Goal: Task Accomplishment & Management: Manage account settings

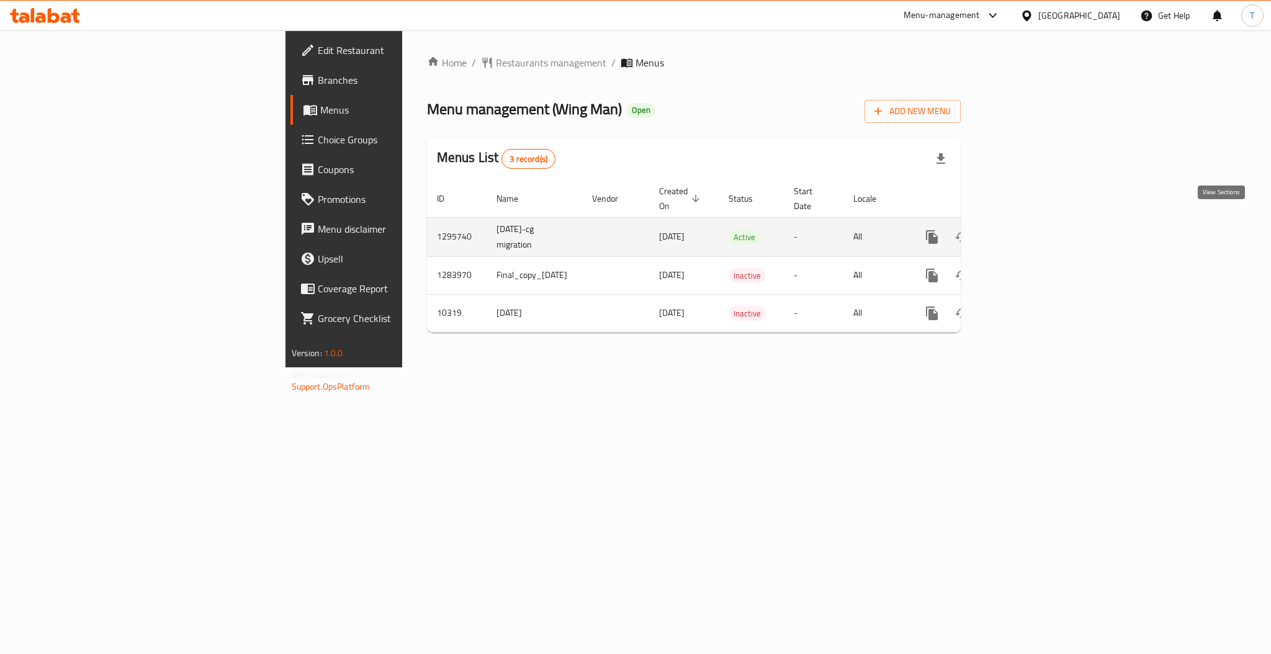
click at [1029, 230] on icon "enhanced table" at bounding box center [1021, 237] width 15 height 15
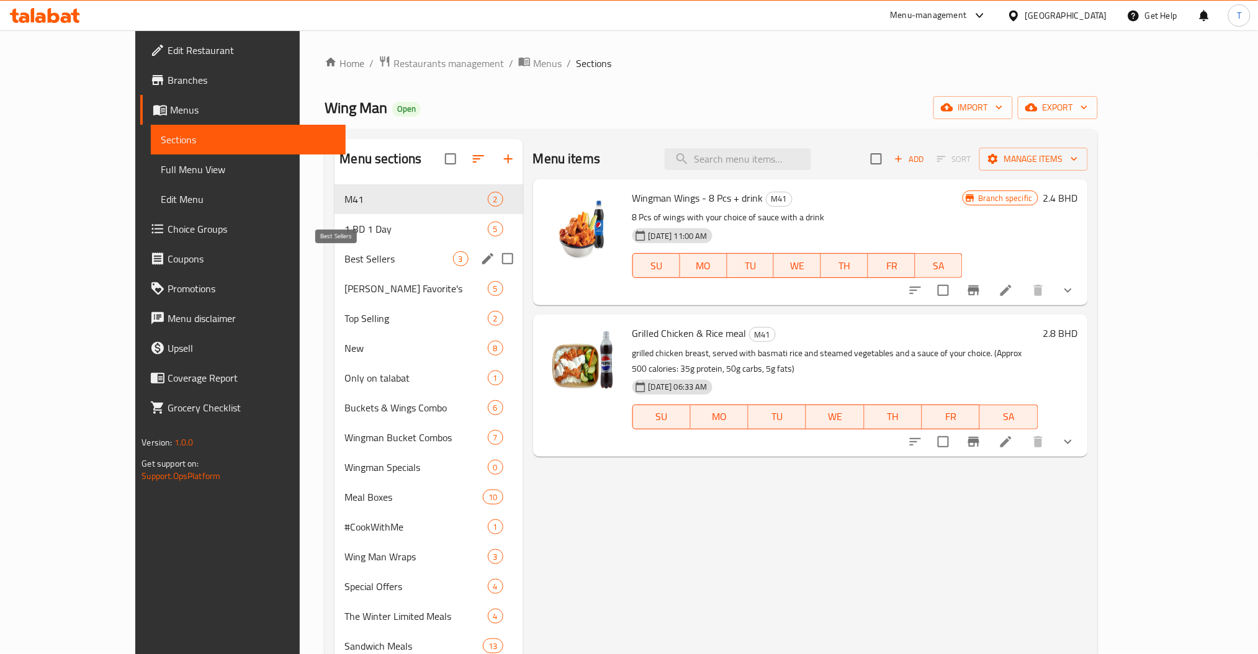
click at [344, 259] on span "Best Sellers" at bounding box center [398, 258] width 108 height 15
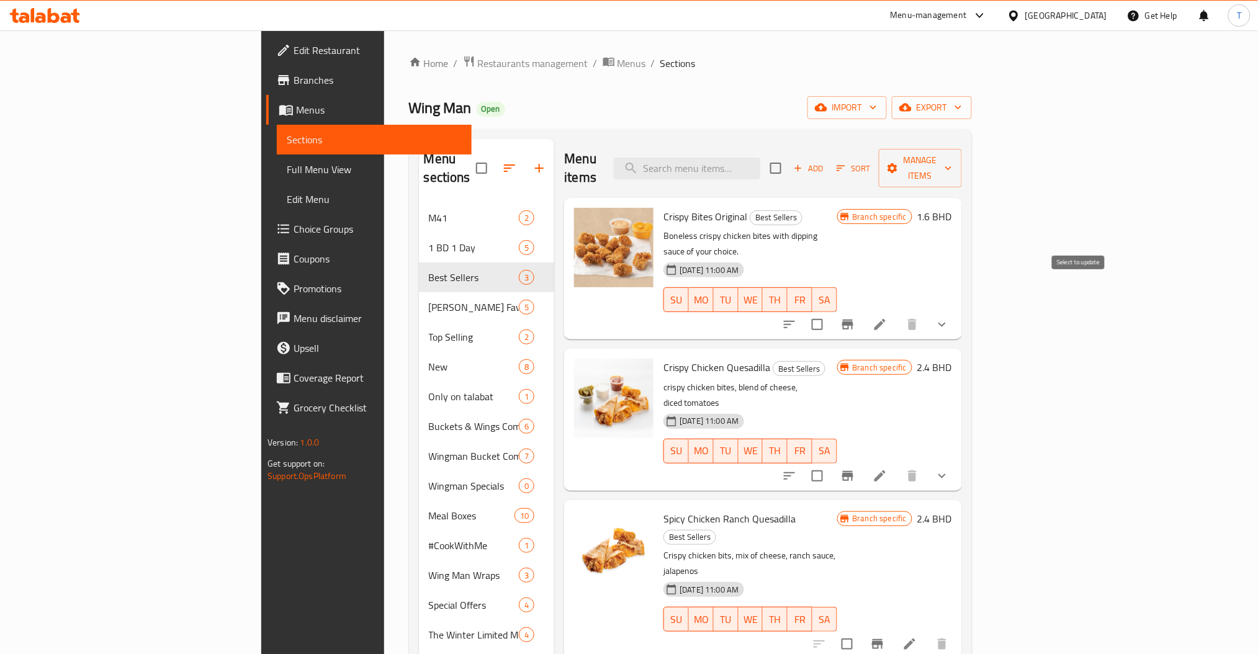
click at [830, 312] on input "checkbox" at bounding box center [817, 325] width 26 height 26
checkbox input "true"
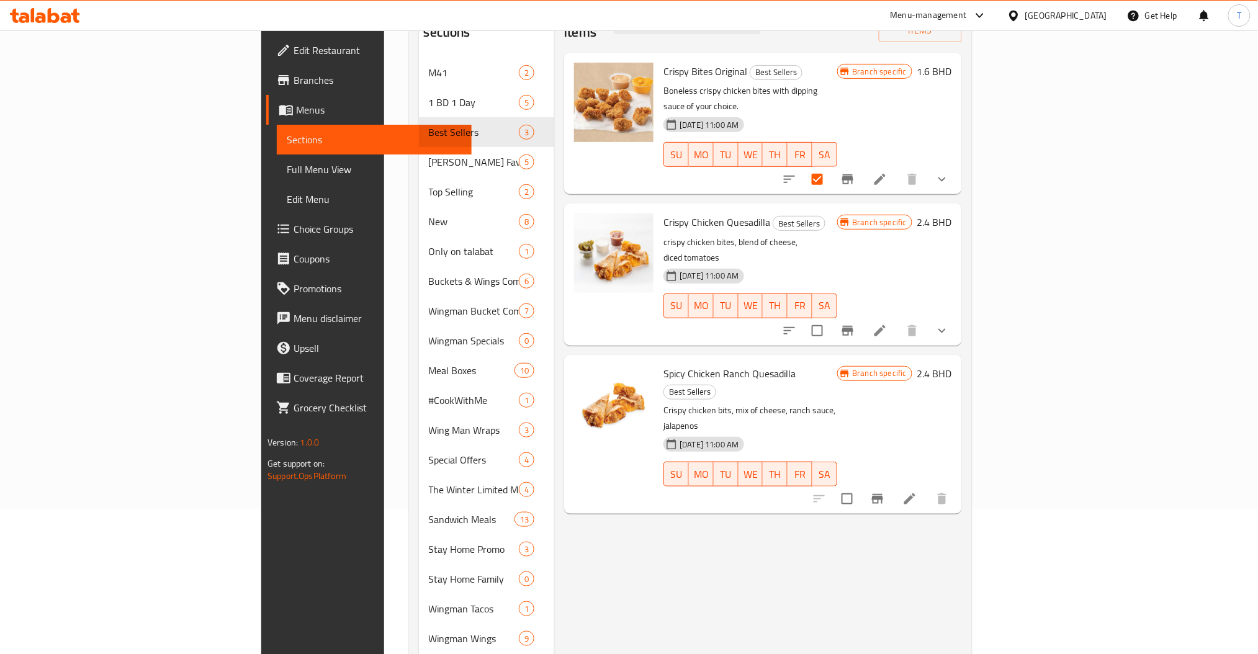
scroll to position [132, 0]
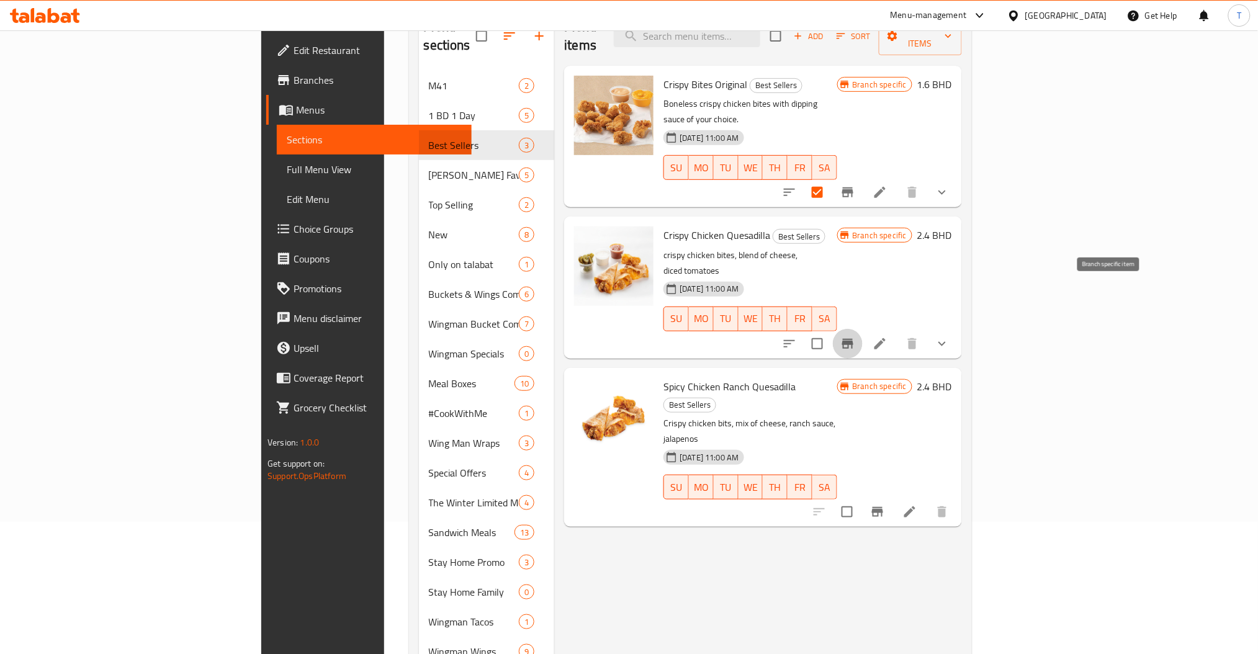
click at [855, 336] on icon "Branch-specific-item" at bounding box center [847, 343] width 15 height 15
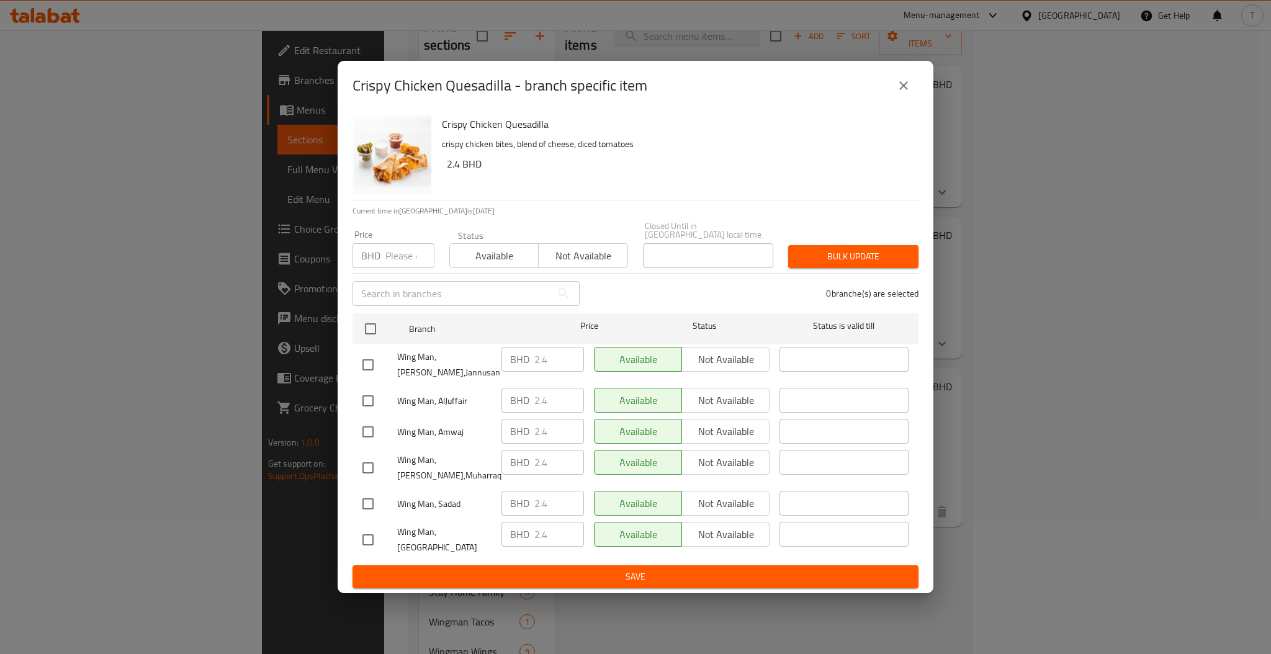
click at [902, 89] on icon "close" at bounding box center [903, 85] width 15 height 15
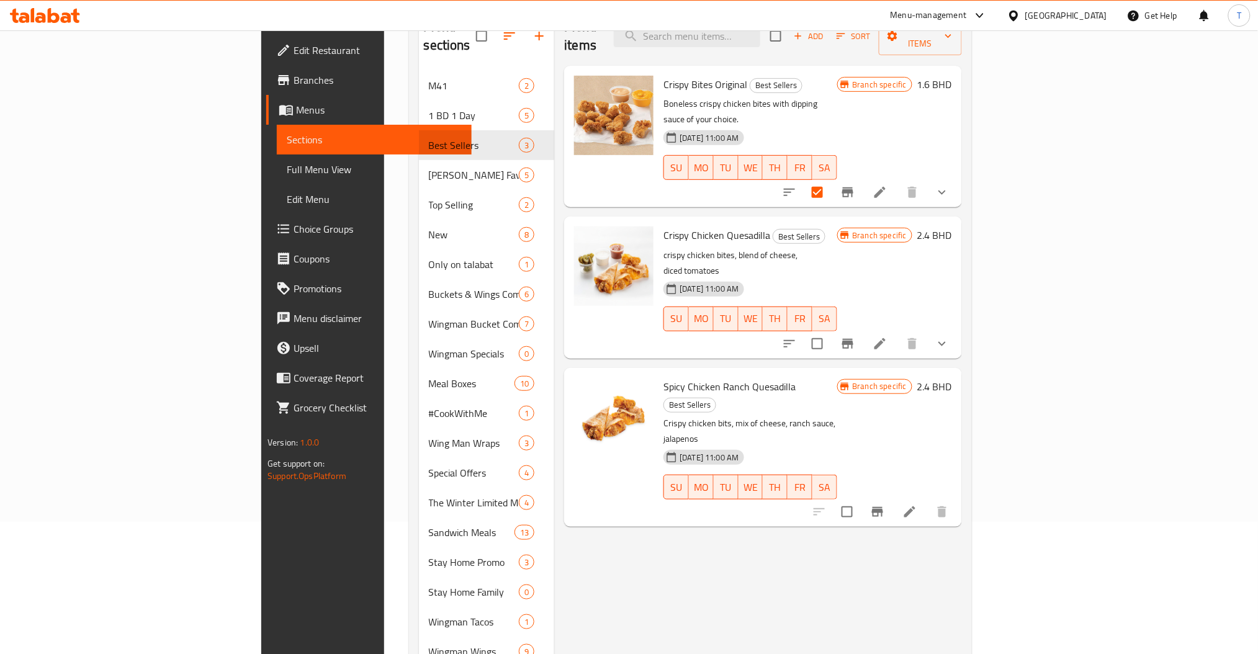
click at [830, 331] on input "checkbox" at bounding box center [817, 344] width 26 height 26
checkbox input "true"
click at [860, 499] on input "checkbox" at bounding box center [847, 512] width 26 height 26
checkbox input "true"
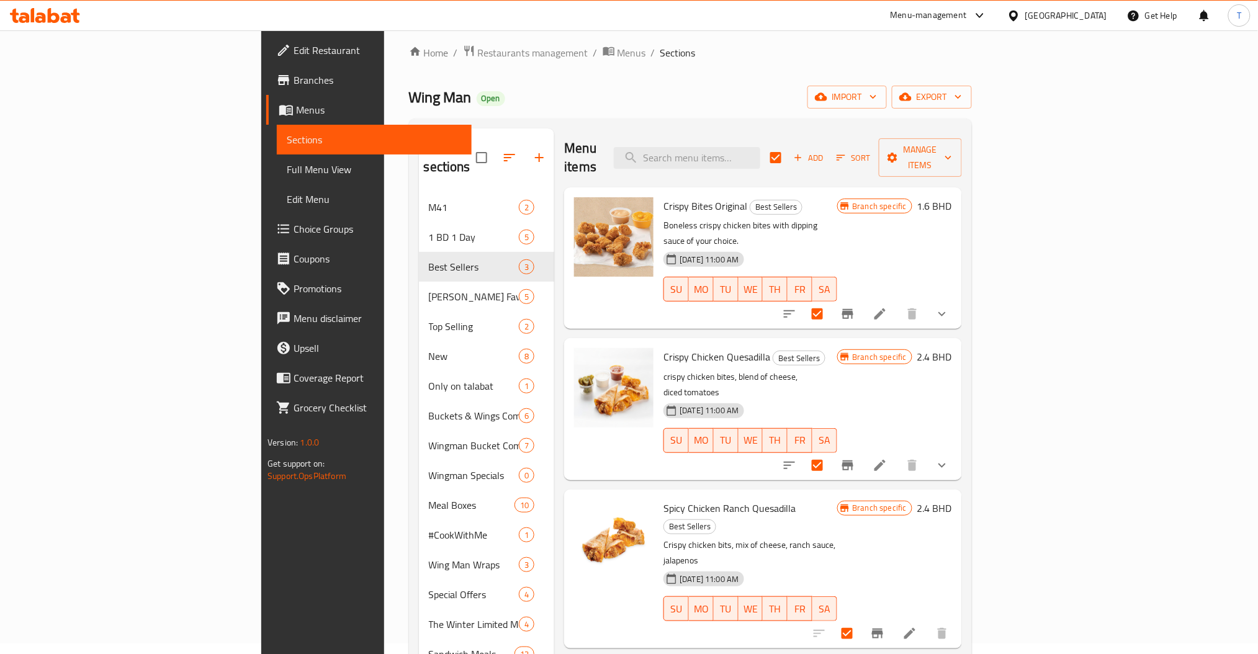
scroll to position [0, 0]
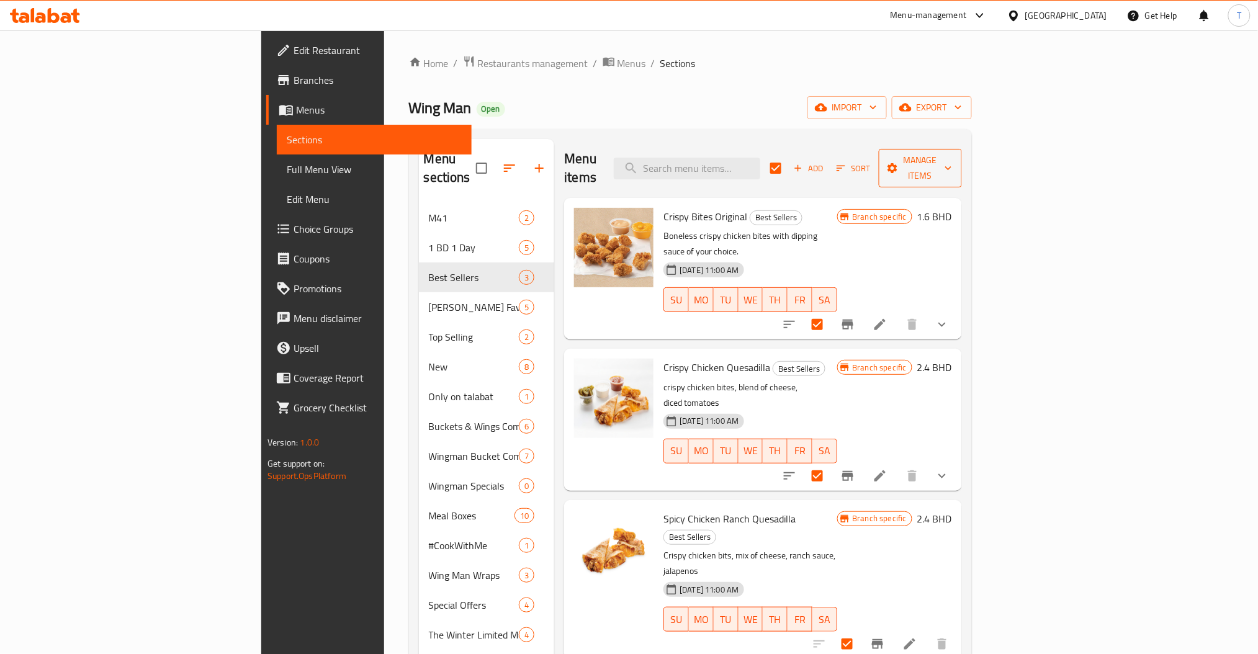
click at [952, 160] on span "Manage items" at bounding box center [920, 168] width 63 height 31
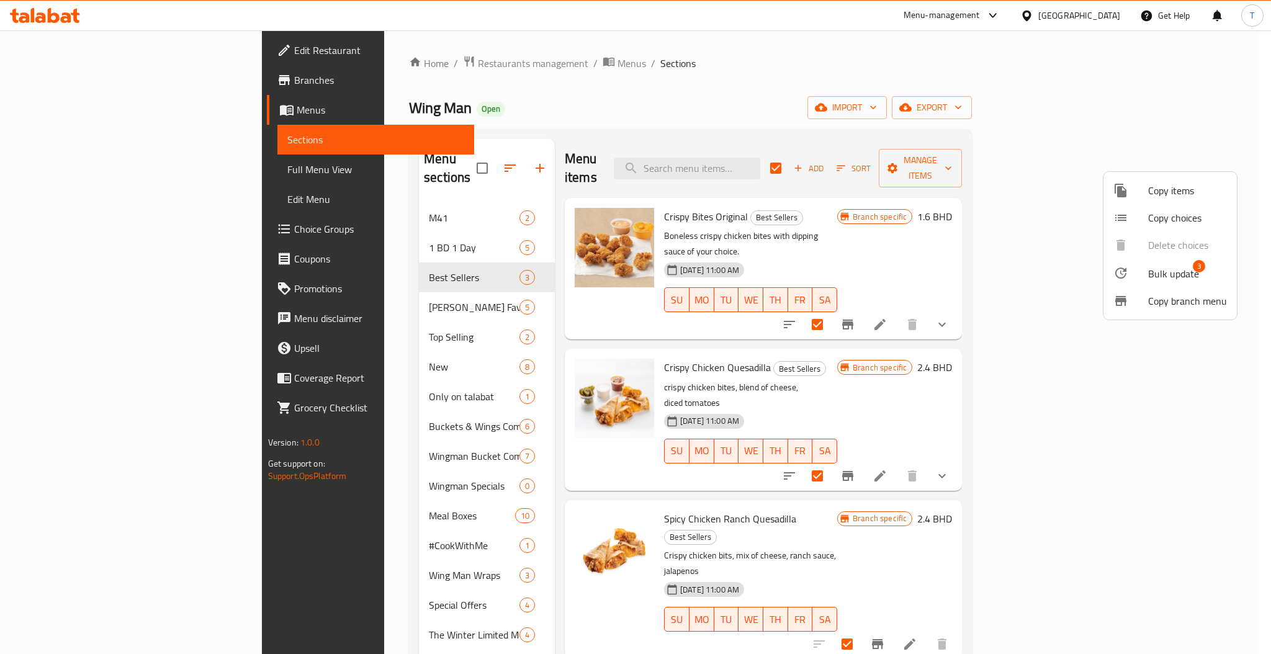
click at [1170, 272] on span "Bulk update" at bounding box center [1173, 273] width 51 height 15
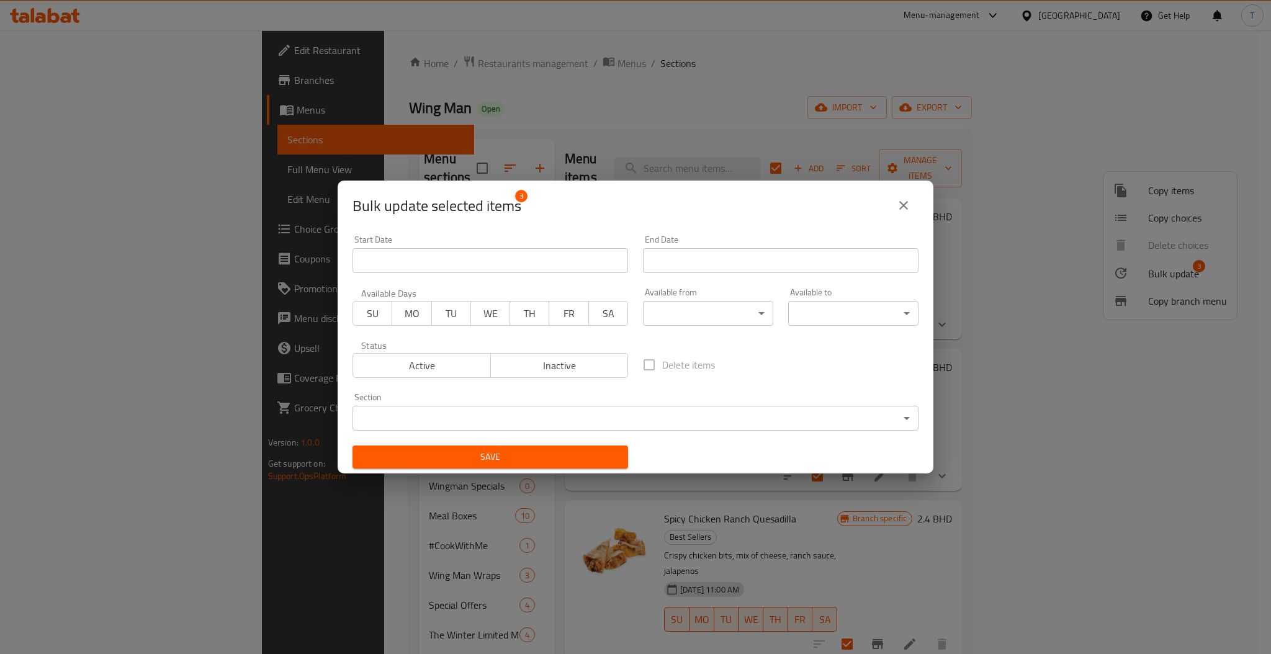
click at [487, 418] on body "​ Menu-management [GEOGRAPHIC_DATA] Get Help T Edit Restaurant Branches Menus S…" at bounding box center [635, 342] width 1271 height 624
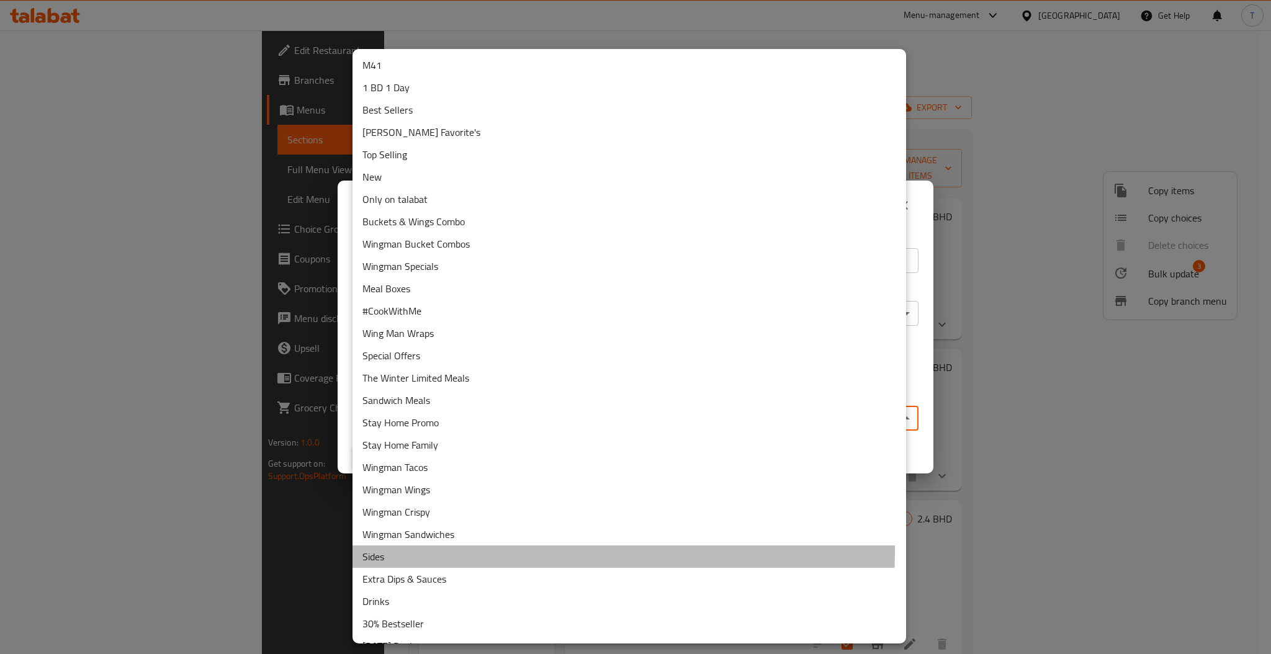
click at [394, 551] on li "Sides" at bounding box center [630, 557] width 554 height 22
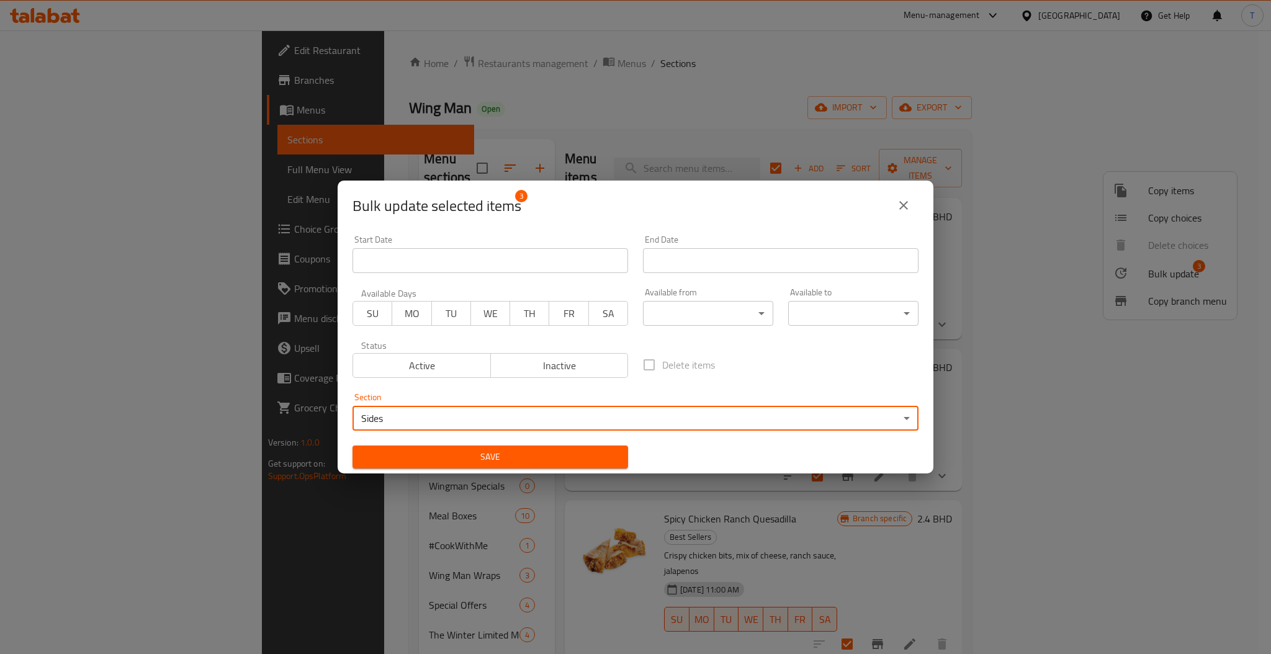
click at [444, 461] on span "Save" at bounding box center [490, 457] width 256 height 16
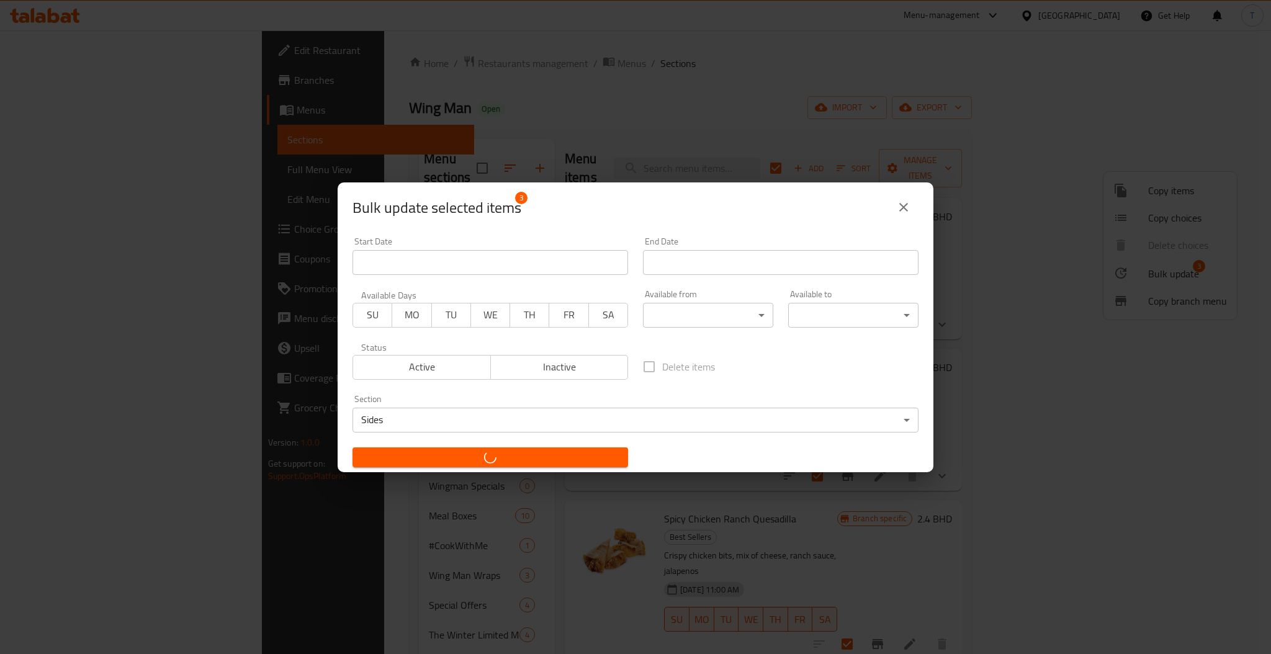
checkbox input "false"
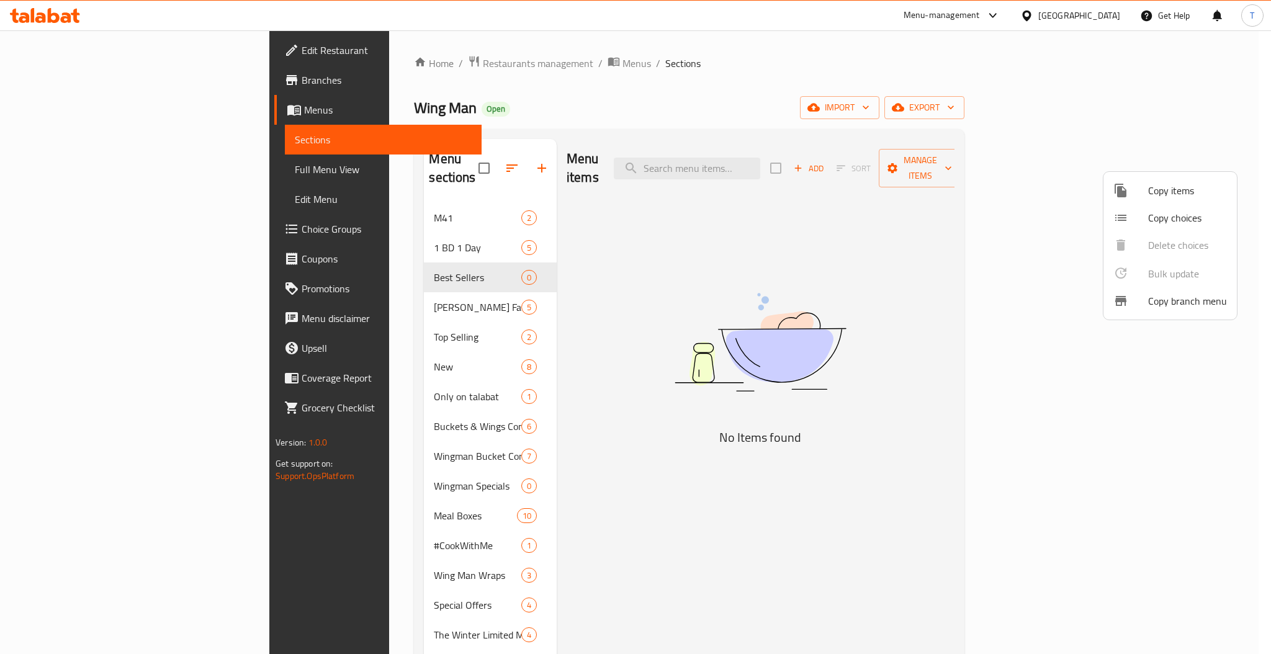
click at [798, 159] on div at bounding box center [635, 327] width 1271 height 654
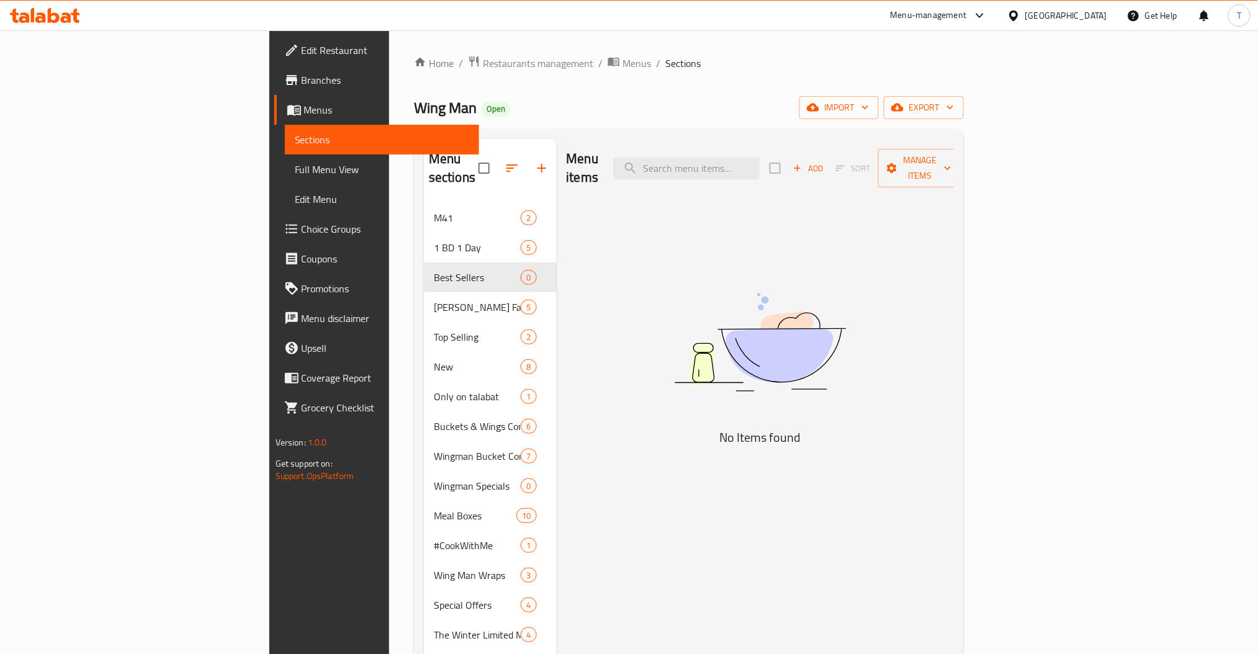
click at [760, 159] on input "search" at bounding box center [686, 169] width 146 height 22
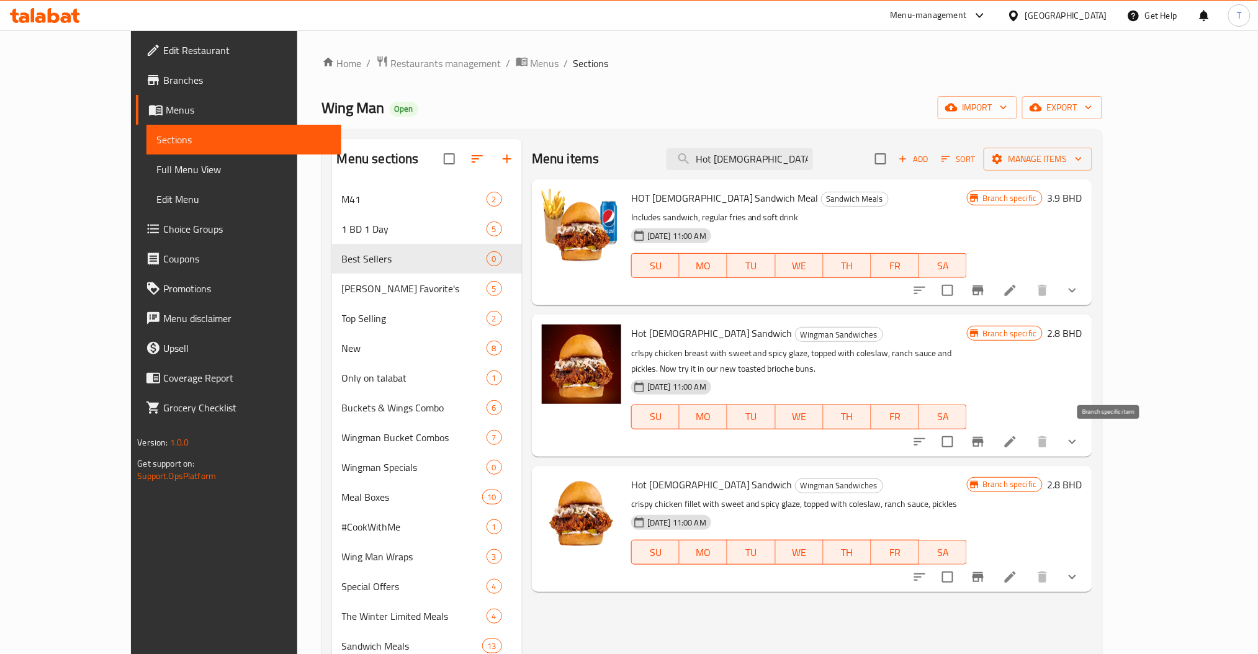
type input "Hot [DEMOGRAPHIC_DATA]"
click at [984, 443] on icon "Branch-specific-item" at bounding box center [978, 442] width 11 height 10
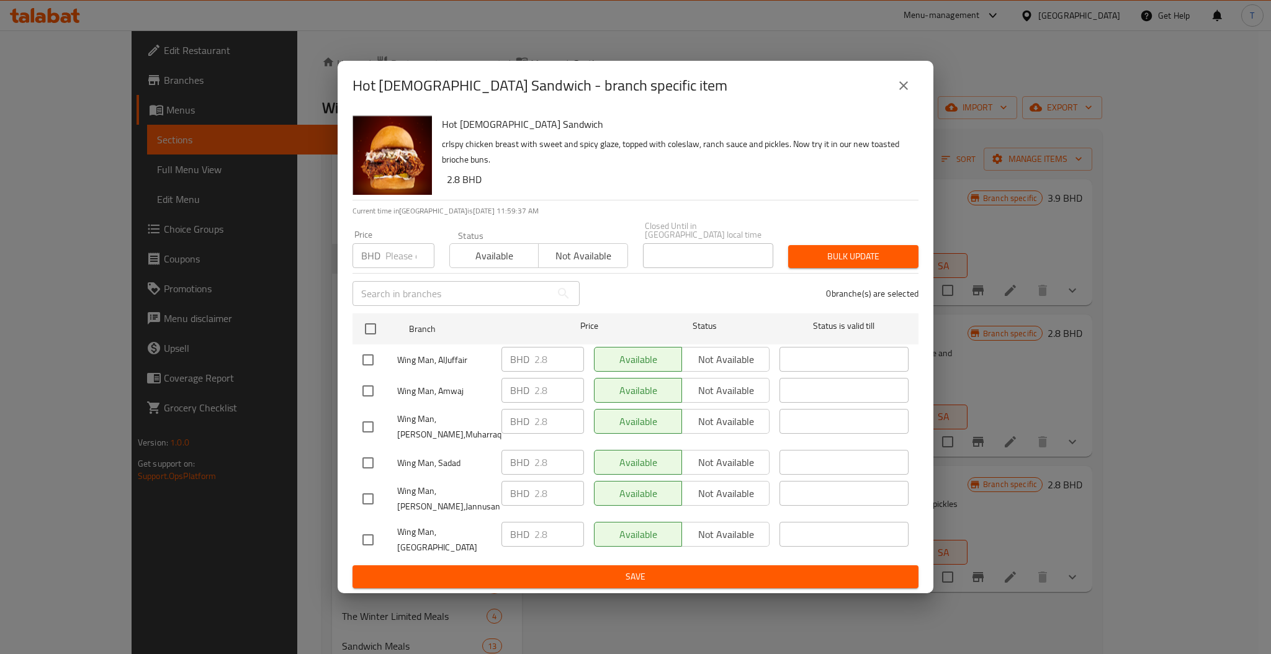
click at [906, 89] on icon "close" at bounding box center [903, 85] width 15 height 15
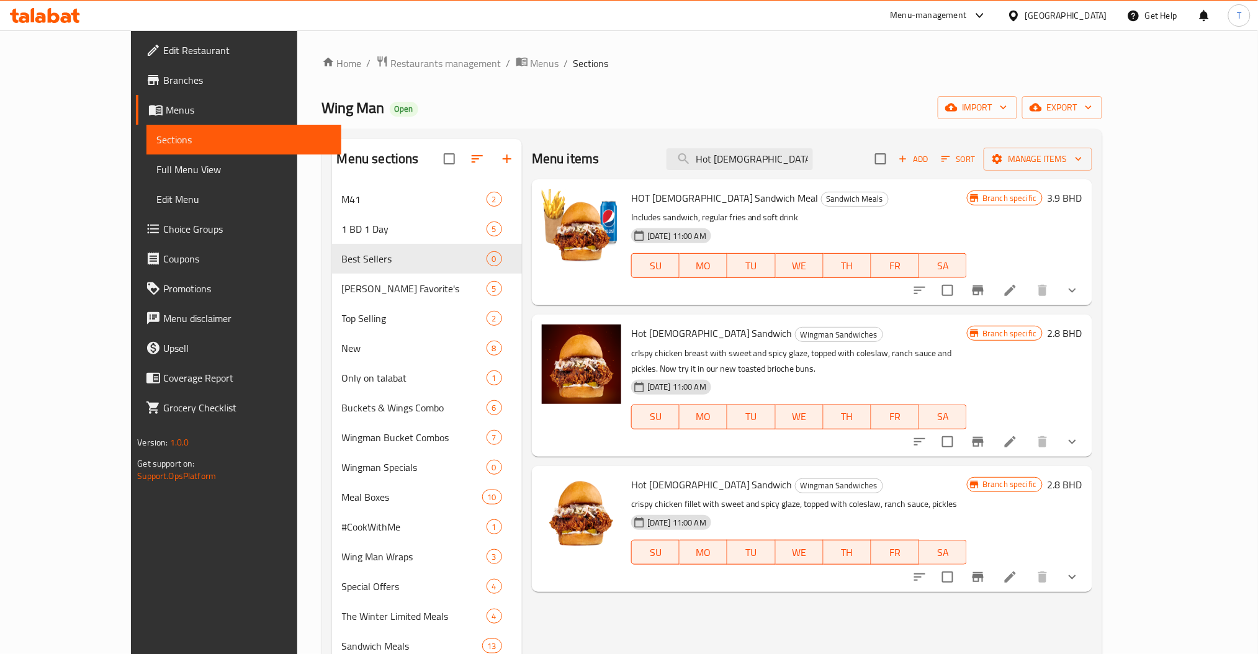
click at [986, 582] on icon "Branch-specific-item" at bounding box center [978, 577] width 15 height 15
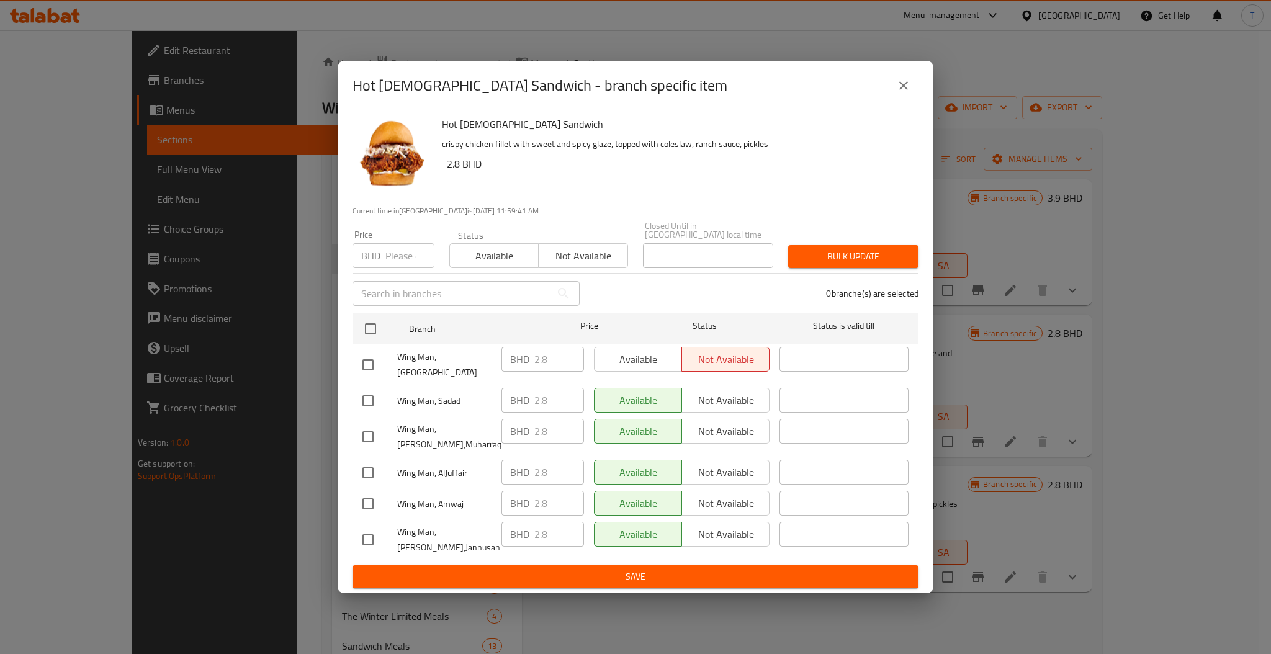
click at [578, 255] on span "Not available" at bounding box center [583, 256] width 79 height 18
click at [374, 326] on input "checkbox" at bounding box center [371, 329] width 26 height 26
checkbox input "true"
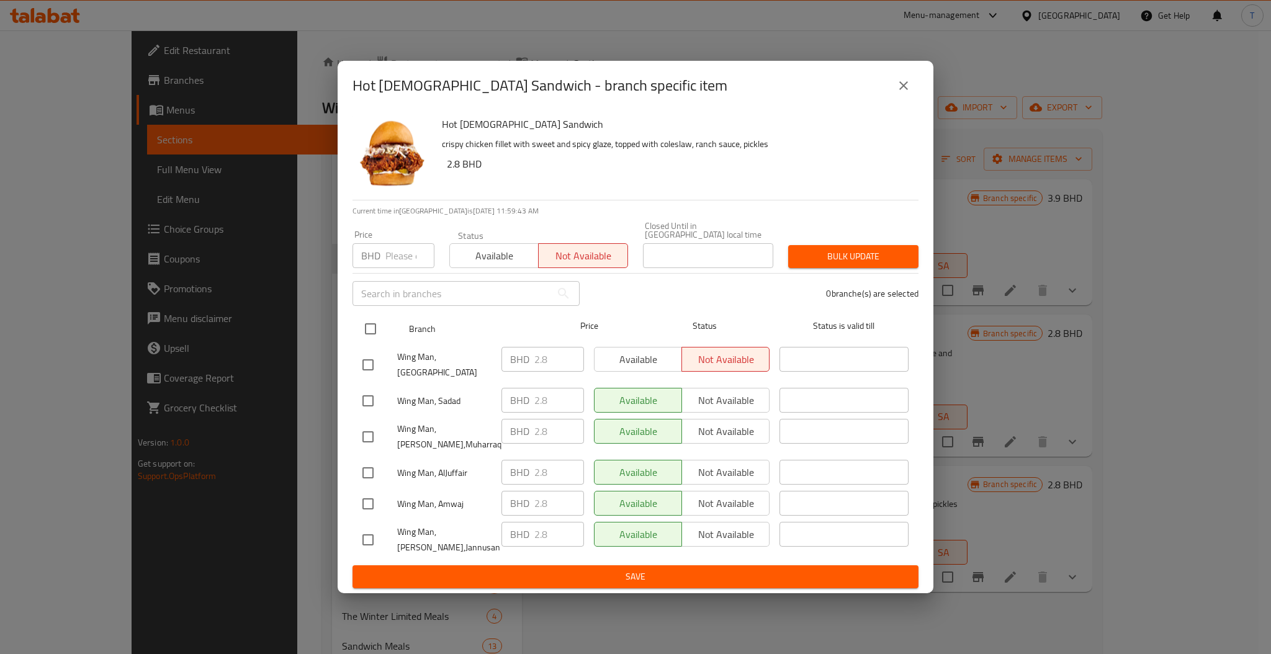
checkbox input "true"
click at [675, 570] on span "Save" at bounding box center [635, 577] width 546 height 16
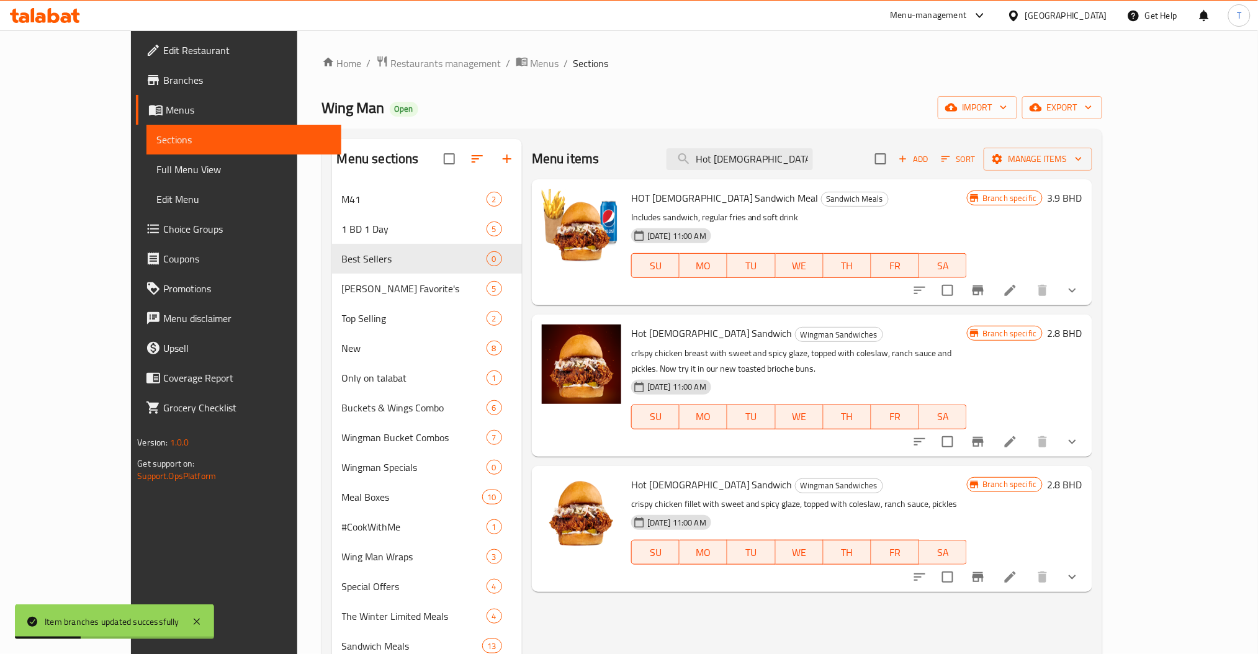
drag, startPoint x: 806, startPoint y: 163, endPoint x: 703, endPoint y: 153, distance: 104.2
click at [703, 153] on div "Menu items Hot [DEMOGRAPHIC_DATA] Add Sort Manage items" at bounding box center [812, 159] width 560 height 40
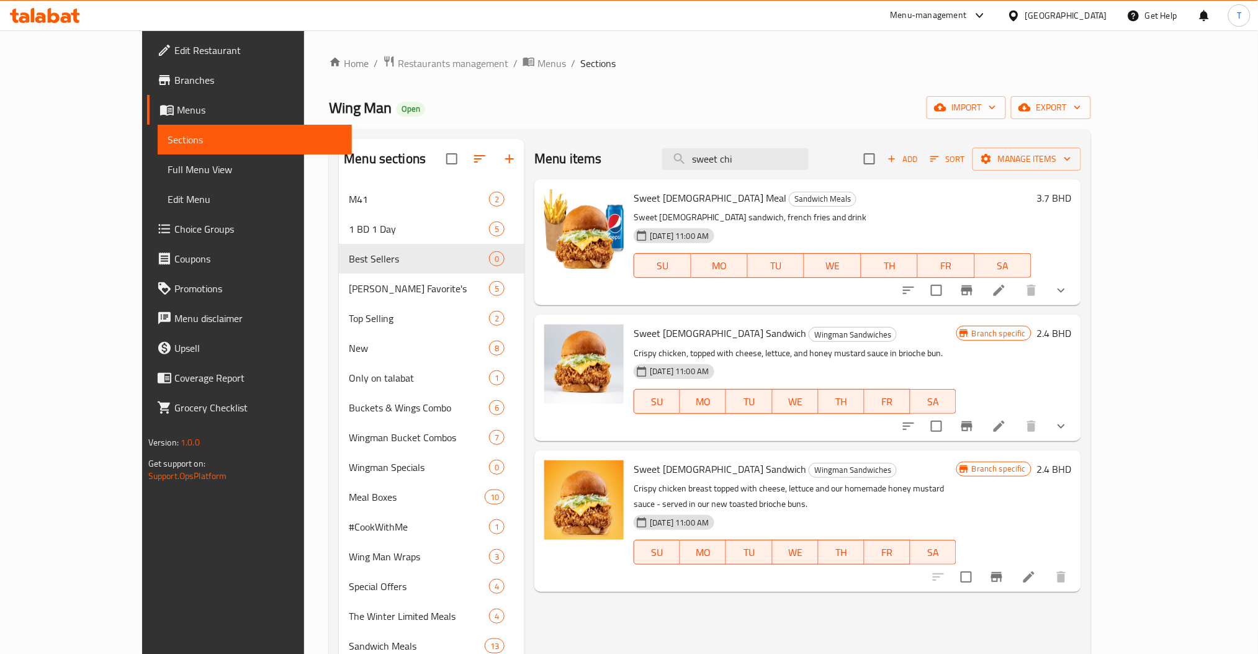
type input "sweet chi"
click at [973, 424] on icon "Branch-specific-item" at bounding box center [966, 426] width 11 height 10
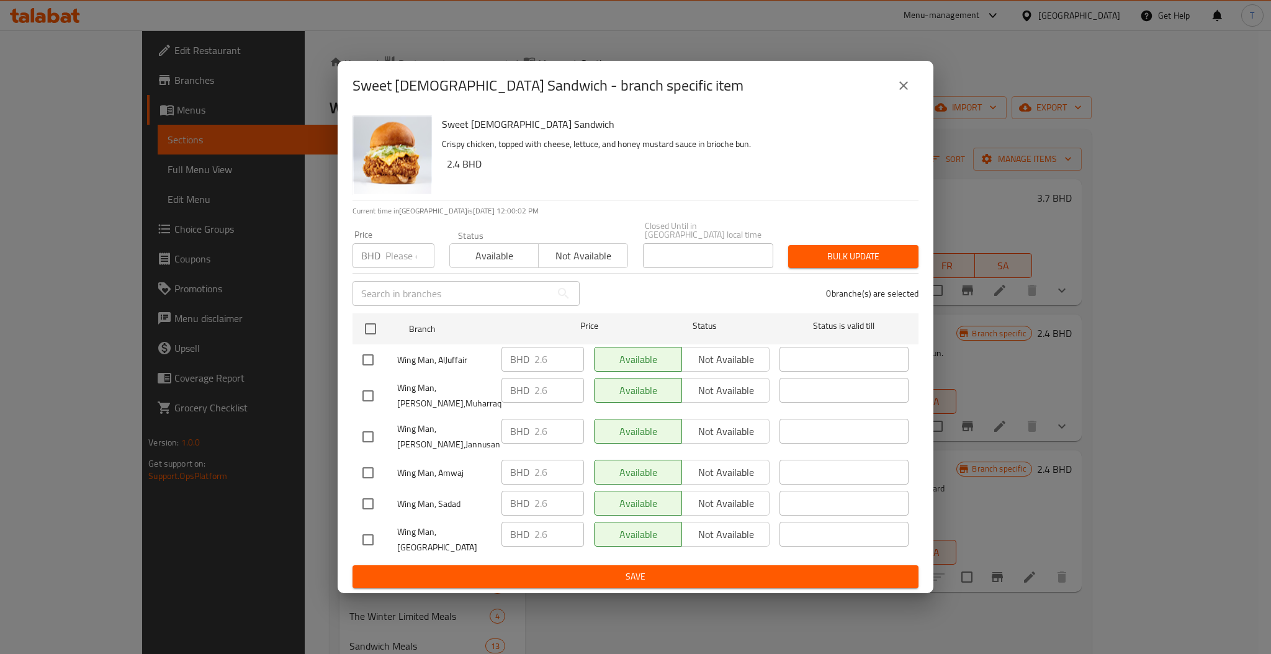
click at [900, 93] on icon "close" at bounding box center [903, 85] width 15 height 15
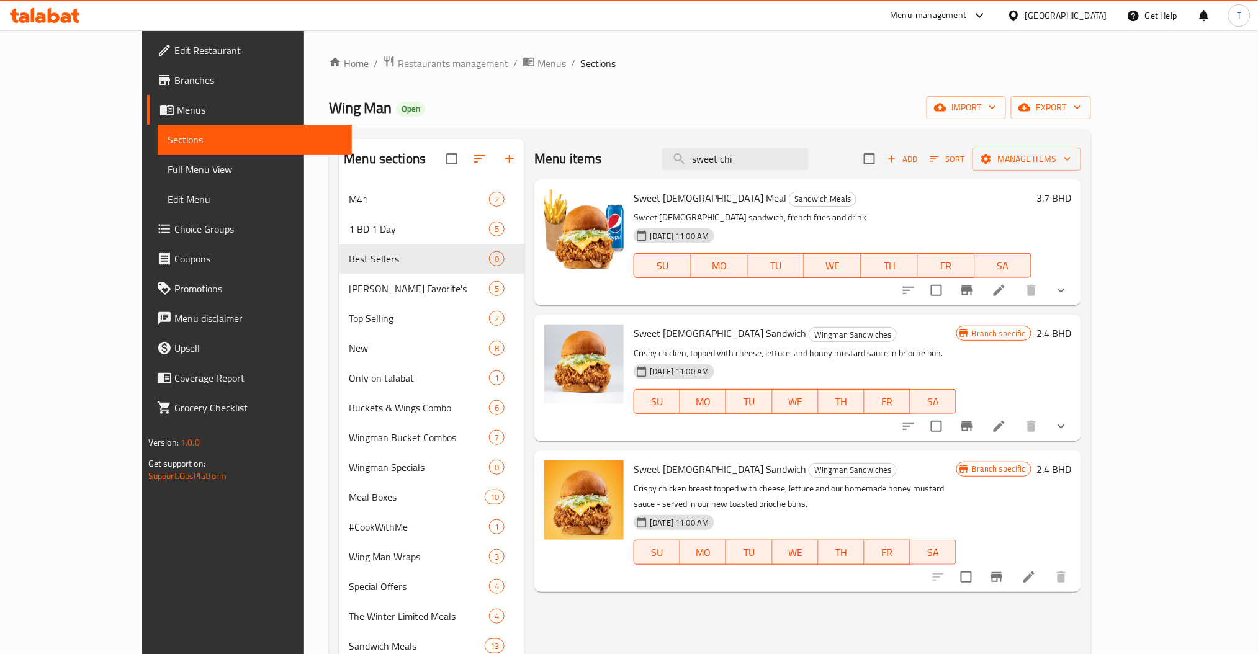
click at [1071, 336] on h6 "2.4 BHD" at bounding box center [1054, 333] width 35 height 17
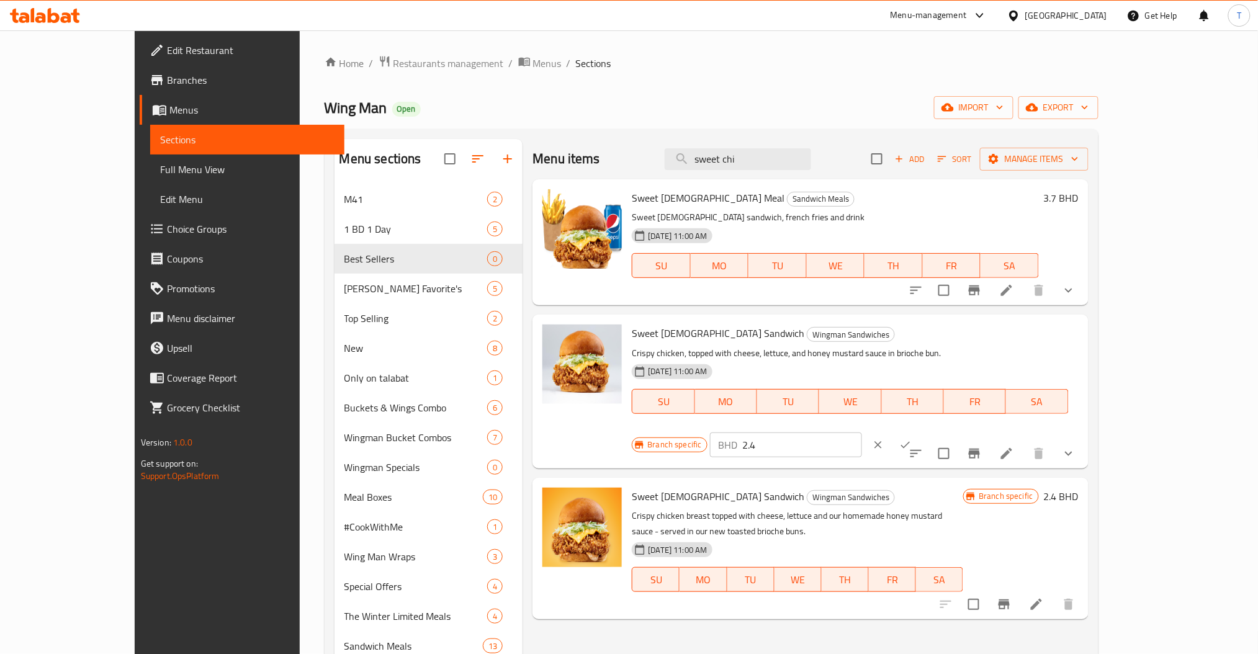
click at [862, 433] on input "2.4" at bounding box center [802, 445] width 119 height 25
type input "2.6"
click at [919, 431] on button "ok" at bounding box center [905, 444] width 27 height 27
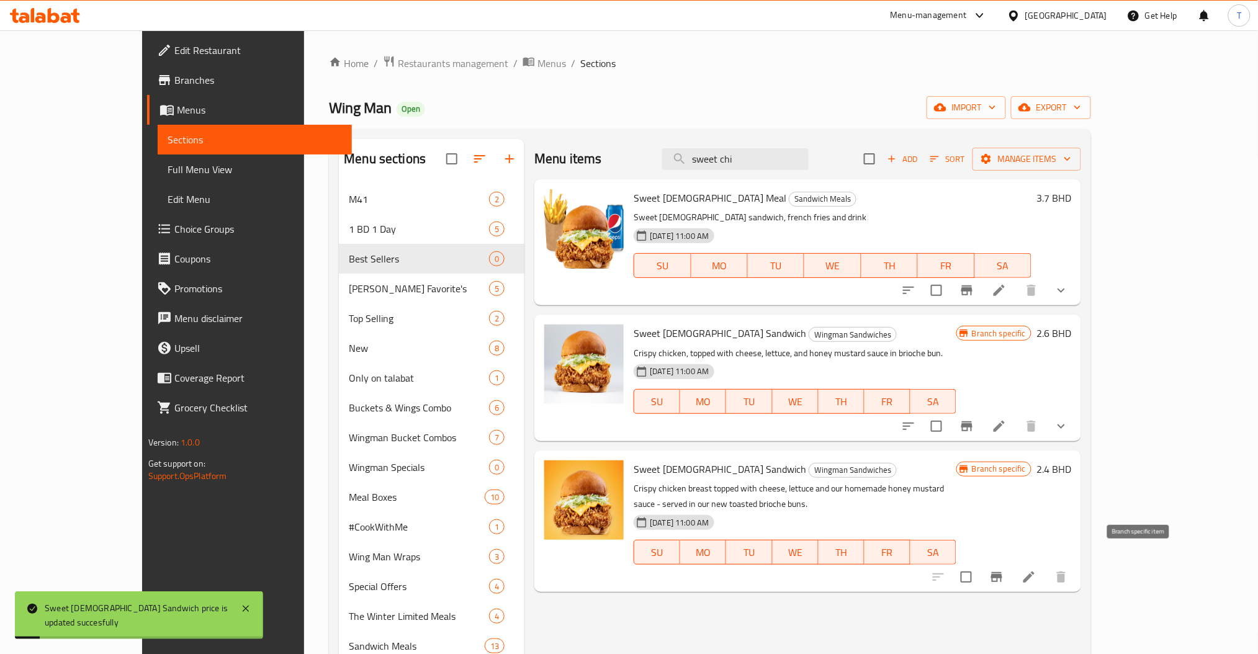
click at [1004, 570] on icon "Branch-specific-item" at bounding box center [996, 577] width 15 height 15
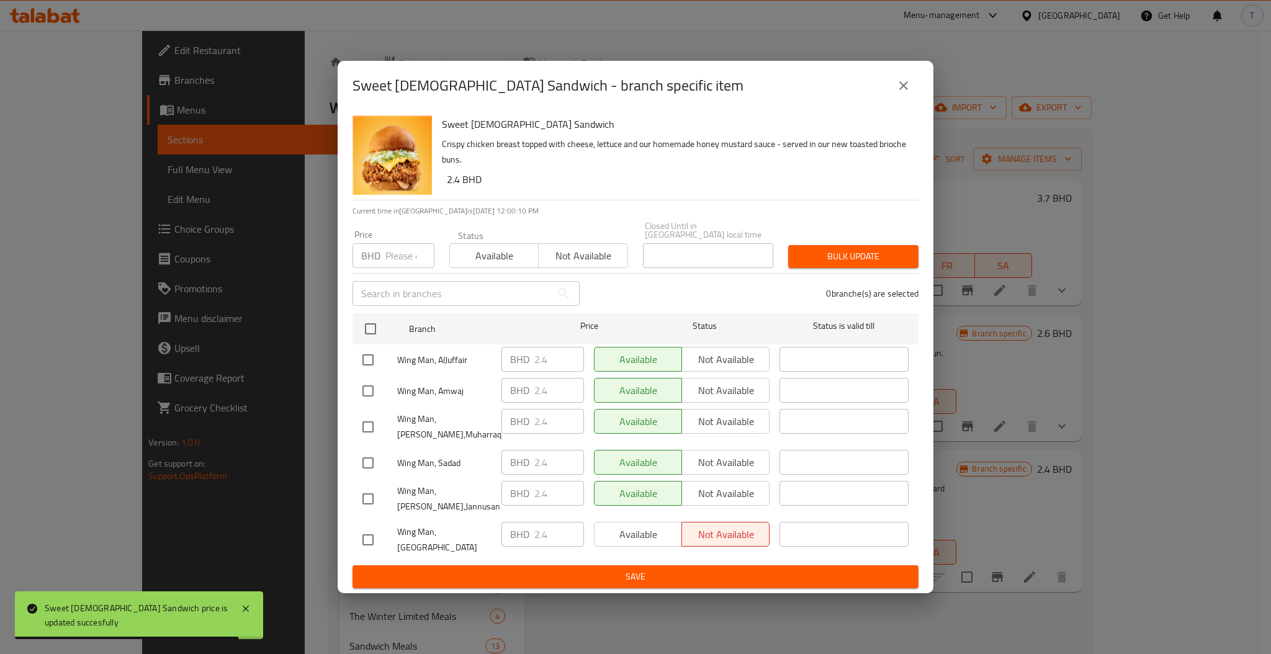
click at [398, 256] on input "number" at bounding box center [409, 255] width 49 height 25
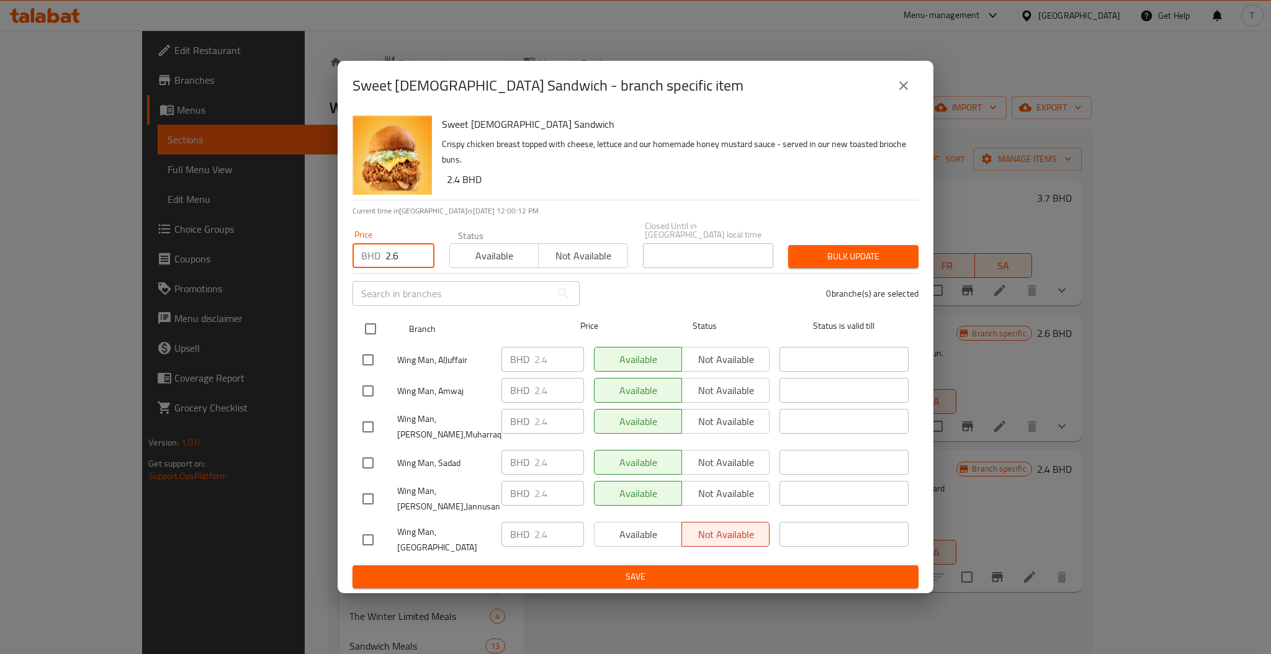
type input "2.6"
click at [373, 327] on input "checkbox" at bounding box center [371, 329] width 26 height 26
checkbox input "true"
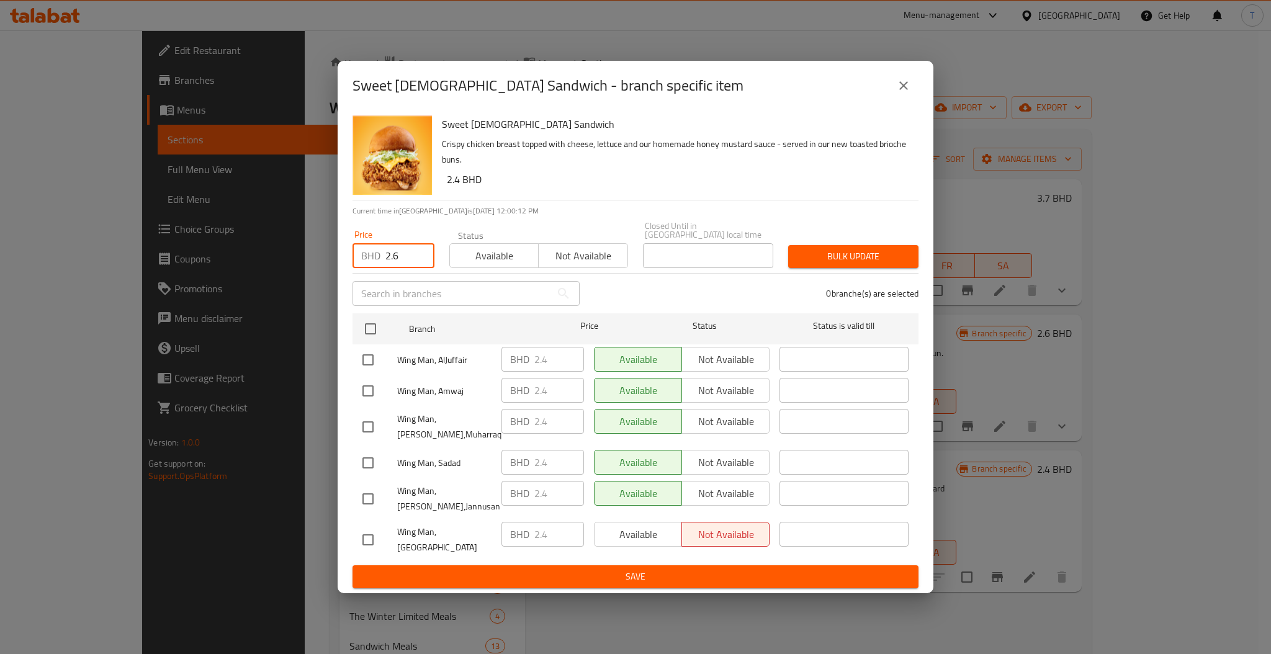
checkbox input "true"
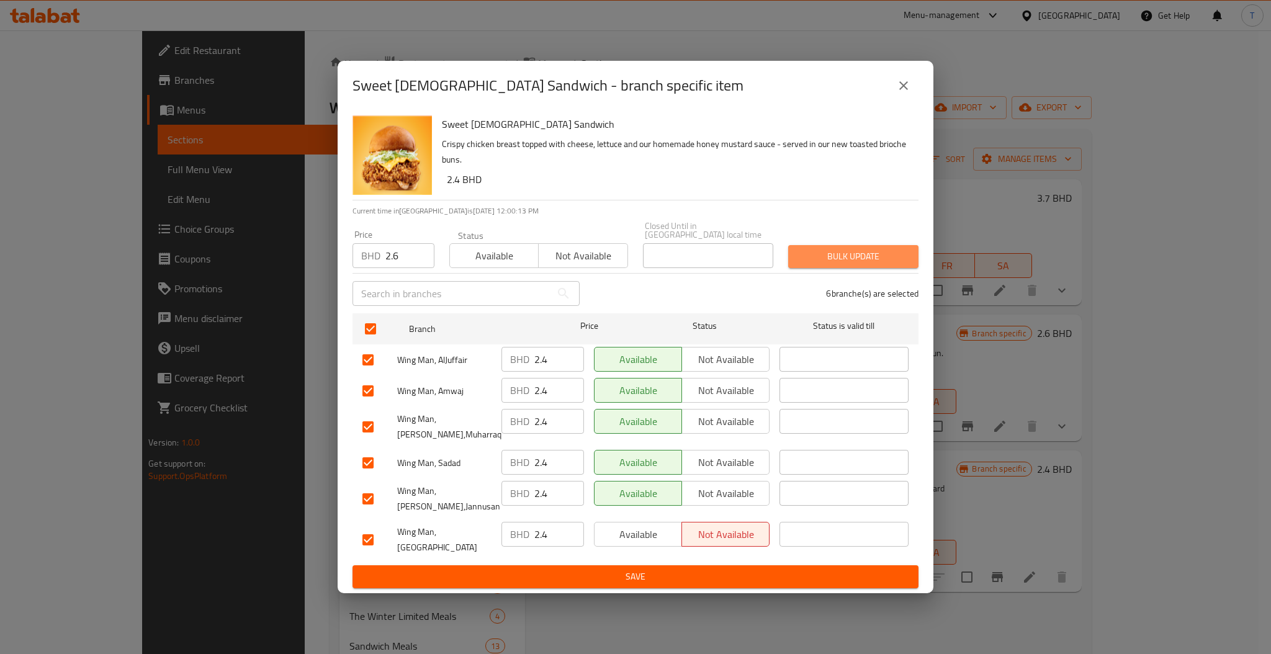
click at [816, 259] on span "Bulk update" at bounding box center [853, 257] width 110 height 16
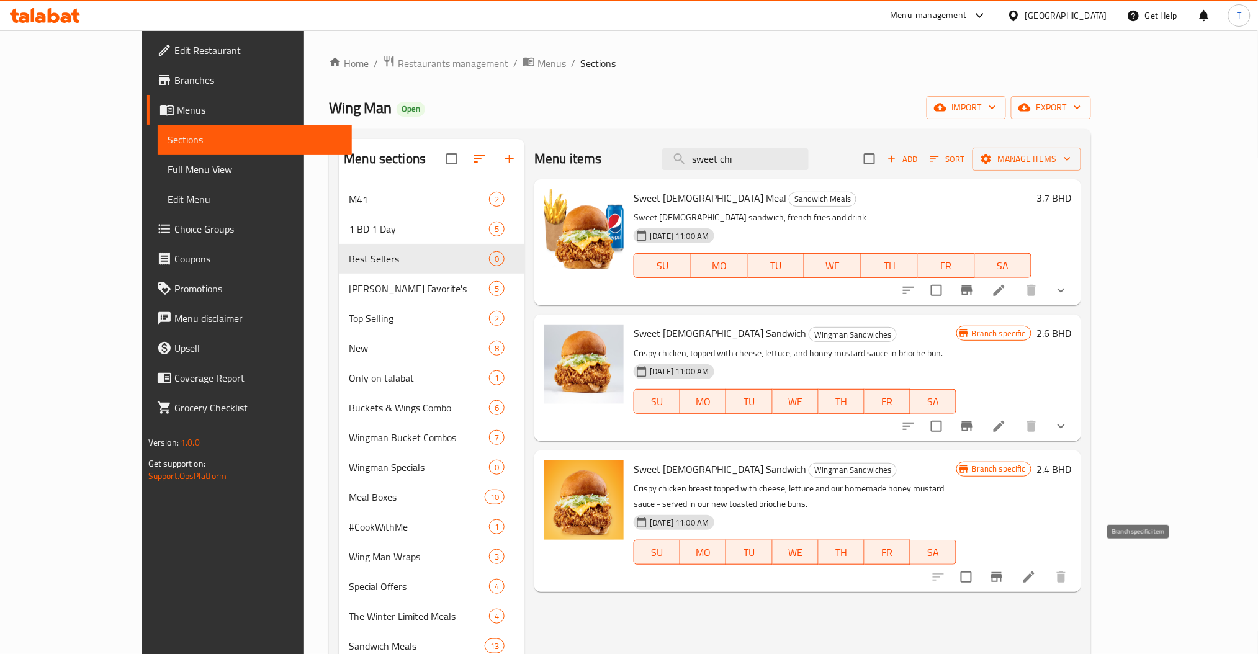
click at [1046, 566] on li at bounding box center [1029, 577] width 35 height 22
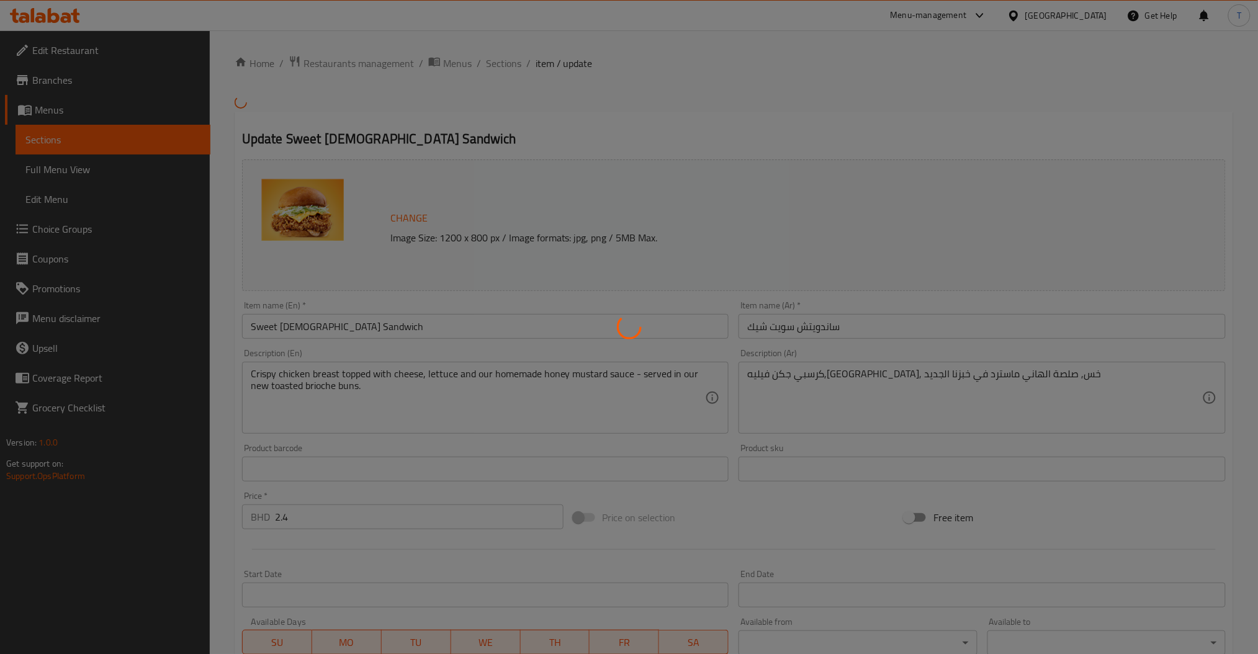
click at [456, 66] on div at bounding box center [629, 327] width 1258 height 654
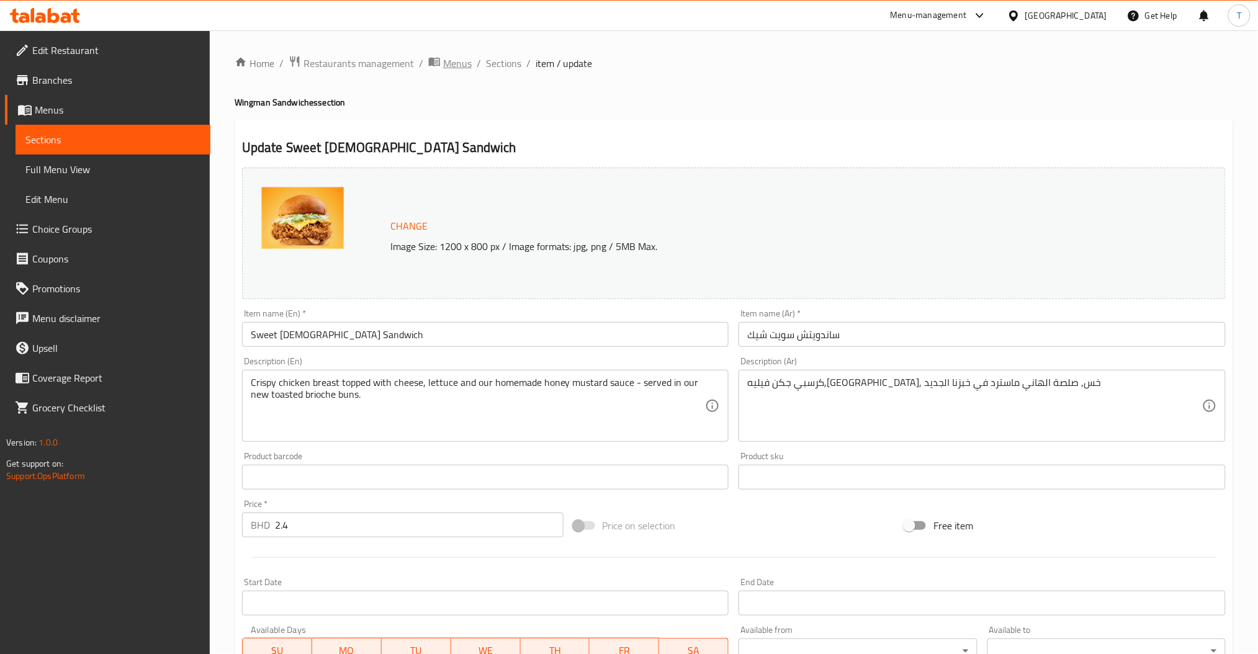
click at [452, 58] on span "Menus" at bounding box center [457, 63] width 29 height 15
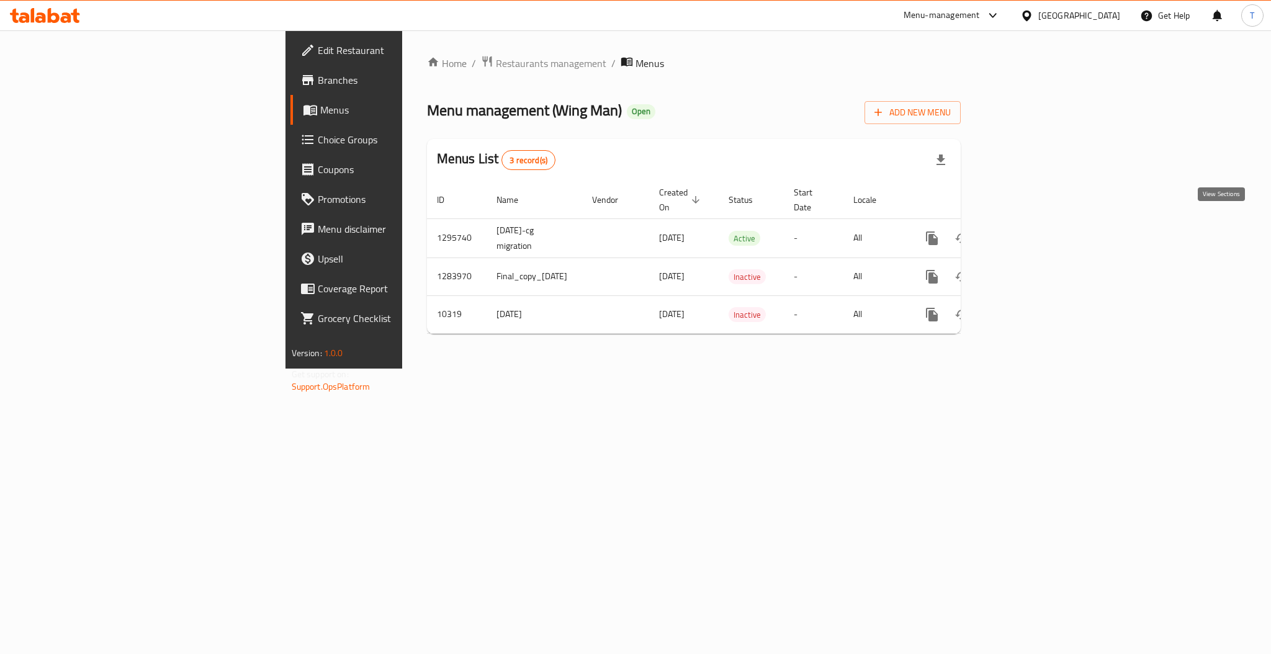
click at [1029, 231] on icon "enhanced table" at bounding box center [1021, 238] width 15 height 15
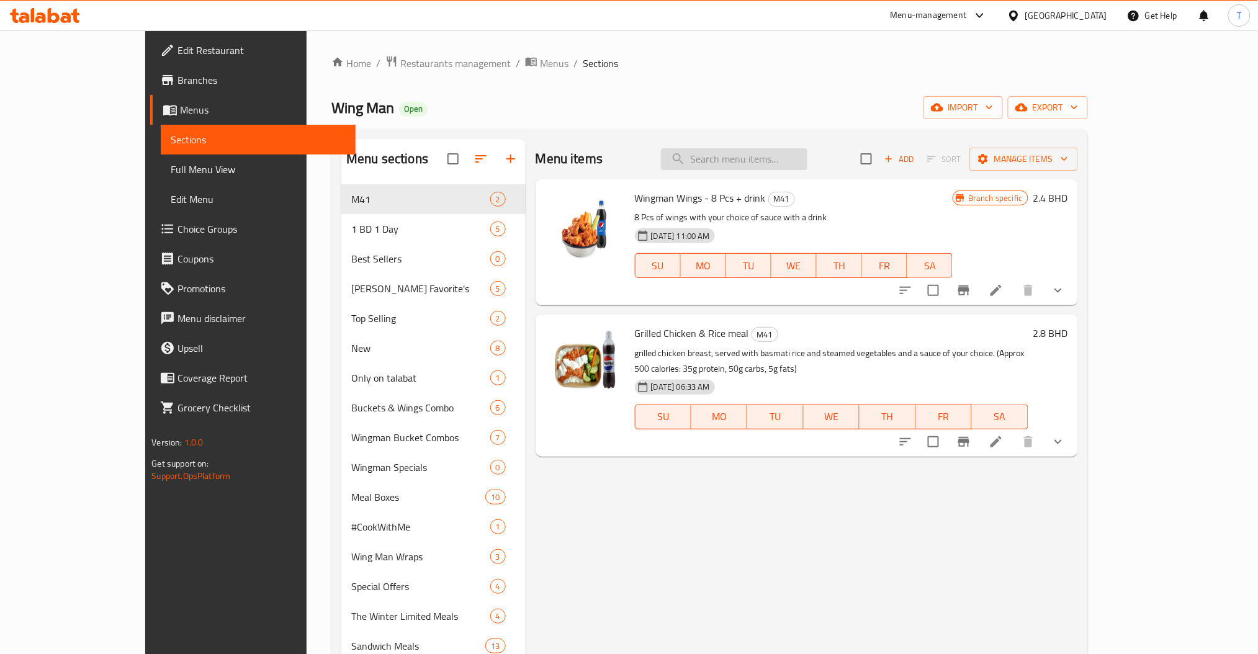
click at [794, 163] on input "search" at bounding box center [734, 159] width 146 height 22
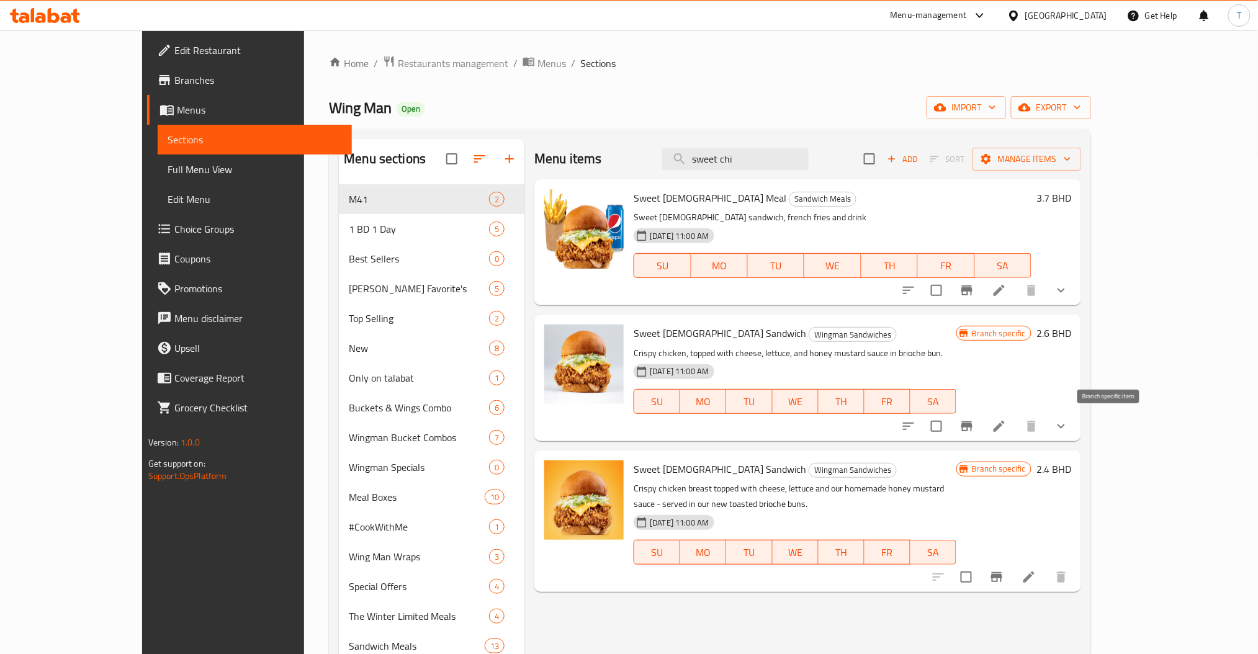
type input "sweet chi"
click at [973, 428] on icon "Branch-specific-item" at bounding box center [966, 426] width 11 height 10
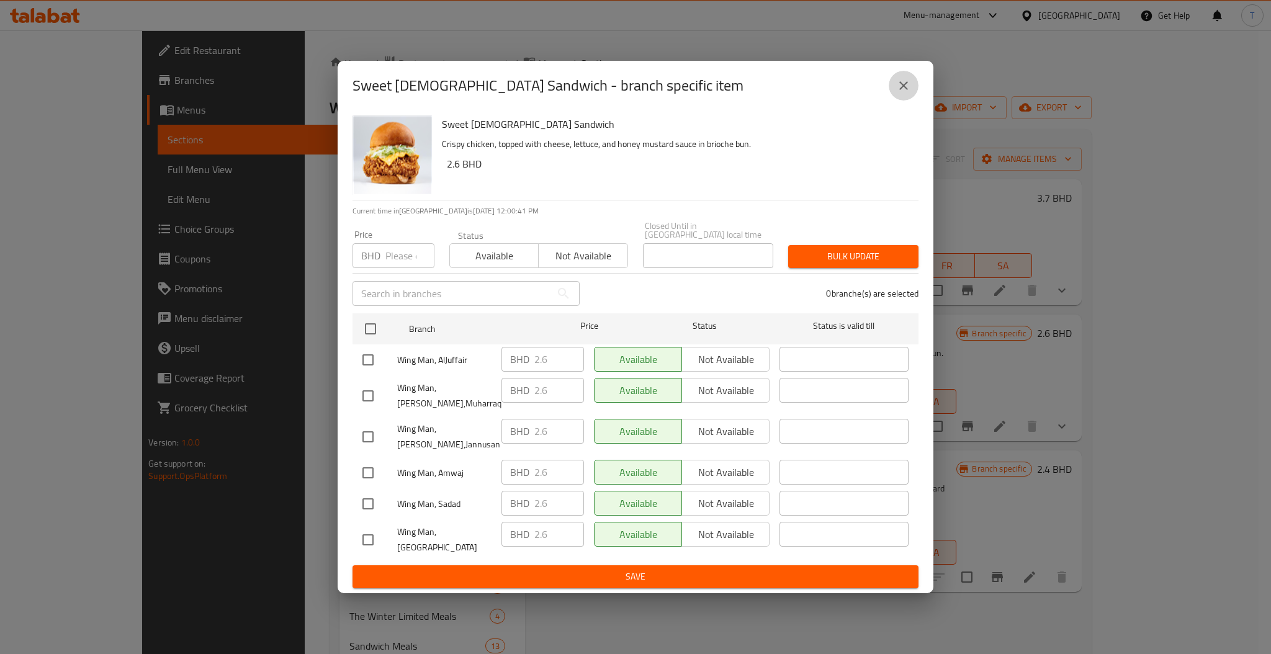
click at [907, 93] on icon "close" at bounding box center [903, 85] width 15 height 15
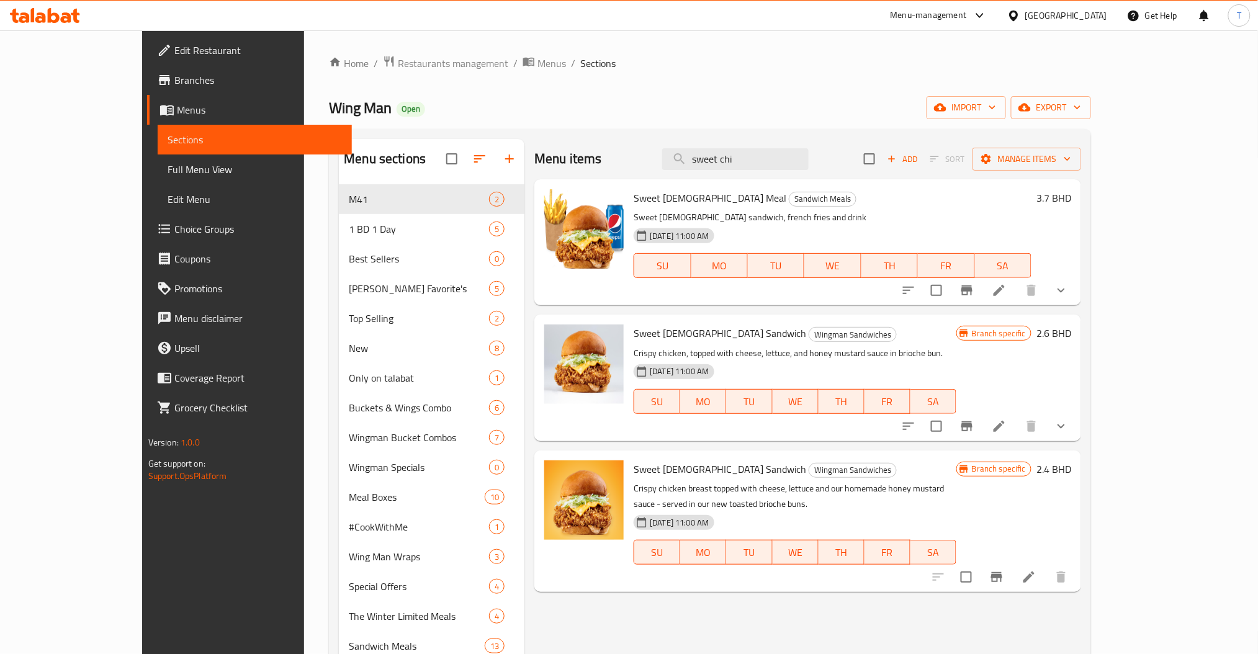
click at [1071, 461] on h6 "2.4 BHD" at bounding box center [1054, 469] width 35 height 17
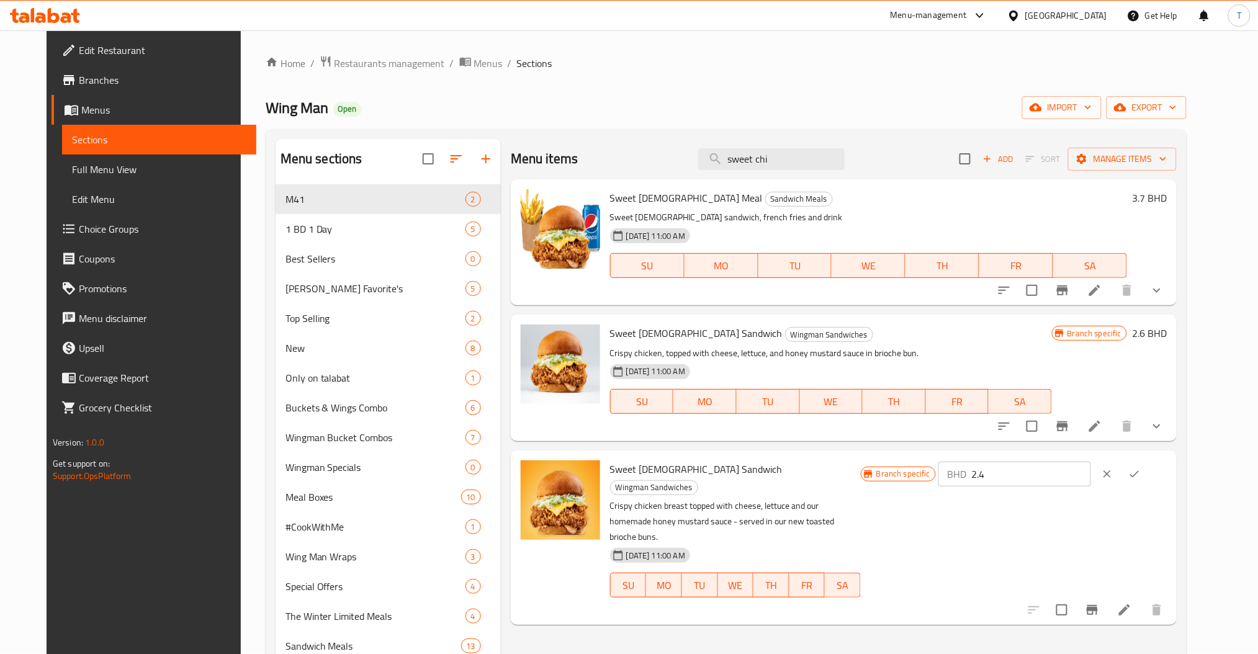
click at [1091, 468] on input "2.4" at bounding box center [1030, 474] width 119 height 25
type input "2.6"
click at [1139, 472] on icon "ok" at bounding box center [1134, 473] width 9 height 7
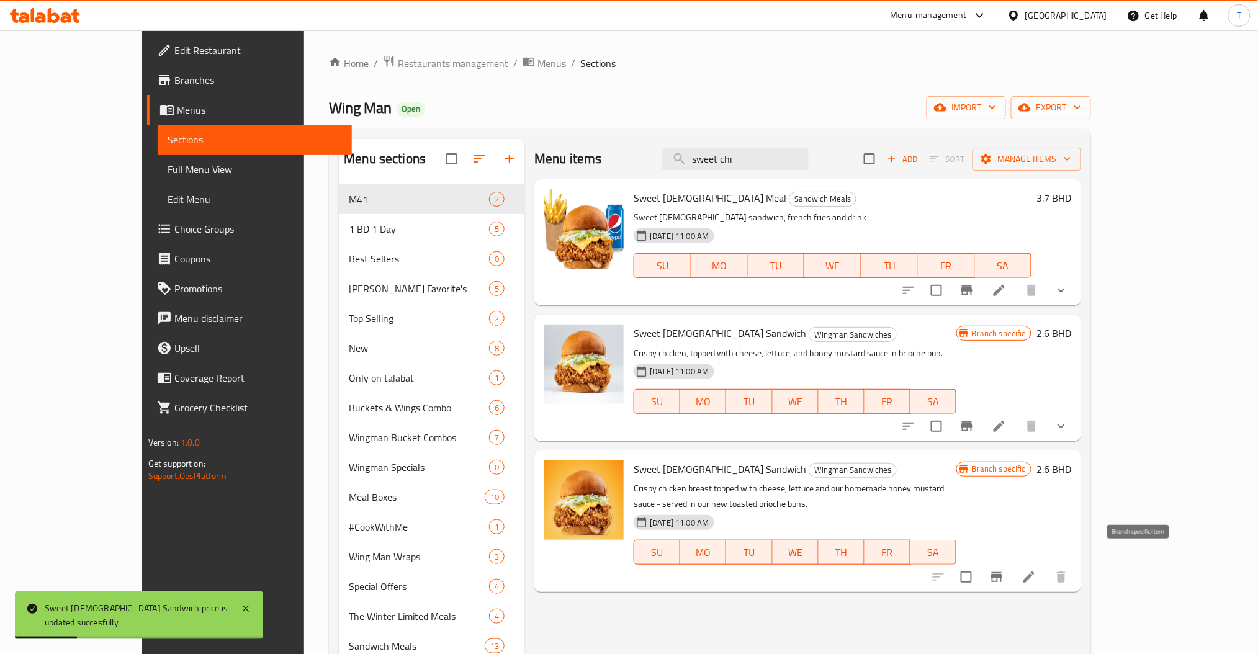
click at [1012, 572] on button "Branch-specific-item" at bounding box center [997, 577] width 30 height 30
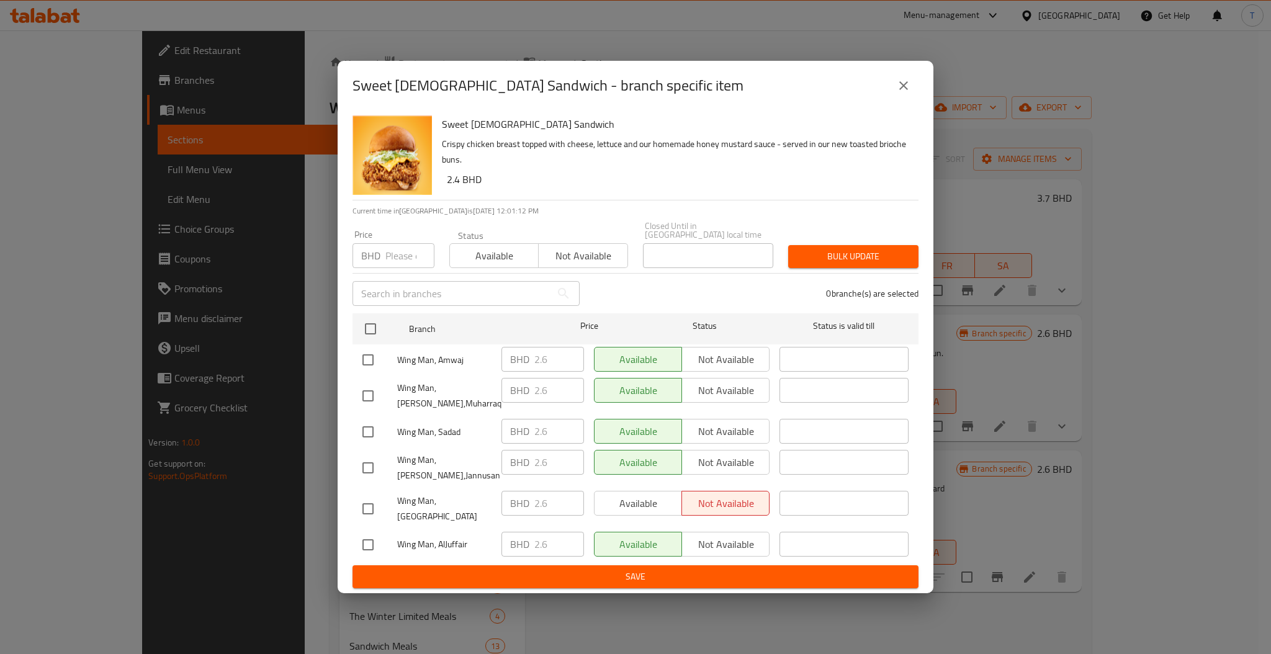
click at [899, 89] on icon "close" at bounding box center [903, 85] width 15 height 15
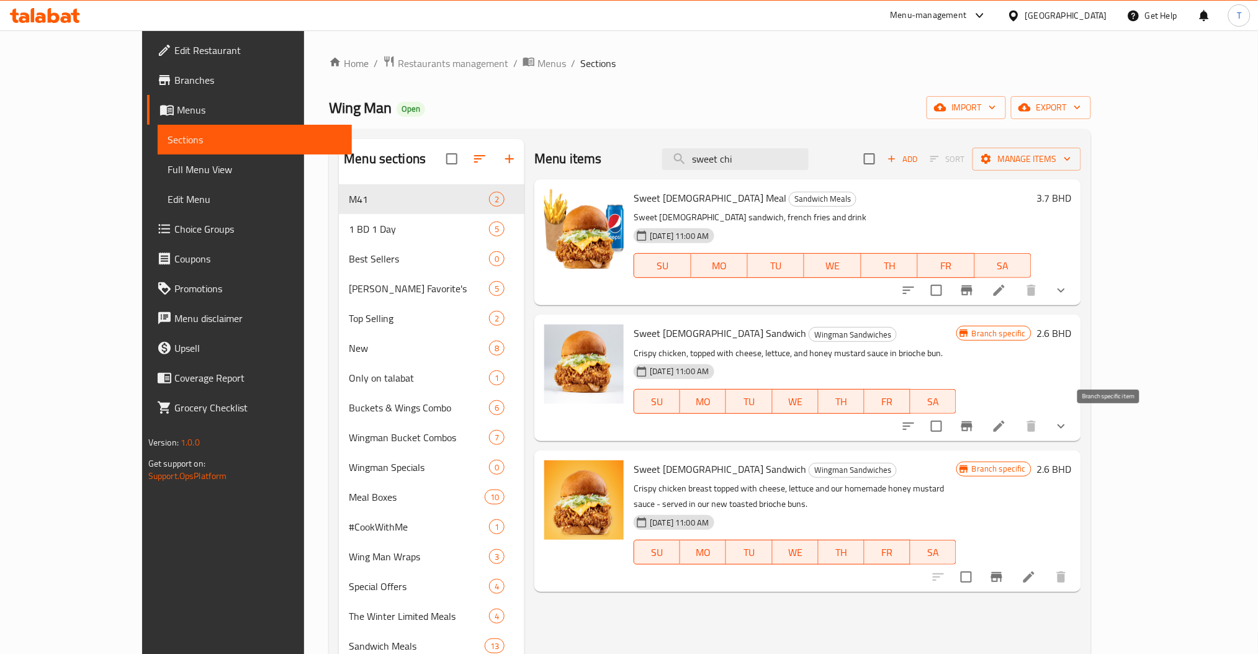
click at [982, 425] on button "Branch-specific-item" at bounding box center [967, 427] width 30 height 30
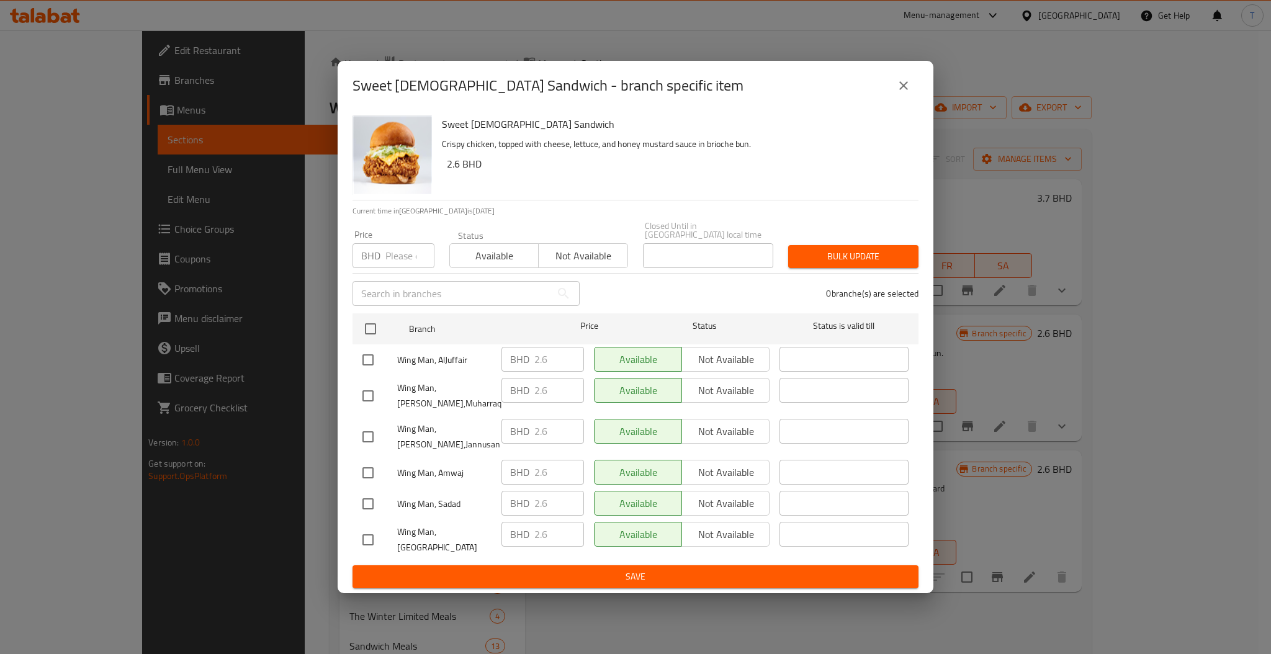
click at [907, 90] on icon "close" at bounding box center [903, 85] width 9 height 9
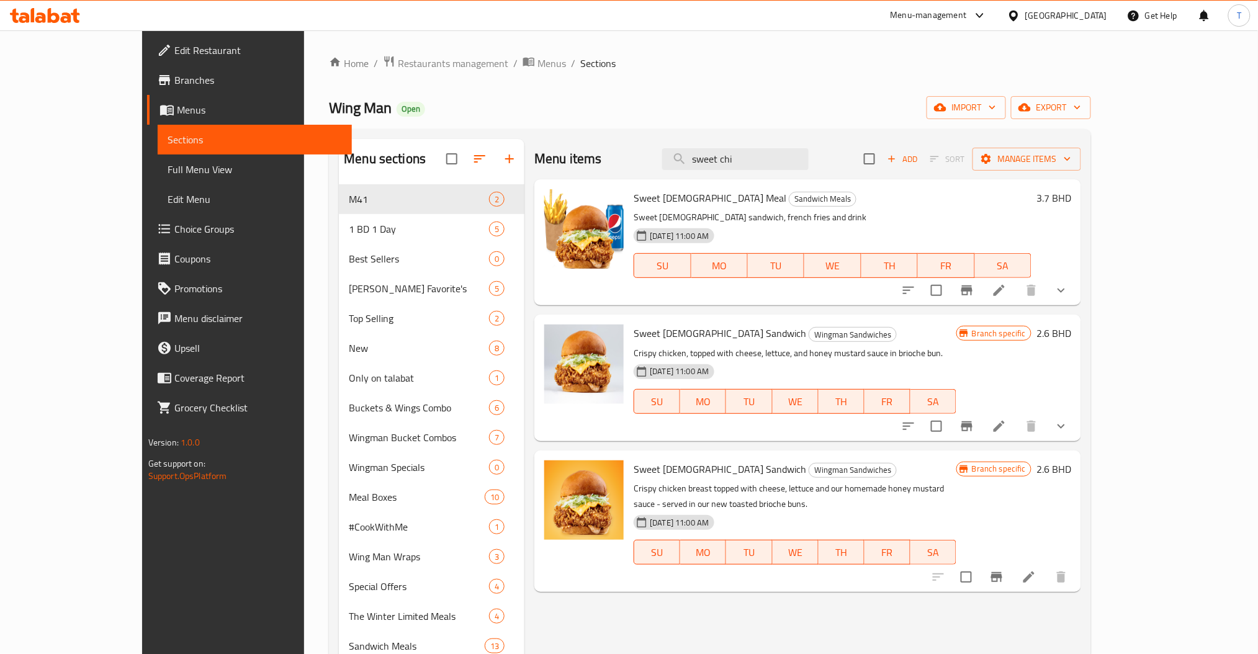
click at [1071, 470] on h6 "2.6 BHD" at bounding box center [1054, 469] width 35 height 17
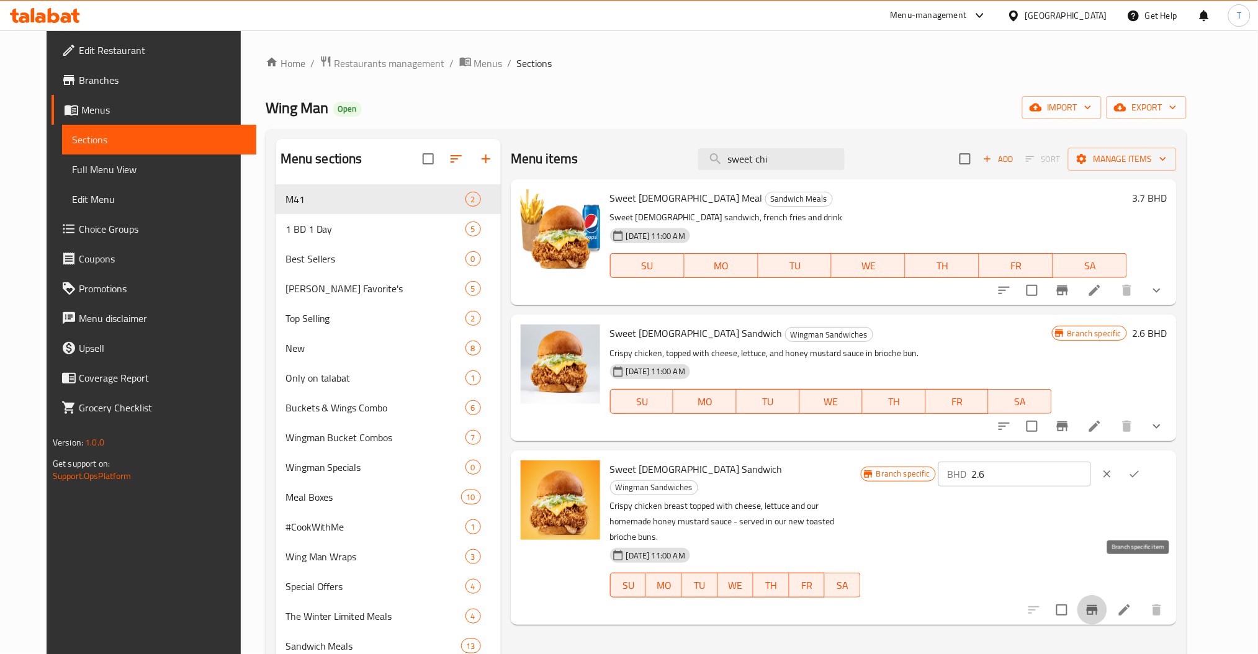
click at [1100, 603] on icon "Branch-specific-item" at bounding box center [1092, 610] width 15 height 15
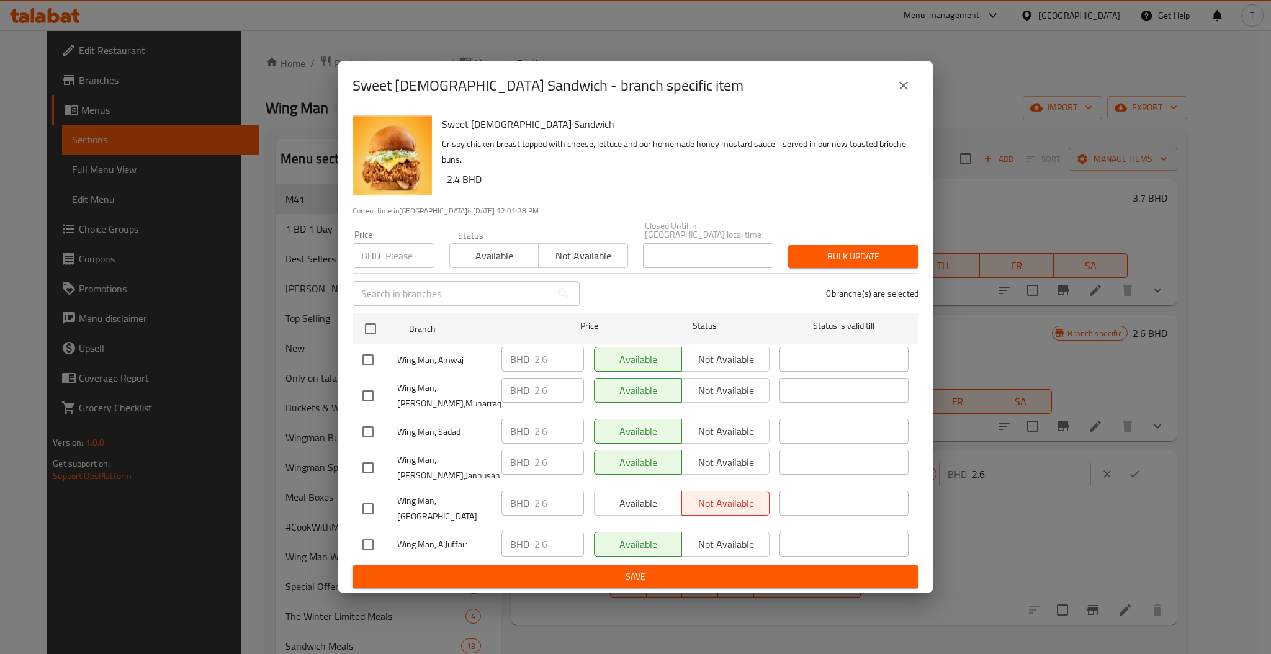
click at [472, 254] on span "Available" at bounding box center [494, 256] width 79 height 18
click at [362, 324] on input "checkbox" at bounding box center [371, 329] width 26 height 26
checkbox input "true"
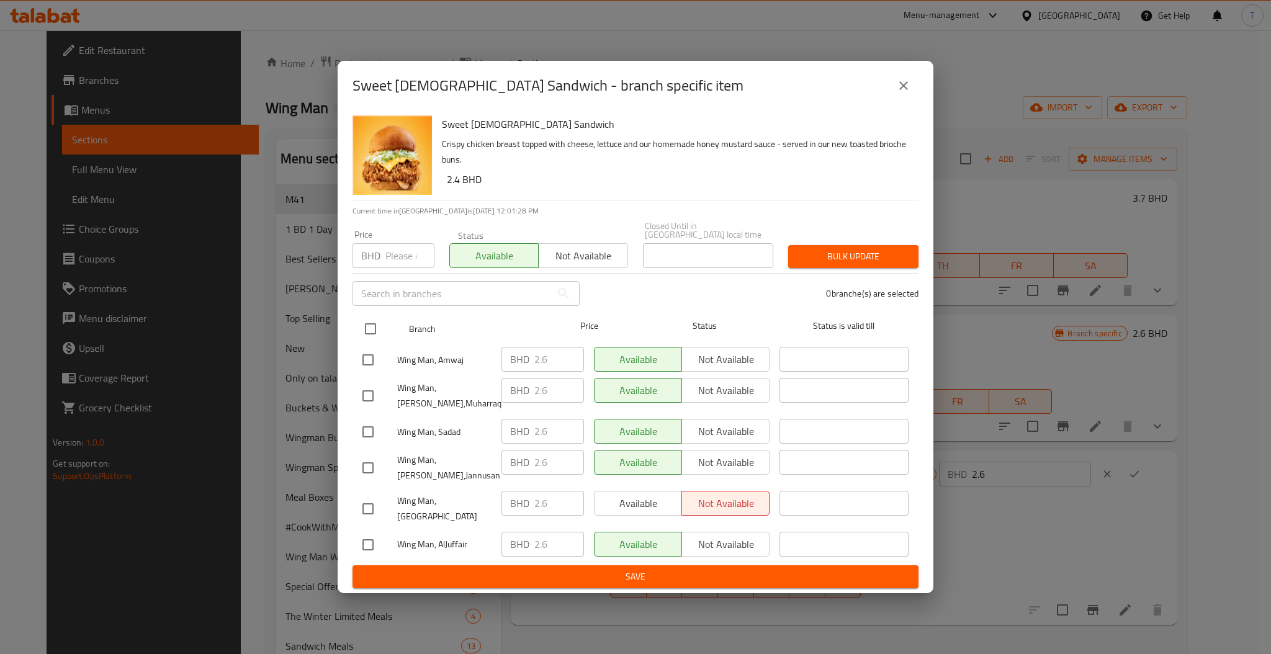
checkbox input "true"
click at [839, 257] on span "Bulk update" at bounding box center [853, 257] width 110 height 16
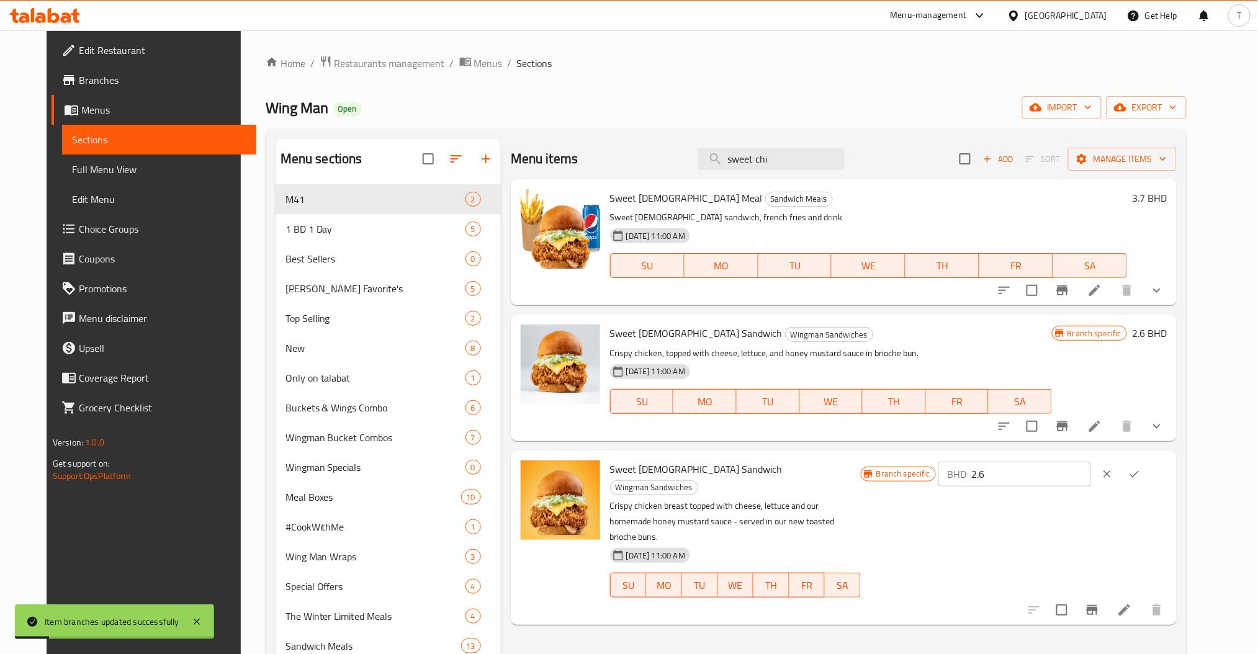
click at [1141, 469] on icon "ok" at bounding box center [1134, 474] width 12 height 12
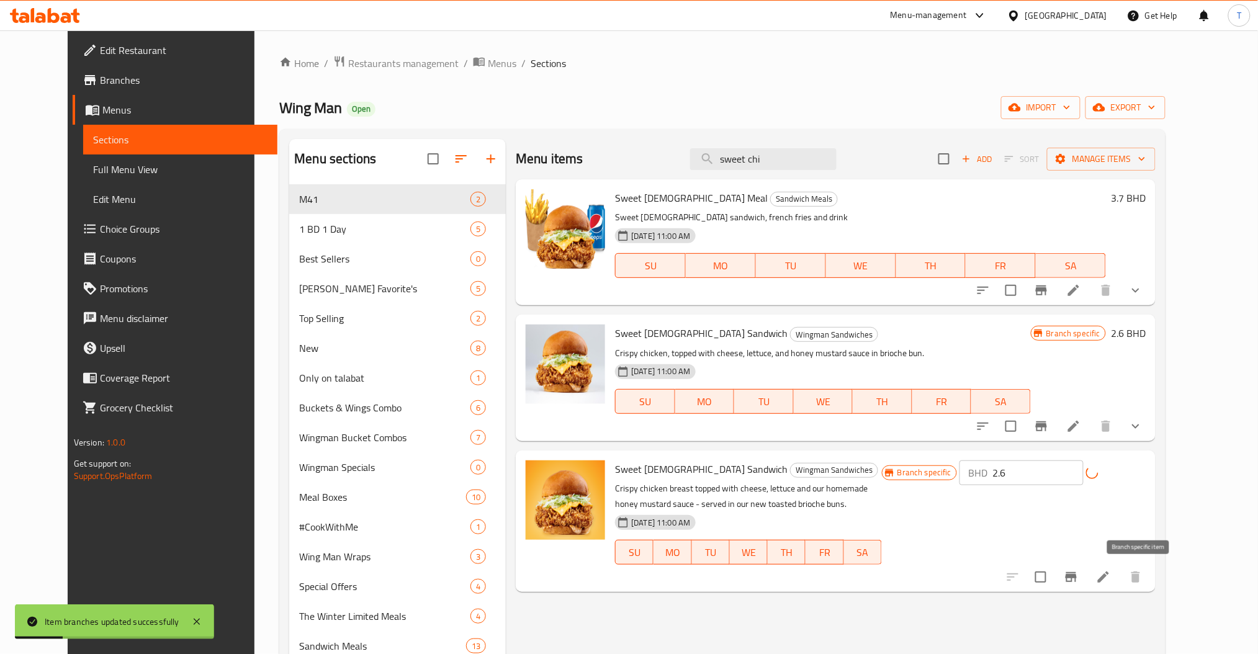
click at [1079, 580] on icon "Branch-specific-item" at bounding box center [1071, 577] width 15 height 15
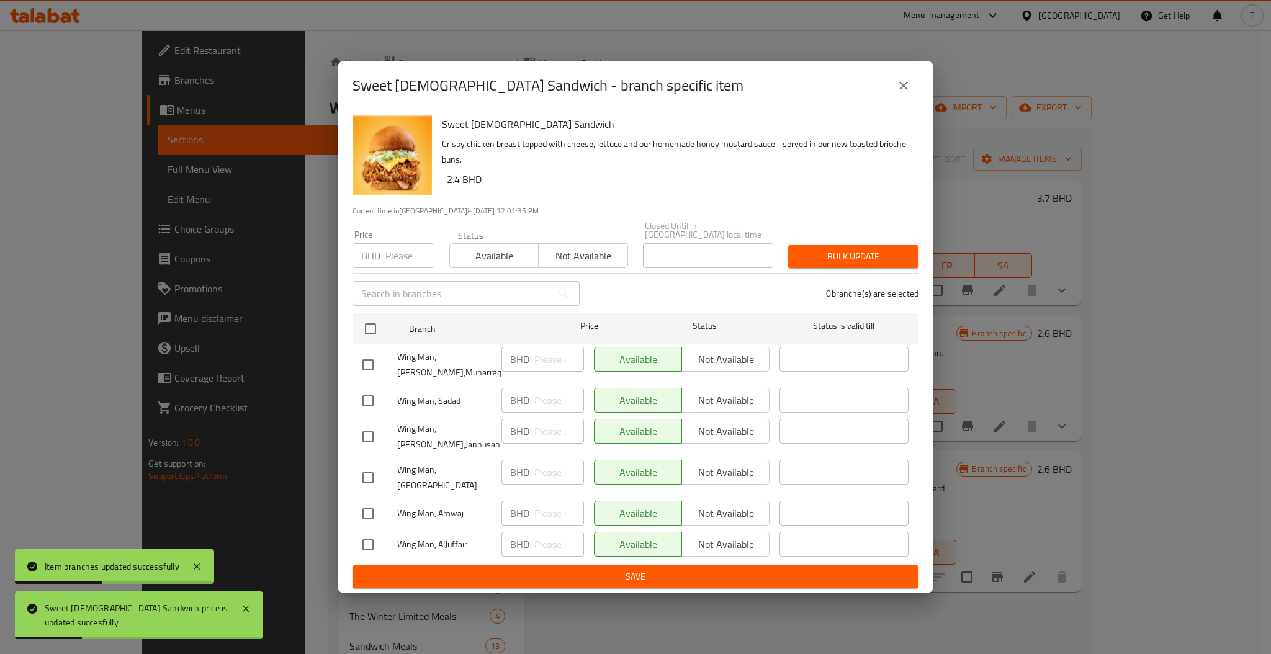
click at [906, 90] on icon "close" at bounding box center [903, 85] width 9 height 9
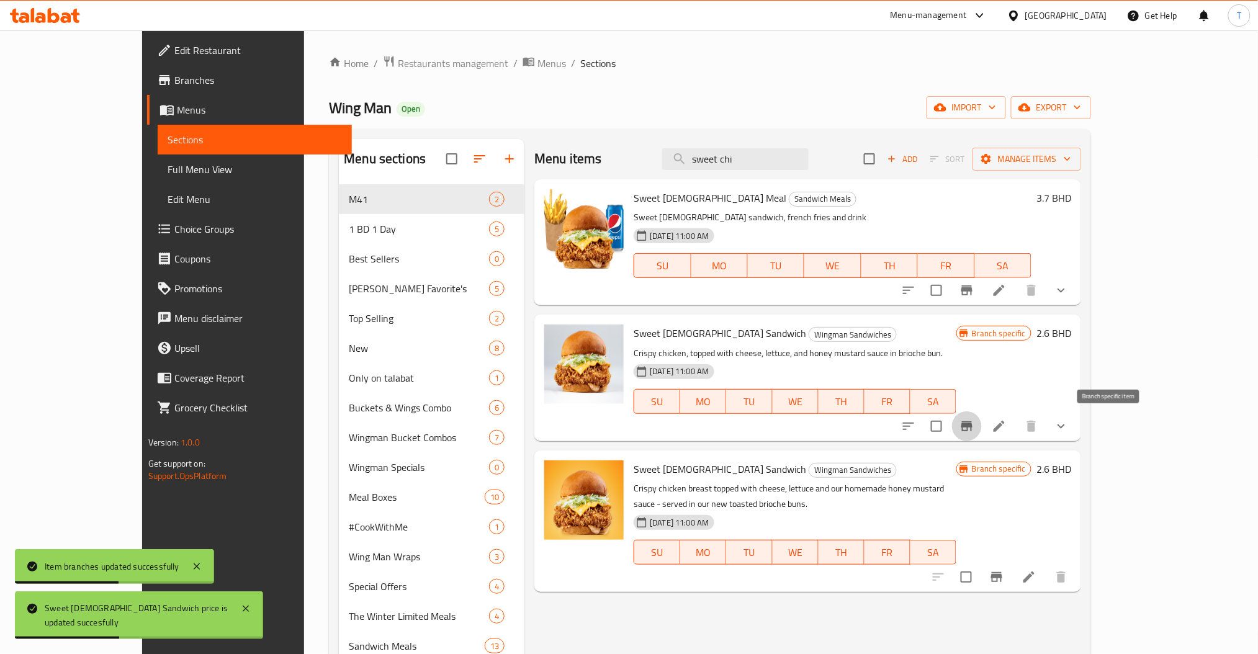
click at [974, 428] on icon "Branch-specific-item" at bounding box center [967, 426] width 15 height 15
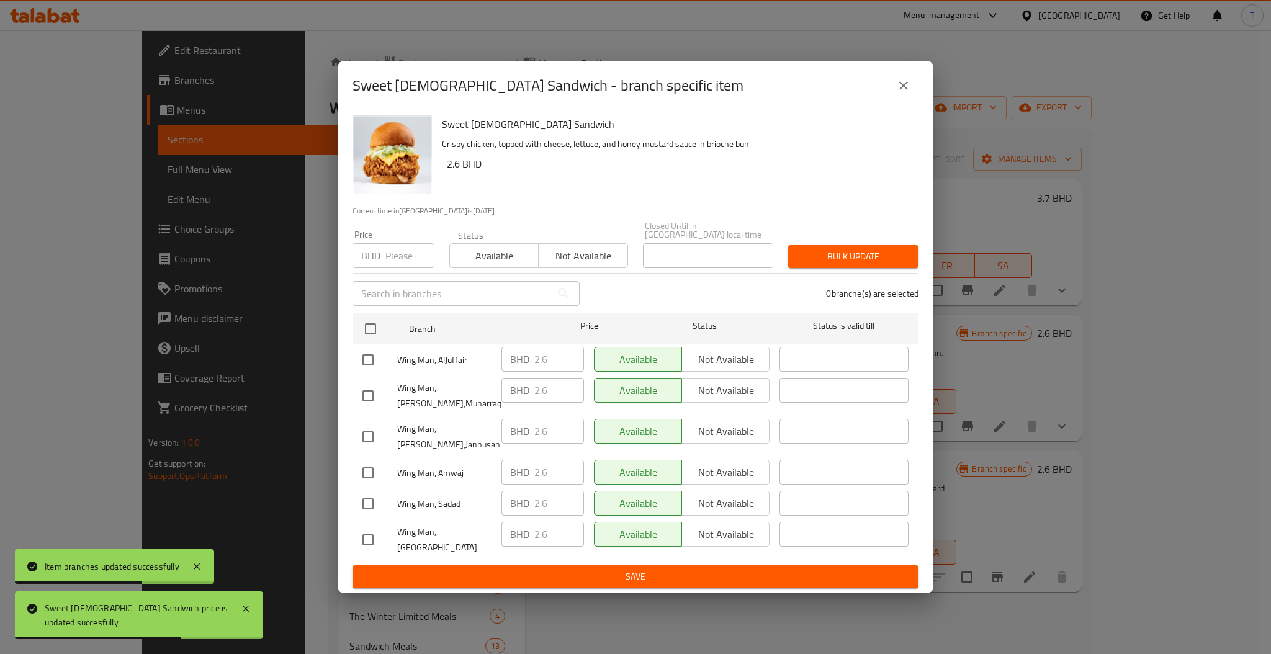
click at [917, 86] on div "Sweet [DEMOGRAPHIC_DATA] Sandwich - branch specific item" at bounding box center [636, 86] width 566 height 30
click at [902, 90] on icon "close" at bounding box center [903, 85] width 9 height 9
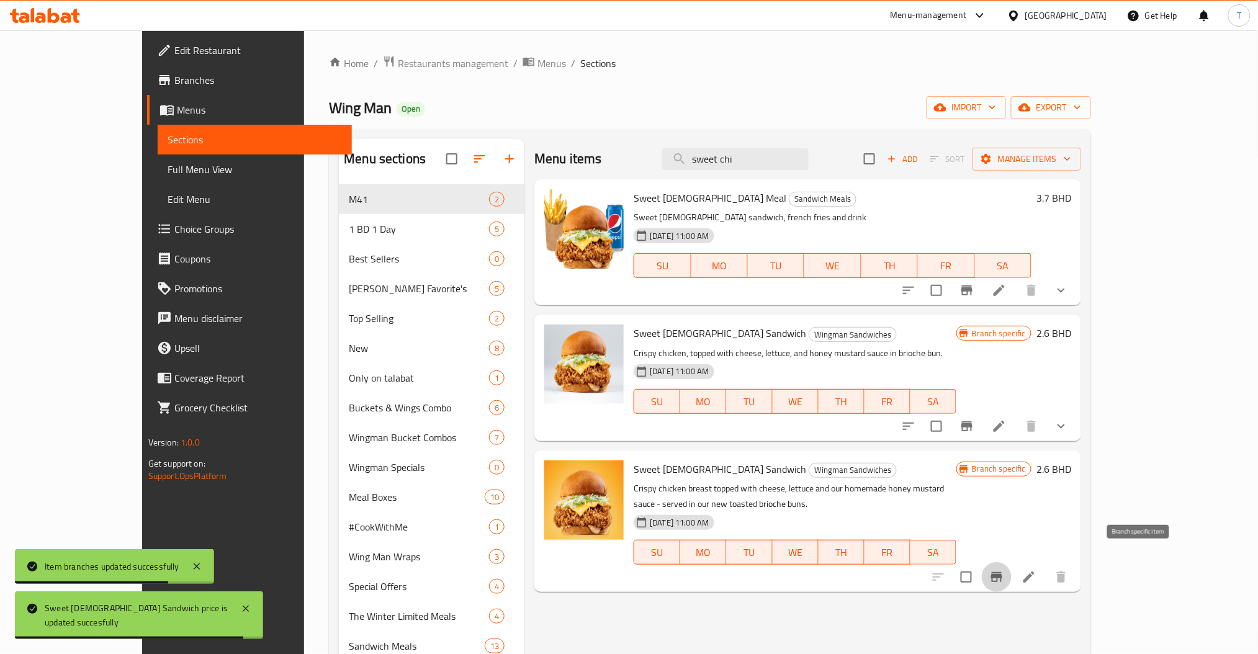
click at [1004, 570] on icon "Branch-specific-item" at bounding box center [996, 577] width 15 height 15
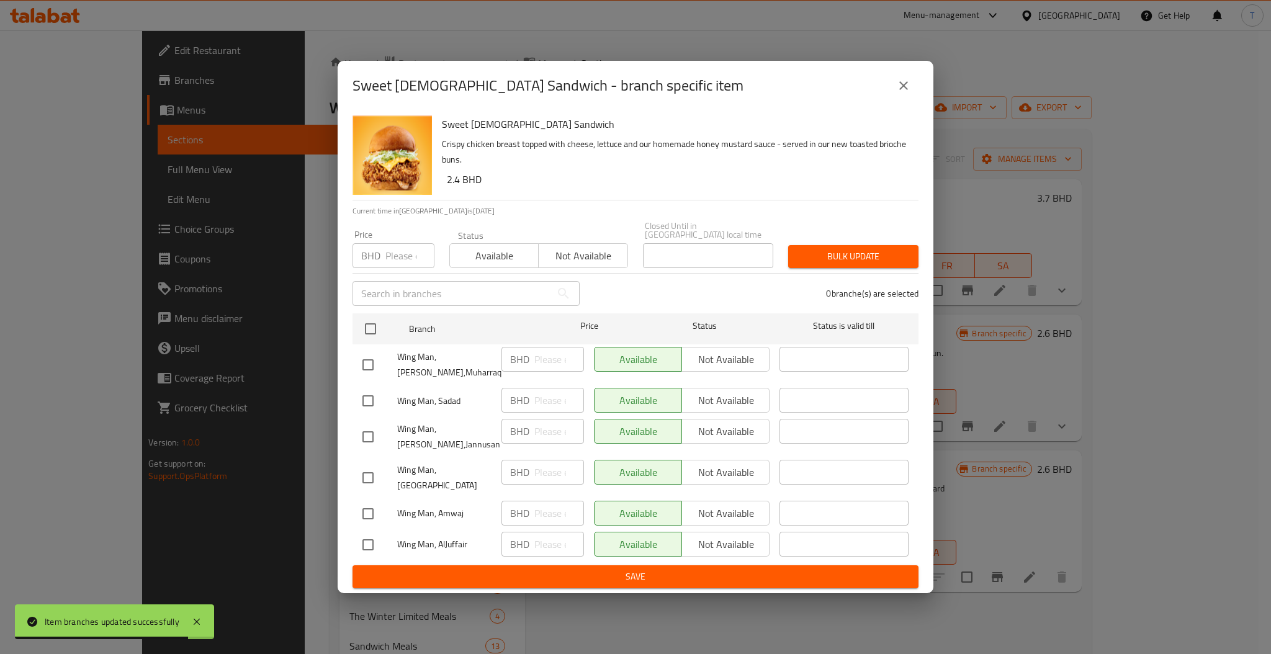
click at [594, 250] on span "Not available" at bounding box center [583, 256] width 79 height 18
click at [370, 336] on input "checkbox" at bounding box center [371, 329] width 26 height 26
checkbox input "true"
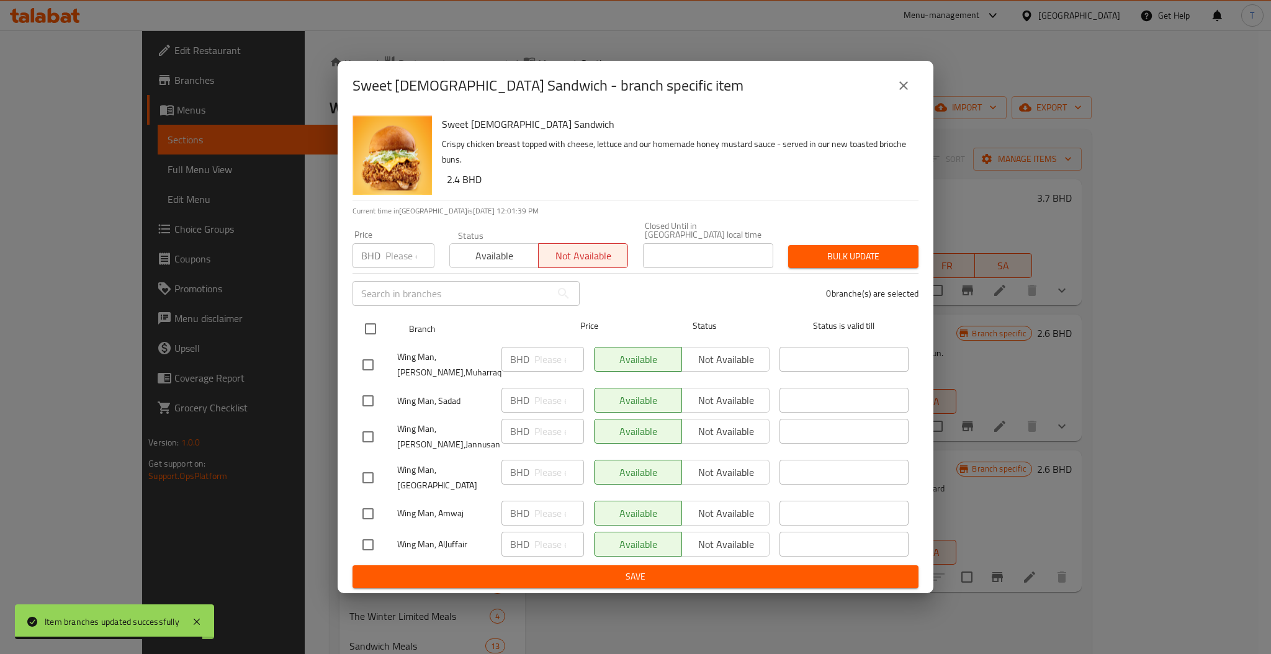
checkbox input "true"
click at [854, 249] on span "Bulk update" at bounding box center [853, 257] width 110 height 16
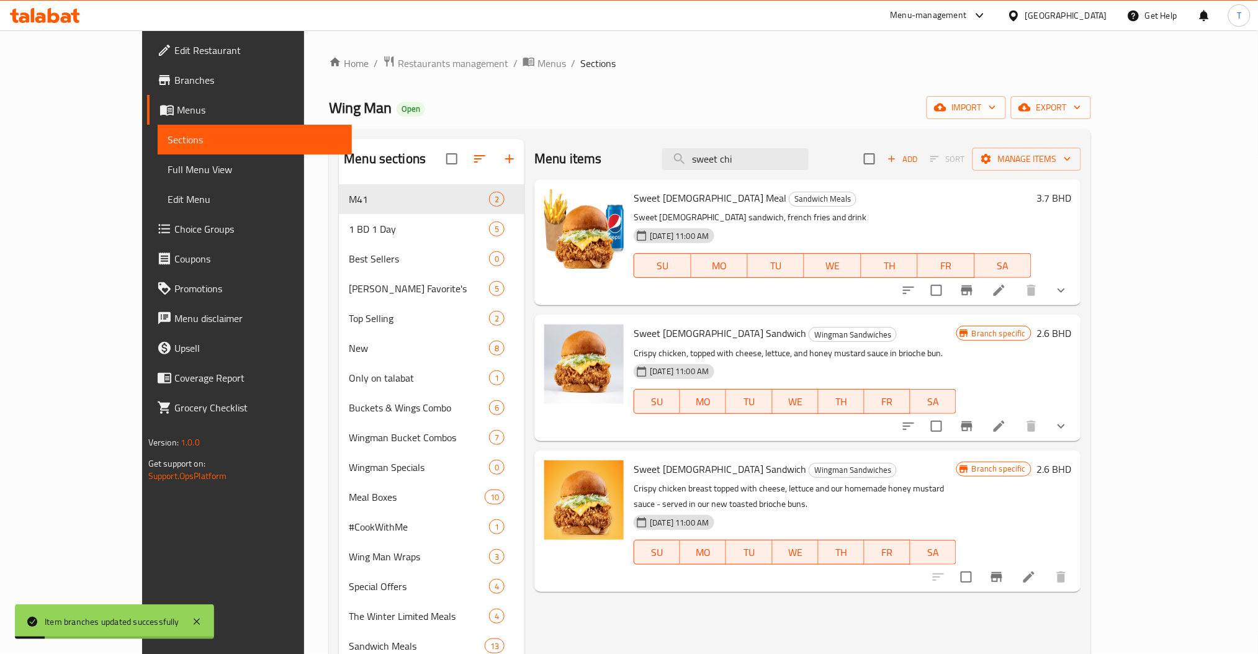
click at [1002, 572] on icon "Branch-specific-item" at bounding box center [996, 577] width 11 height 10
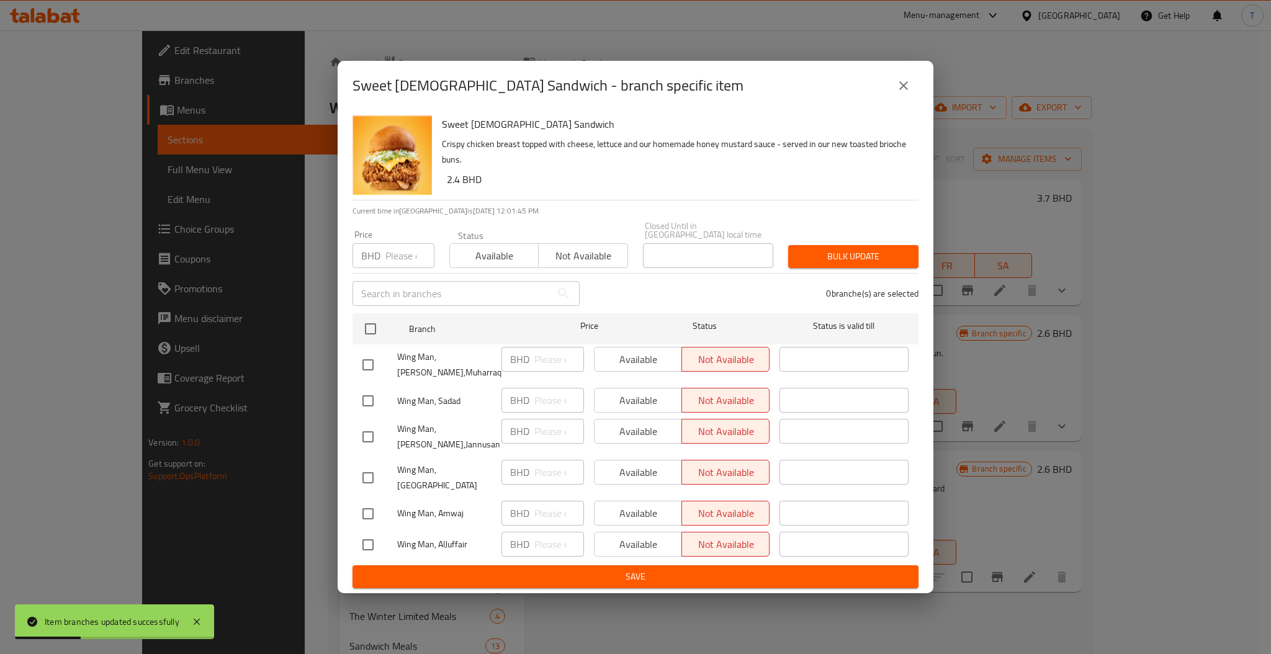
click at [907, 93] on icon "close" at bounding box center [903, 85] width 15 height 15
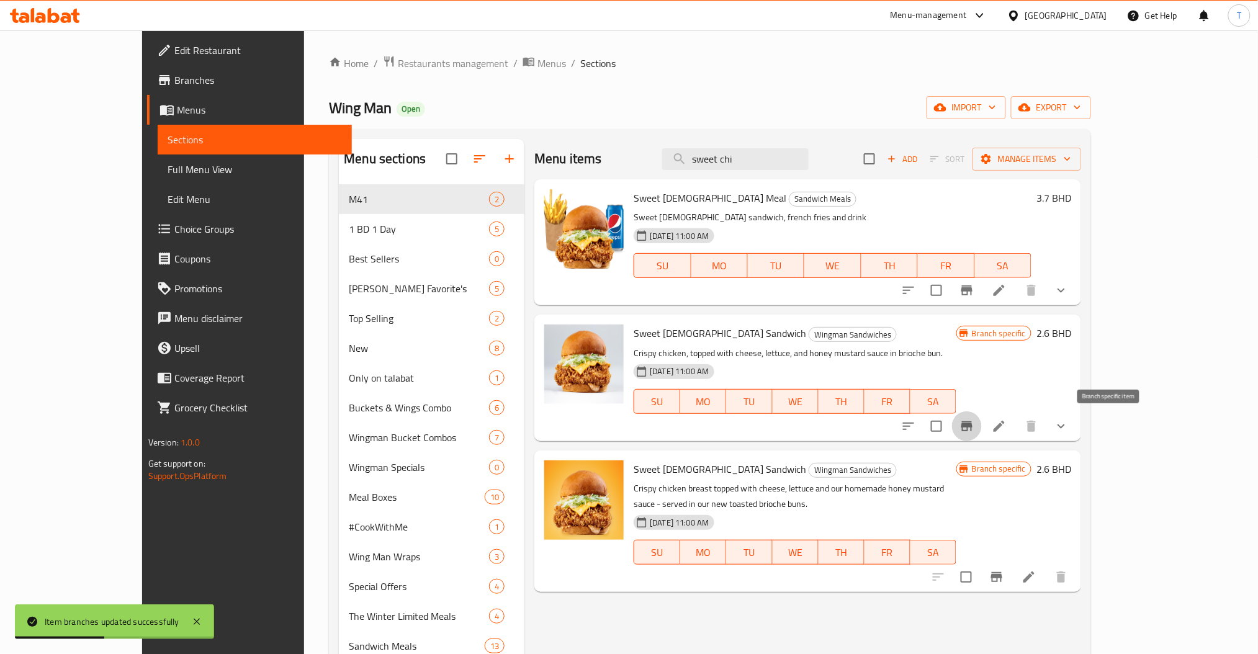
click at [974, 419] on icon "Branch-specific-item" at bounding box center [967, 426] width 15 height 15
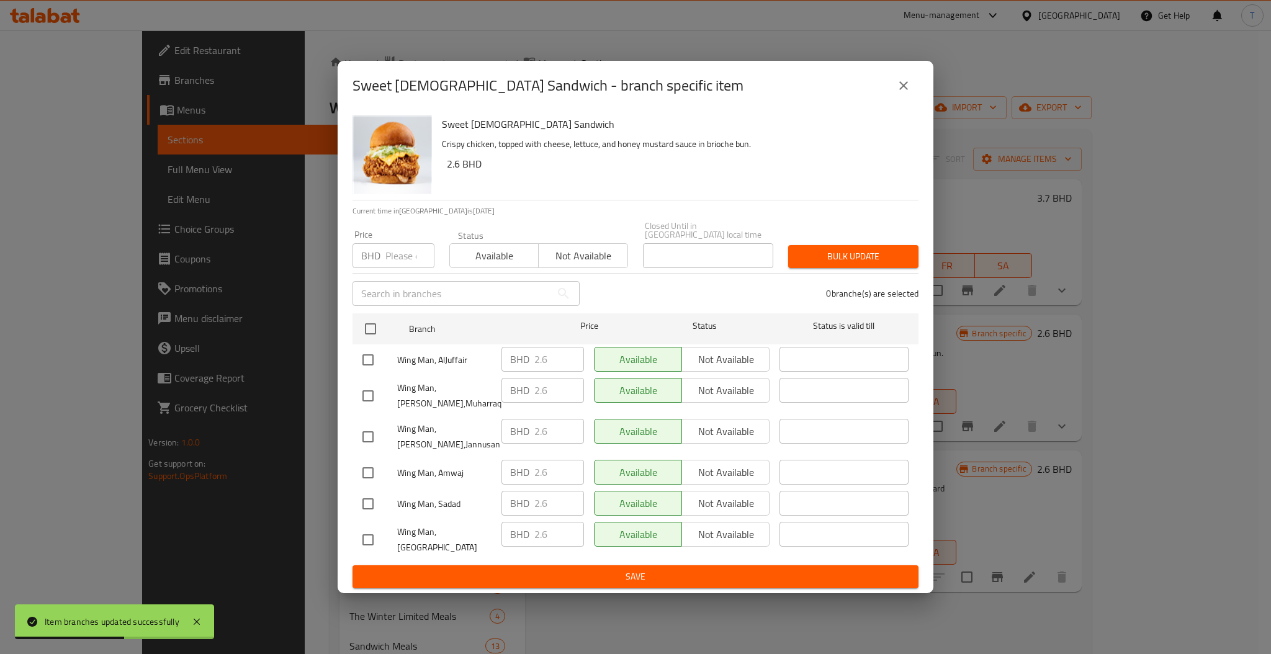
click at [909, 93] on icon "close" at bounding box center [903, 85] width 15 height 15
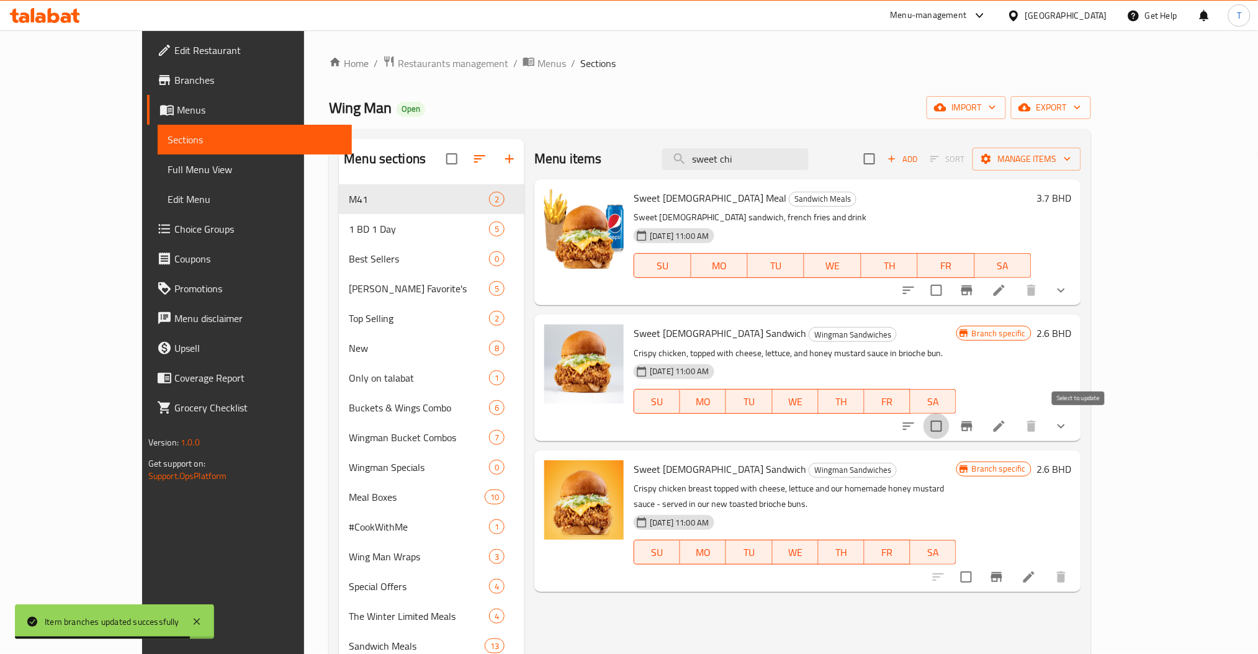
click at [950, 430] on input "checkbox" at bounding box center [937, 426] width 26 height 26
click at [1071, 166] on span "Manage items" at bounding box center [1027, 159] width 89 height 16
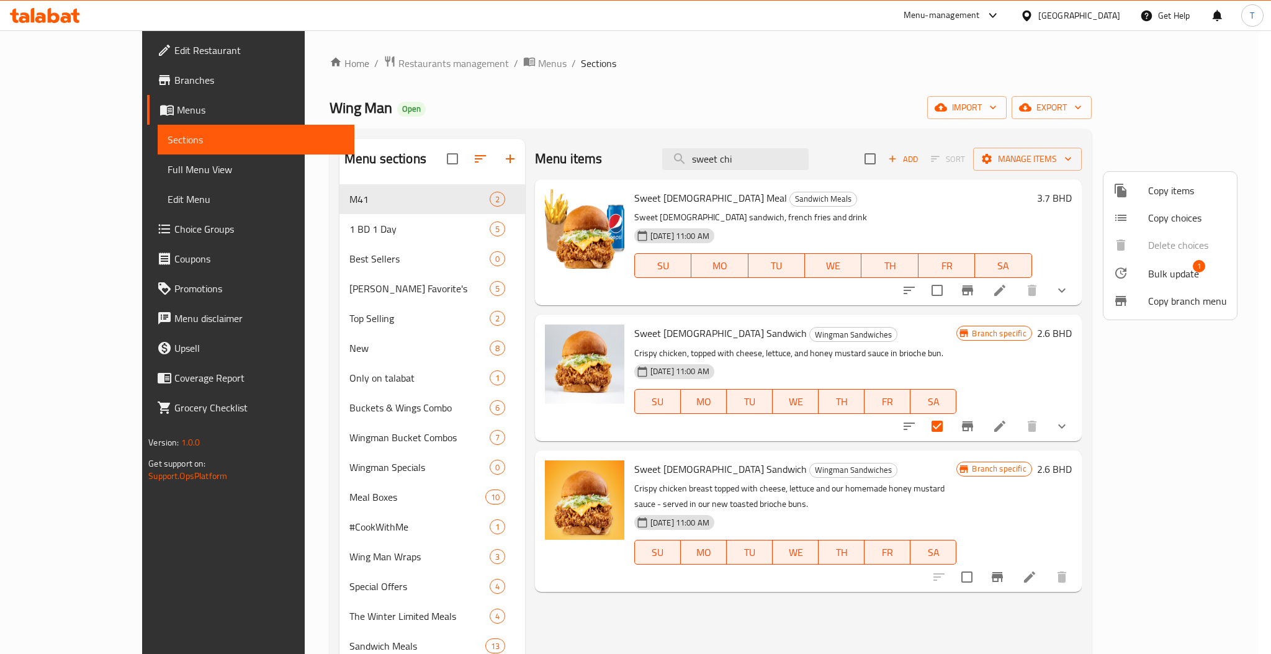
click at [1167, 276] on span "Bulk update" at bounding box center [1173, 273] width 51 height 15
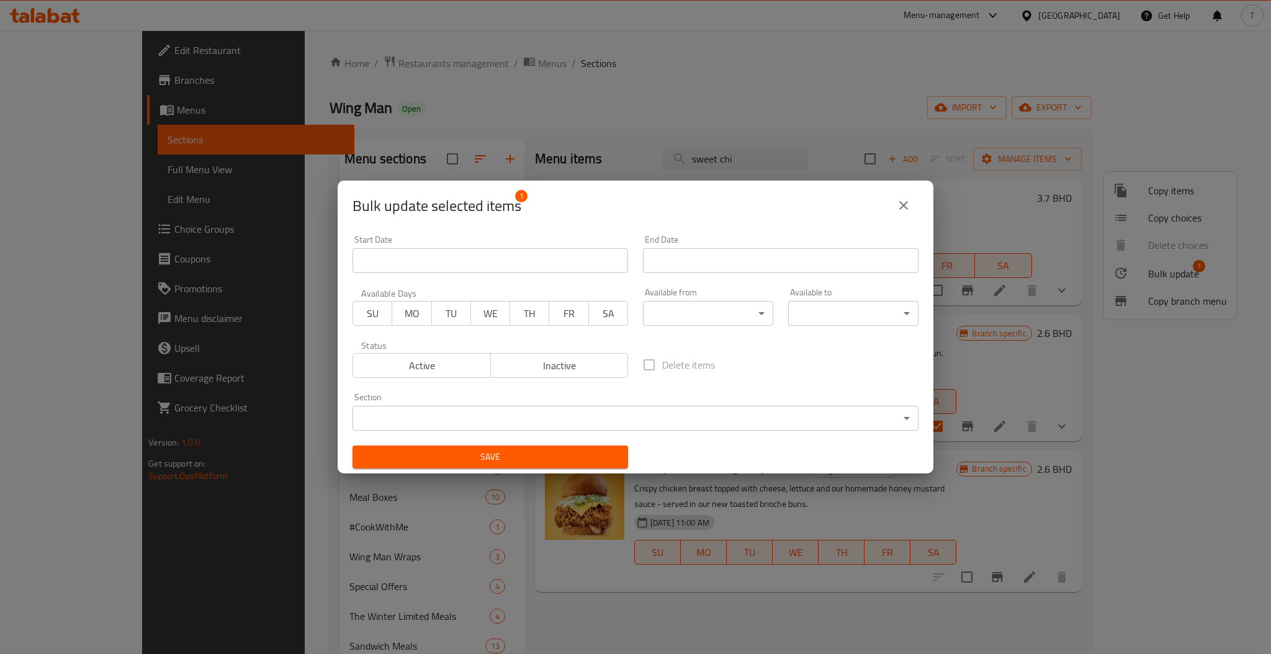
click at [425, 425] on body "​ Menu-management [GEOGRAPHIC_DATA] Get Help T Edit Restaurant Branches Menus S…" at bounding box center [635, 342] width 1271 height 624
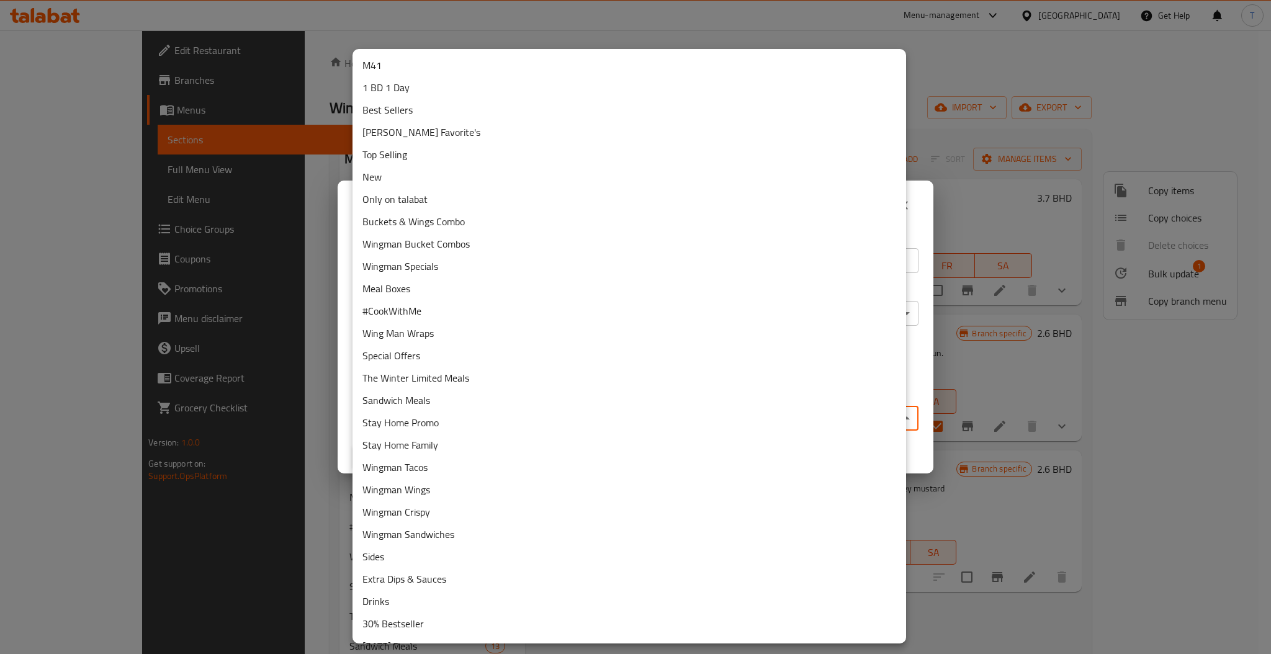
click at [422, 113] on li "Best Sellers" at bounding box center [630, 110] width 554 height 22
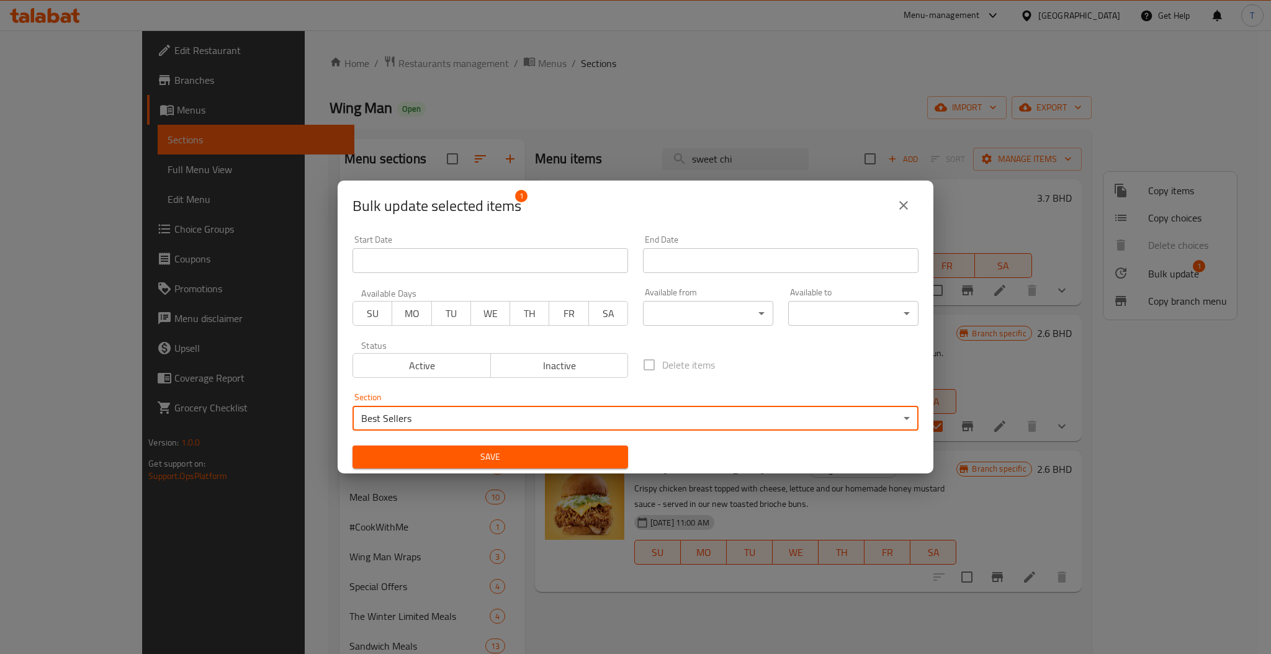
click at [518, 462] on span "Save" at bounding box center [490, 457] width 256 height 16
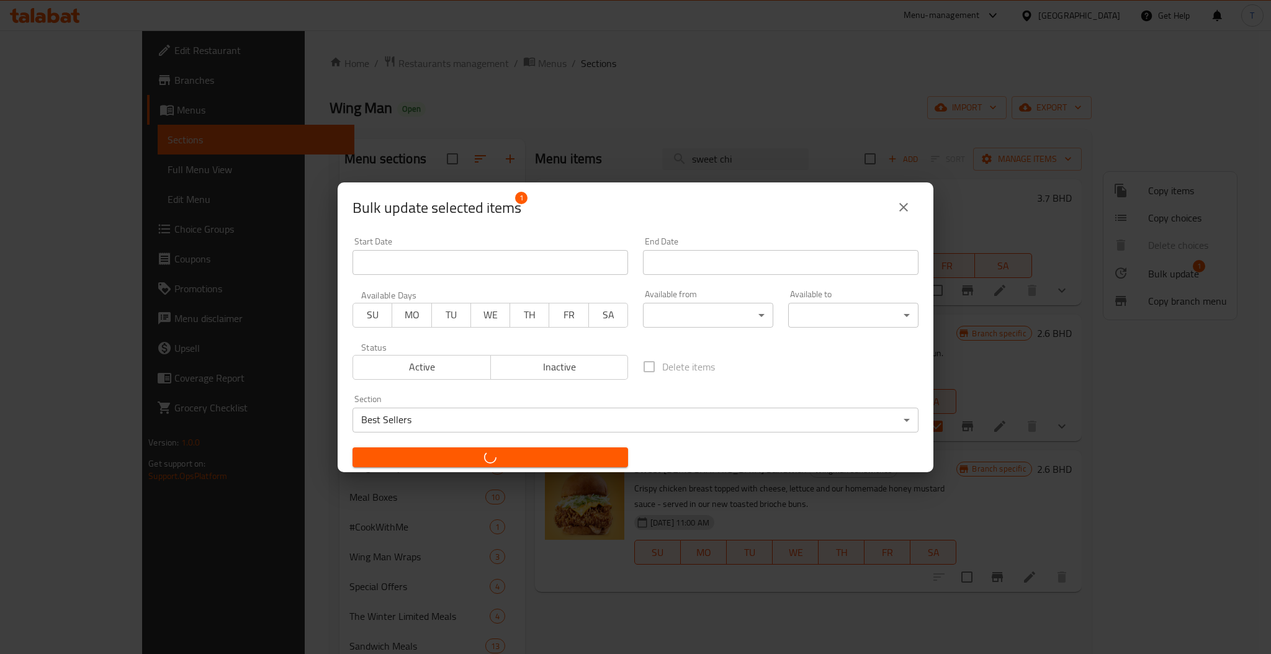
checkbox input "false"
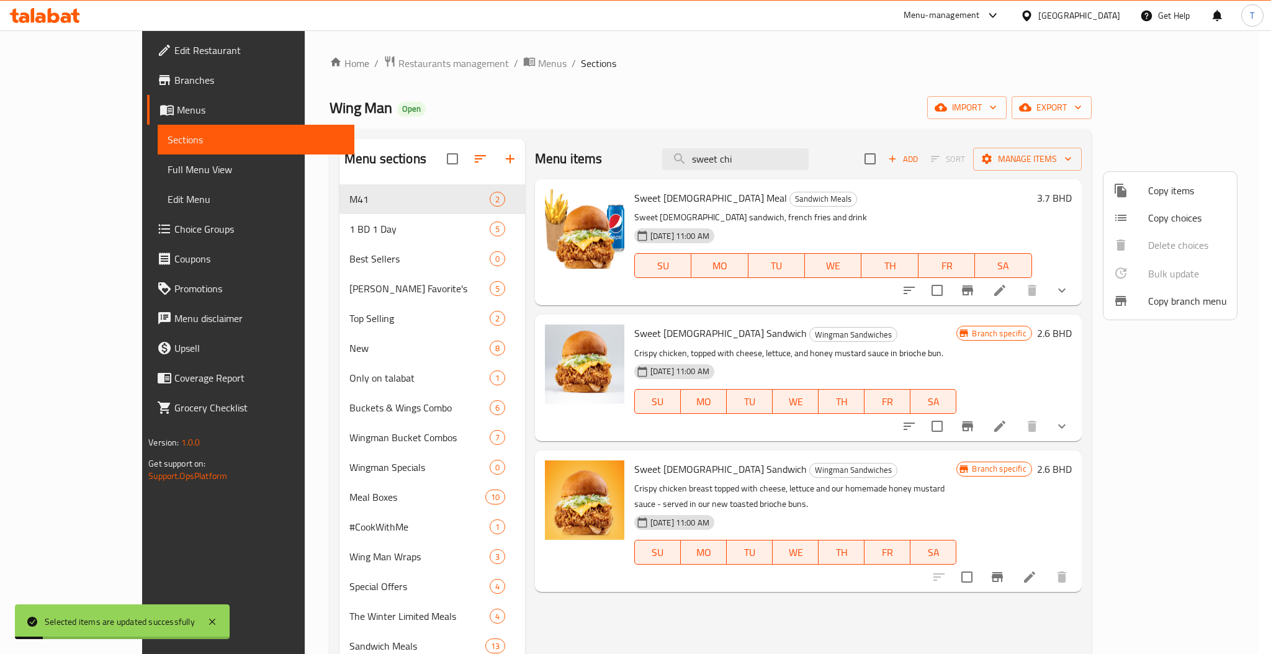
drag, startPoint x: 799, startPoint y: 154, endPoint x: 683, endPoint y: 158, distance: 115.5
click at [683, 158] on div at bounding box center [635, 327] width 1271 height 654
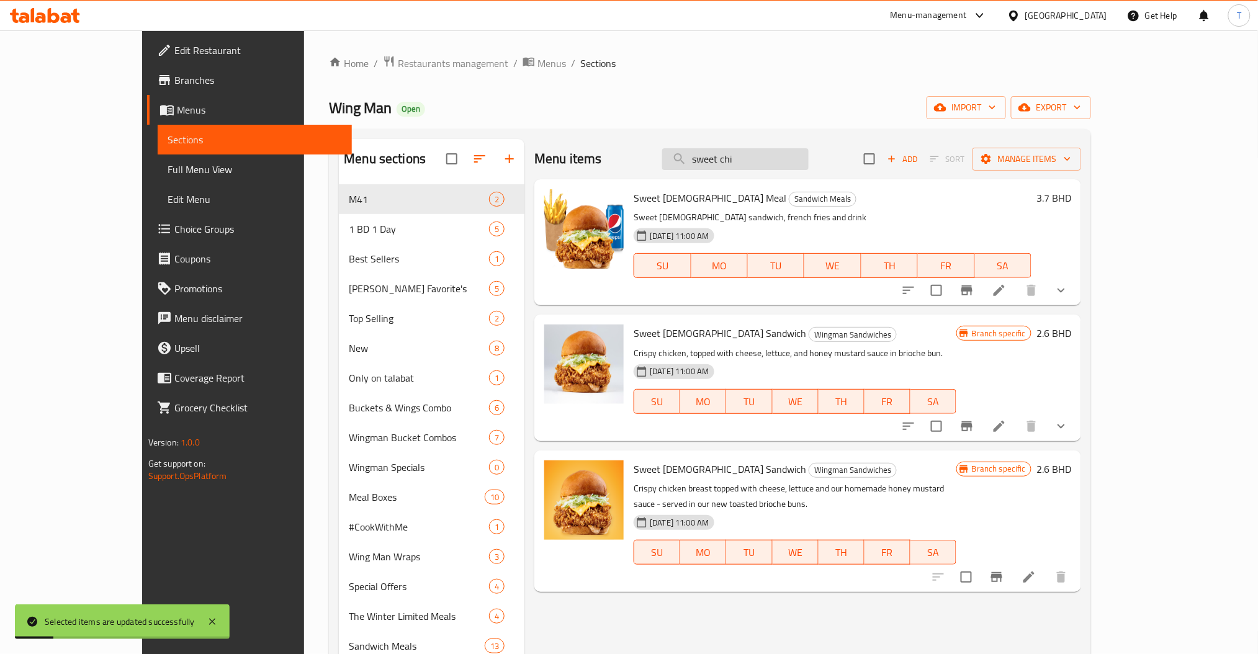
click at [809, 168] on input "sweet chi" at bounding box center [735, 159] width 146 height 22
drag, startPoint x: 809, startPoint y: 160, endPoint x: 698, endPoint y: 161, distance: 111.1
click at [698, 161] on div "Menu items sweet chi Add Sort Manage items" at bounding box center [807, 159] width 547 height 40
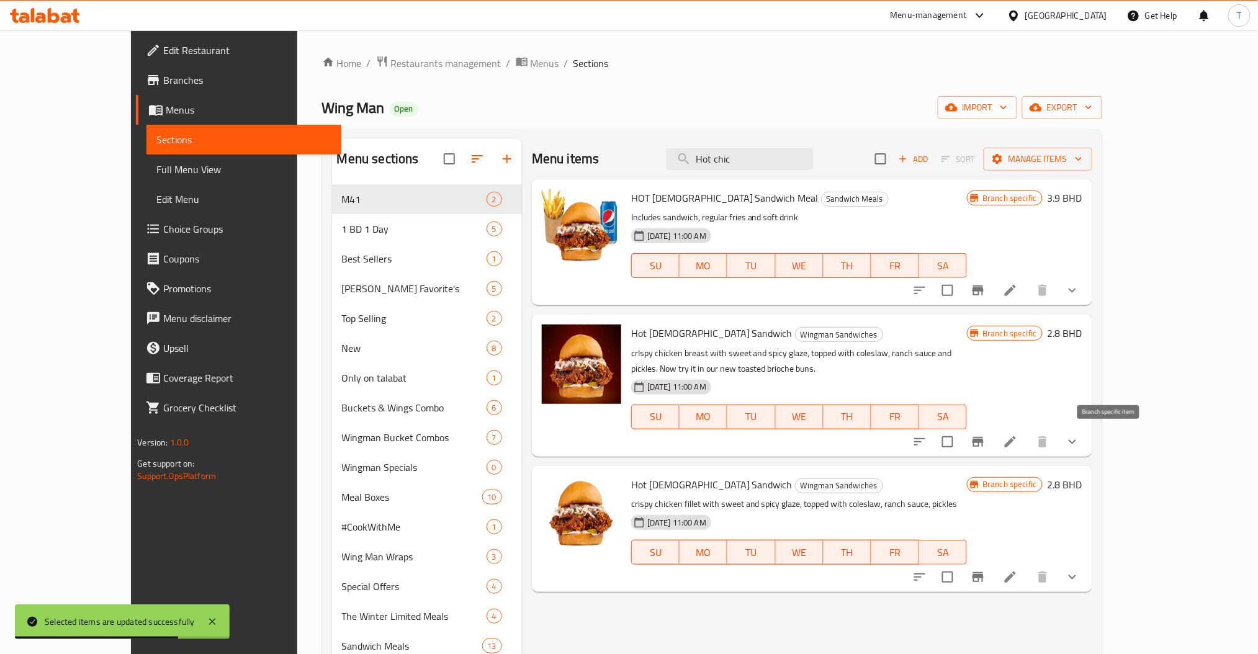
type input "Hot chic"
click at [986, 444] on icon "Branch-specific-item" at bounding box center [978, 441] width 15 height 15
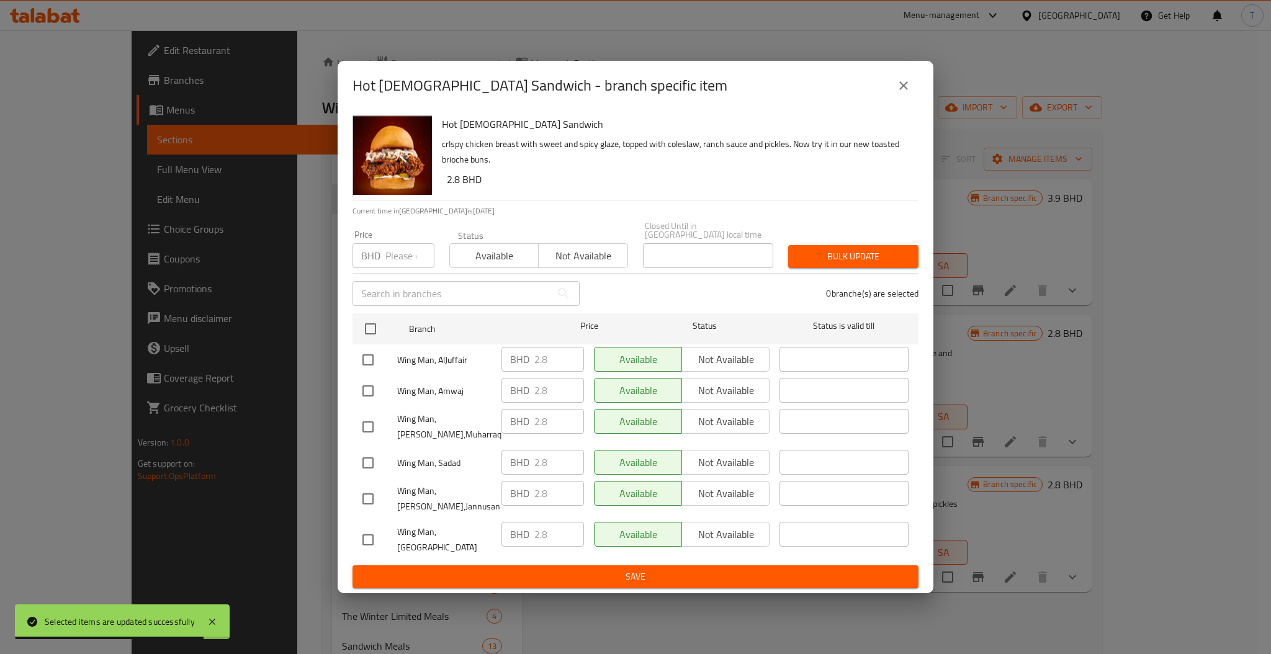
click at [902, 92] on icon "close" at bounding box center [903, 85] width 15 height 15
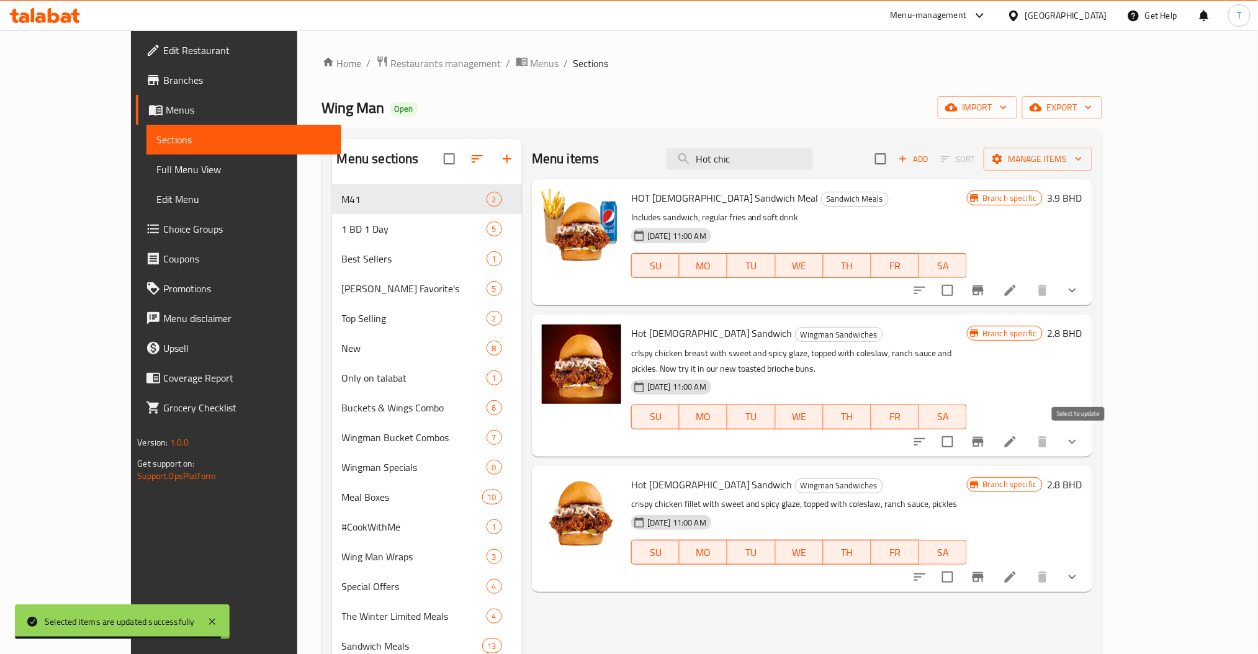
click at [961, 447] on input "checkbox" at bounding box center [948, 442] width 26 height 26
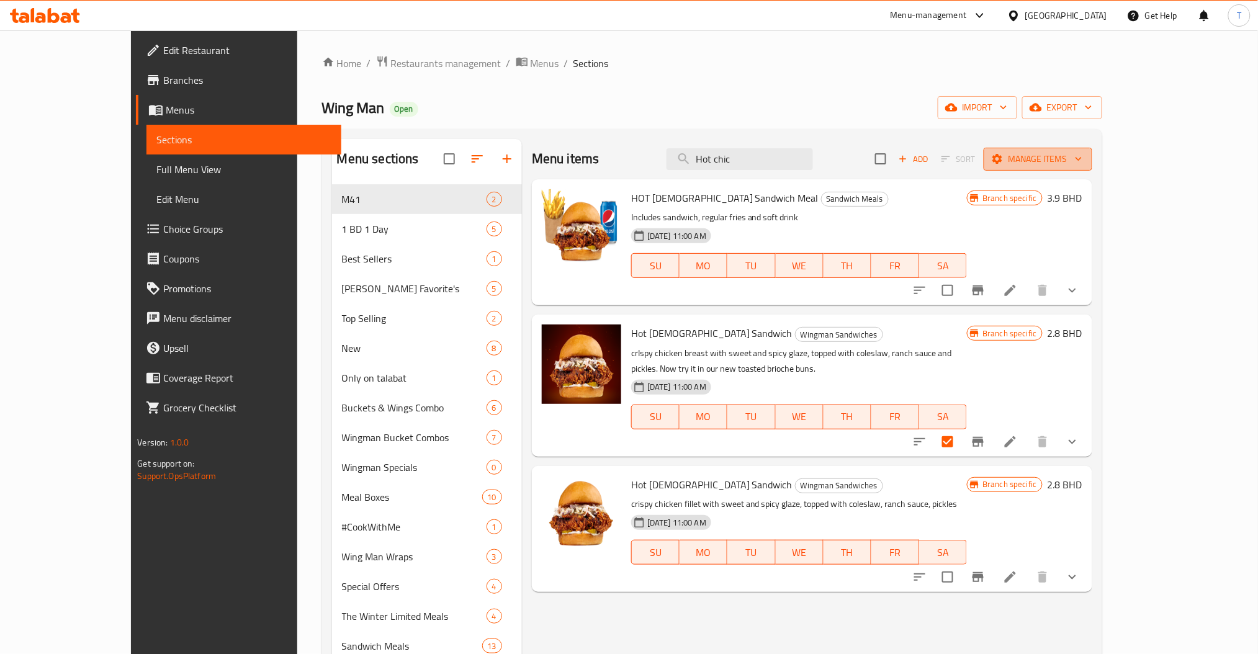
click at [1082, 167] on span "Manage items" at bounding box center [1038, 159] width 89 height 16
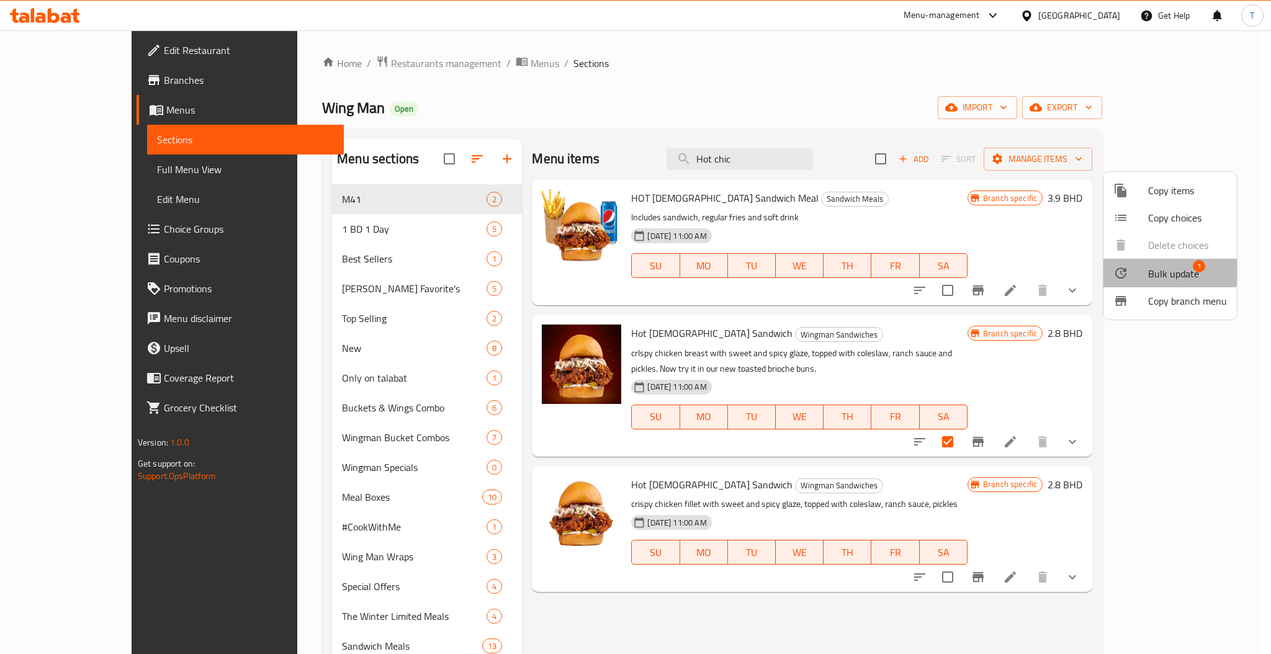
click at [1164, 271] on span "Bulk update" at bounding box center [1173, 273] width 51 height 15
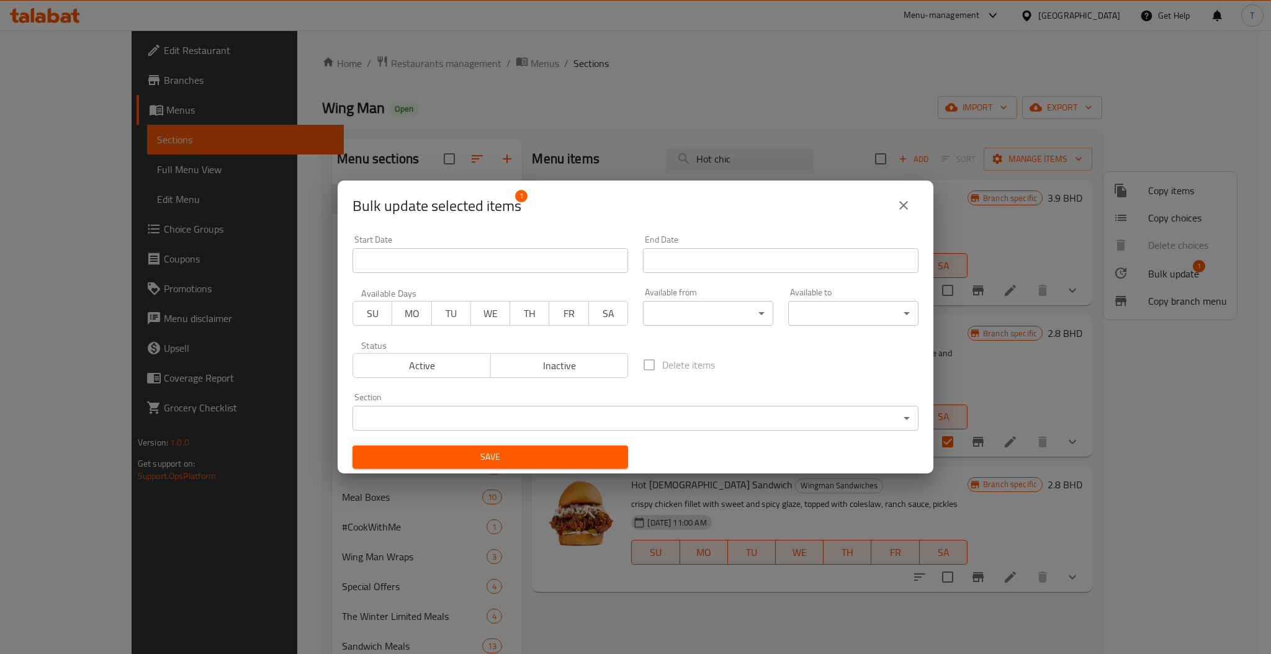
click at [592, 413] on body "​ Menu-management [GEOGRAPHIC_DATA] Get Help T Edit Restaurant Branches Menus S…" at bounding box center [635, 342] width 1271 height 624
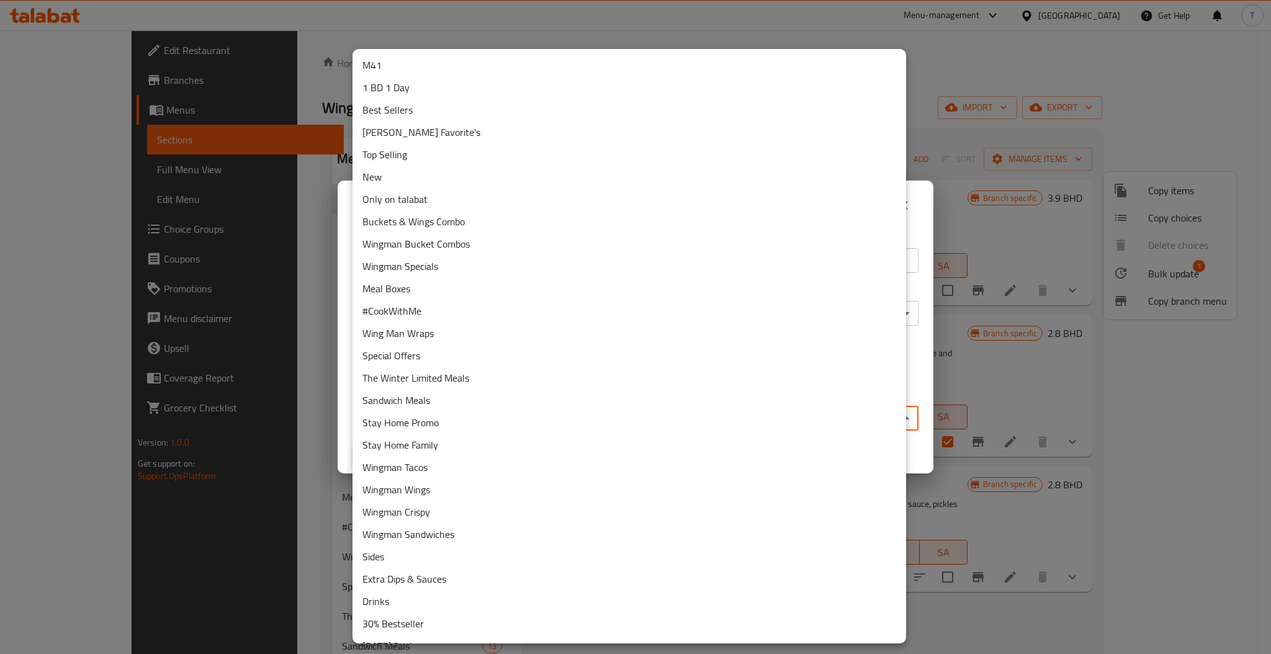
click at [400, 112] on li "Best Sellers" at bounding box center [630, 110] width 554 height 22
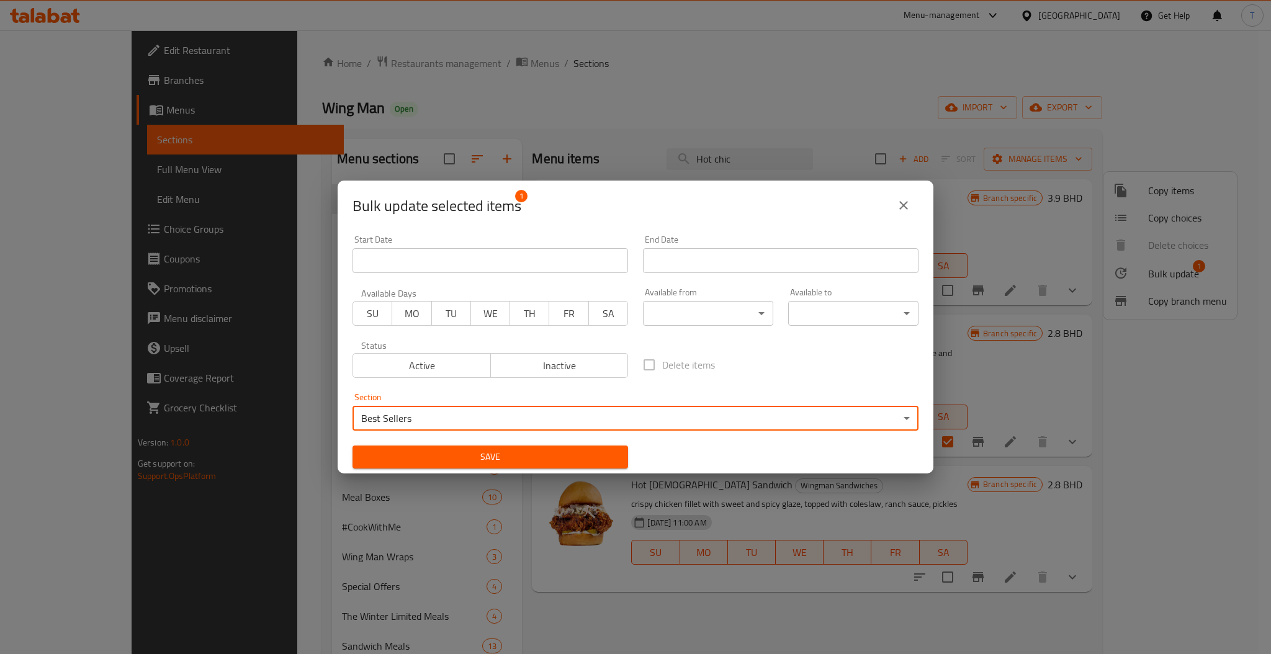
click at [495, 443] on div "Save" at bounding box center [490, 457] width 290 height 38
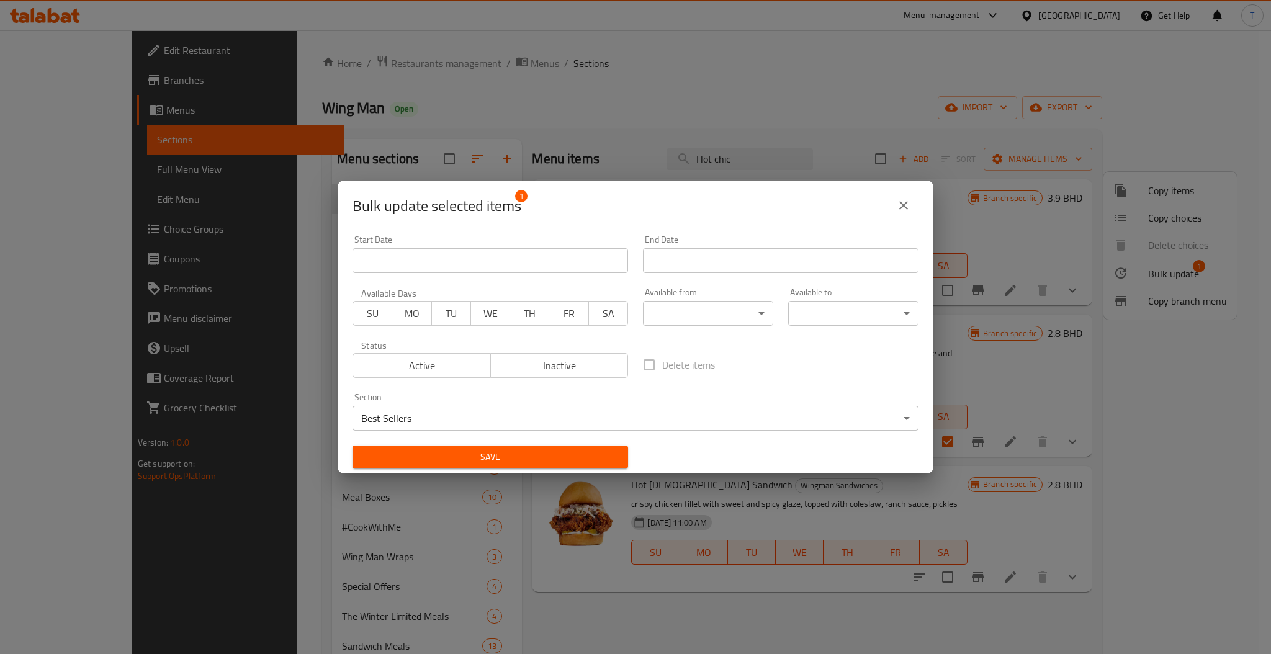
click at [493, 455] on span "Save" at bounding box center [490, 457] width 256 height 16
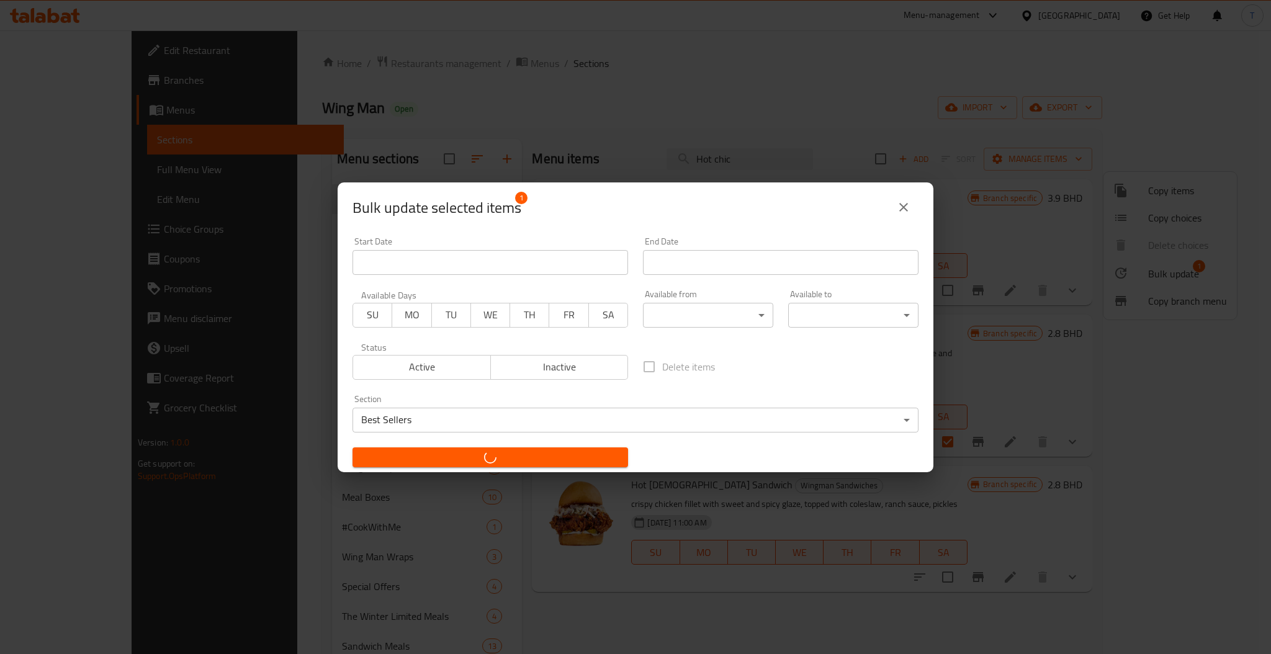
checkbox input "false"
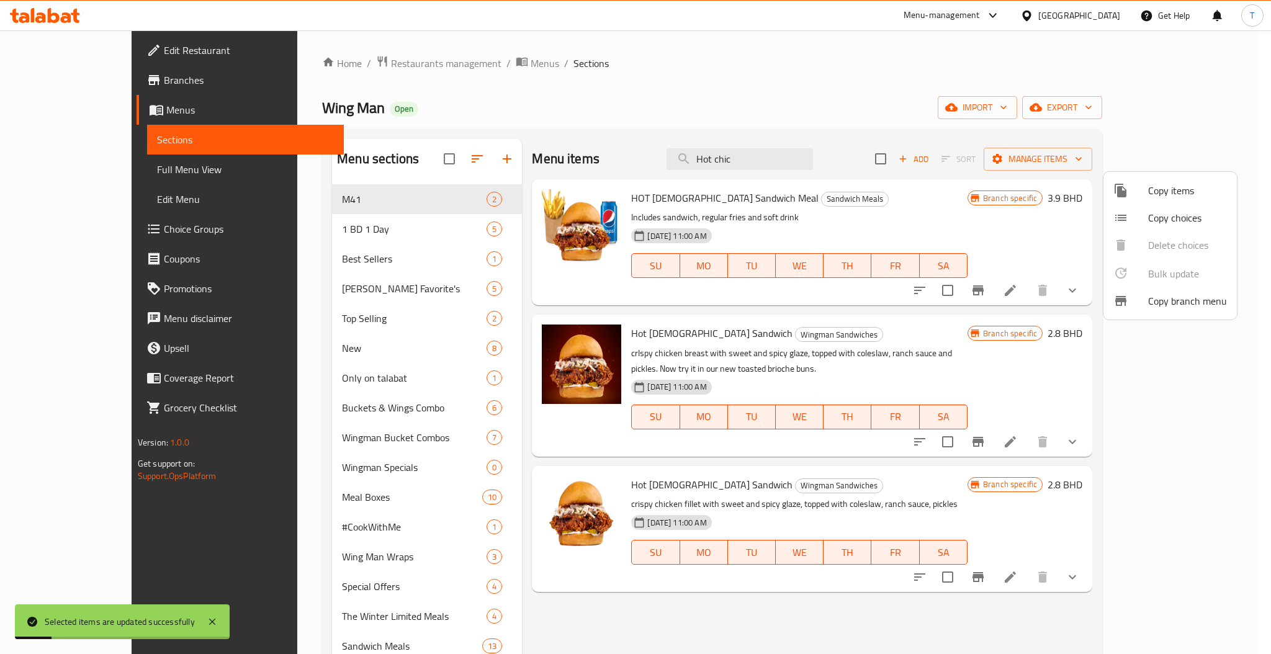
drag, startPoint x: 803, startPoint y: 154, endPoint x: 683, endPoint y: 172, distance: 121.1
click at [683, 172] on div at bounding box center [635, 327] width 1271 height 654
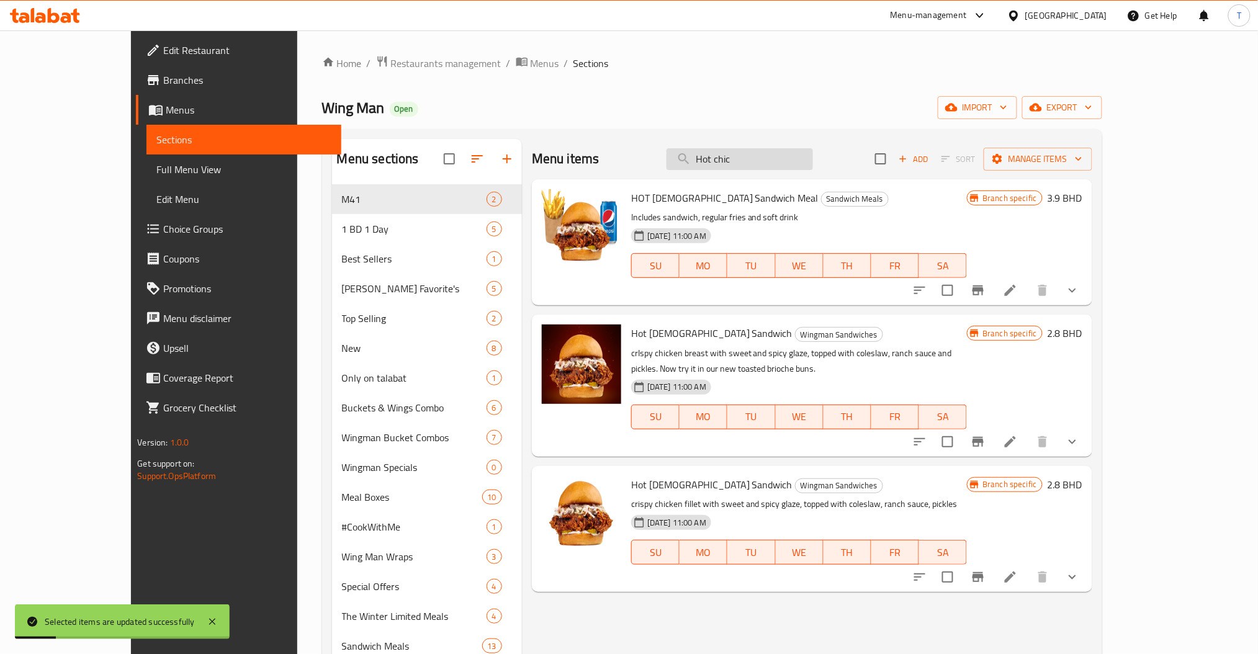
click at [802, 168] on input "Hot chic" at bounding box center [740, 159] width 146 height 22
drag, startPoint x: 778, startPoint y: 166, endPoint x: 709, endPoint y: 166, distance: 68.3
click at [709, 166] on div "Menu items Hot chic Add Sort Manage items" at bounding box center [812, 159] width 560 height 40
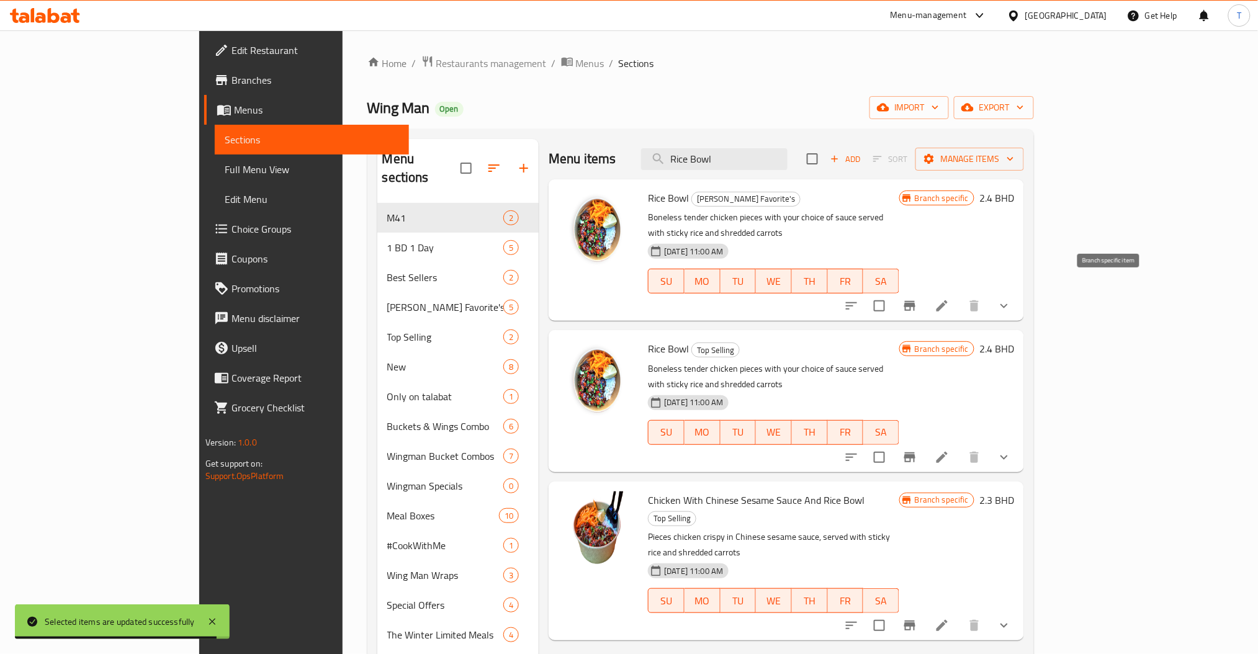
type input "Rice Bowl"
click at [915, 301] on icon "Branch-specific-item" at bounding box center [909, 306] width 11 height 10
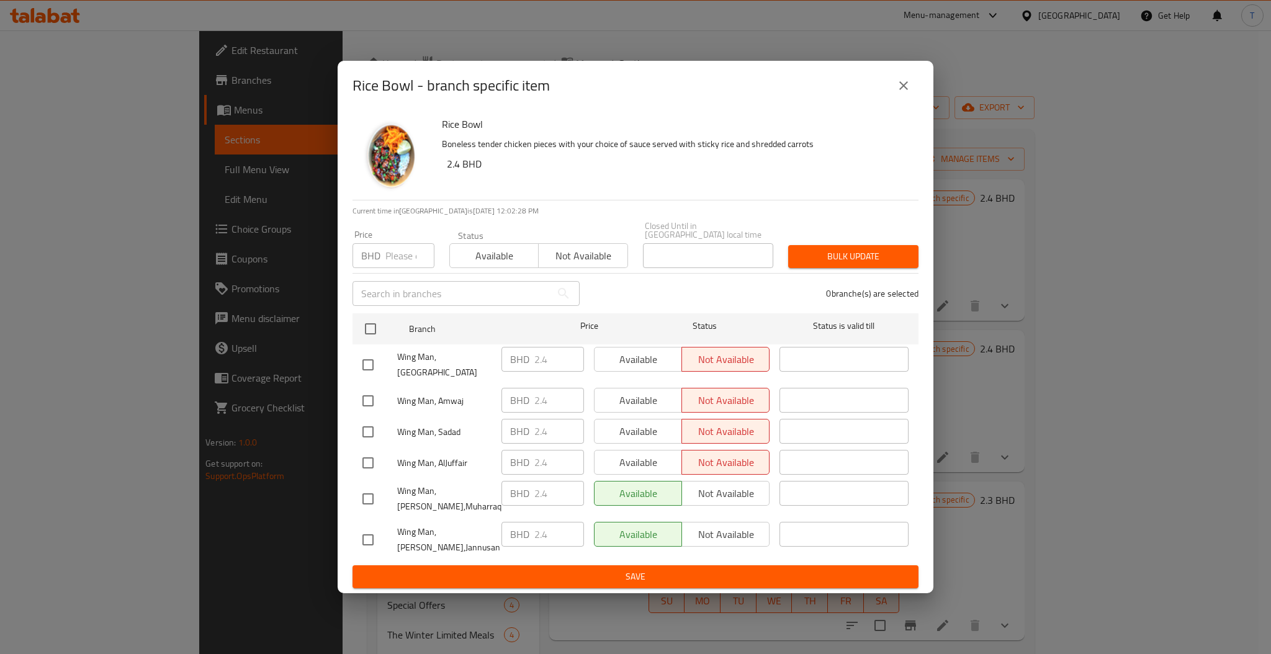
click at [900, 93] on icon "close" at bounding box center [903, 85] width 15 height 15
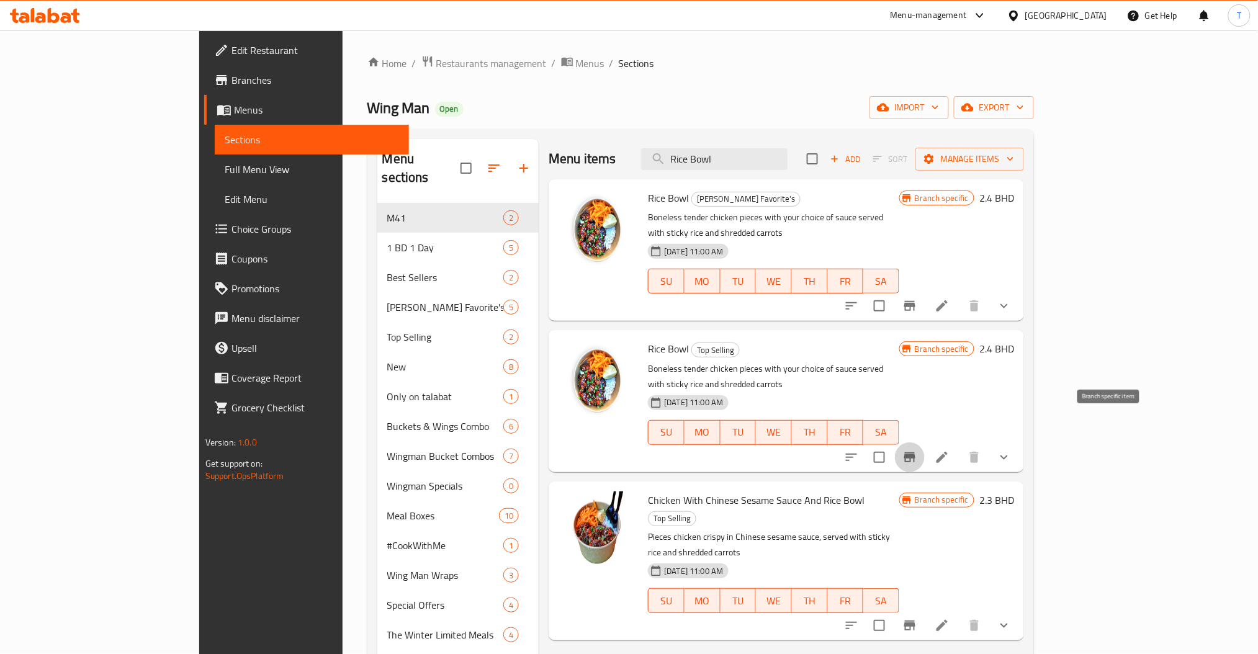
click at [917, 450] on icon "Branch-specific-item" at bounding box center [909, 457] width 15 height 15
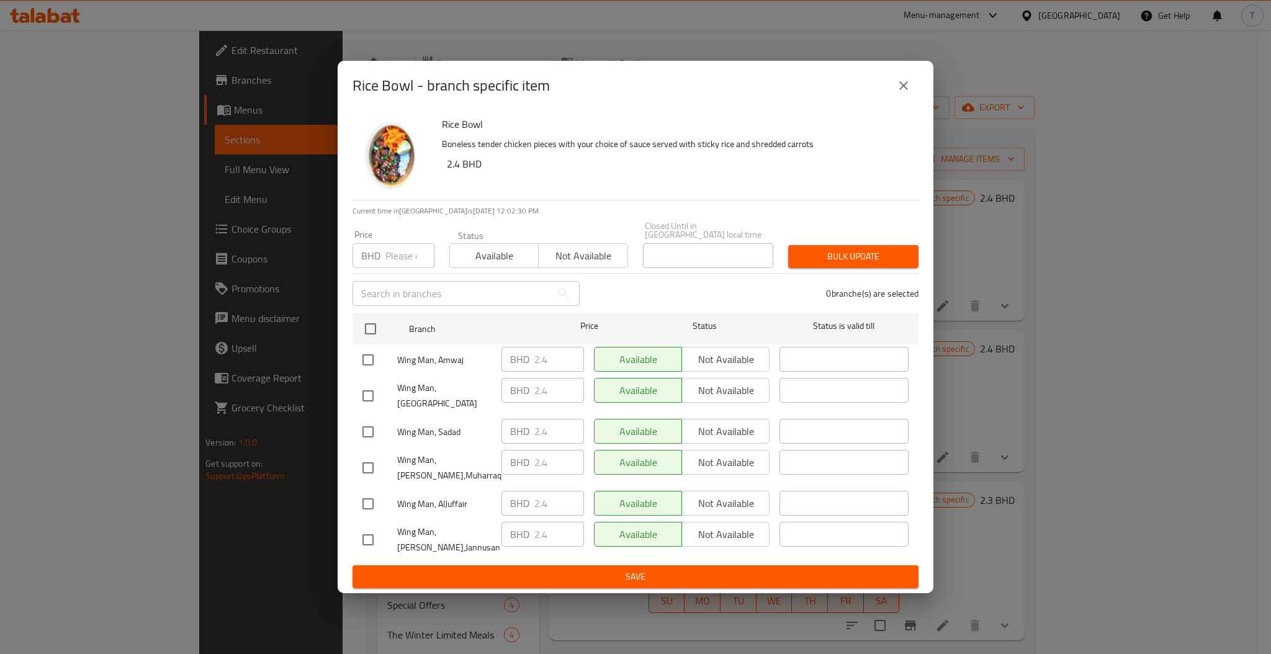
click at [902, 93] on icon "close" at bounding box center [903, 85] width 15 height 15
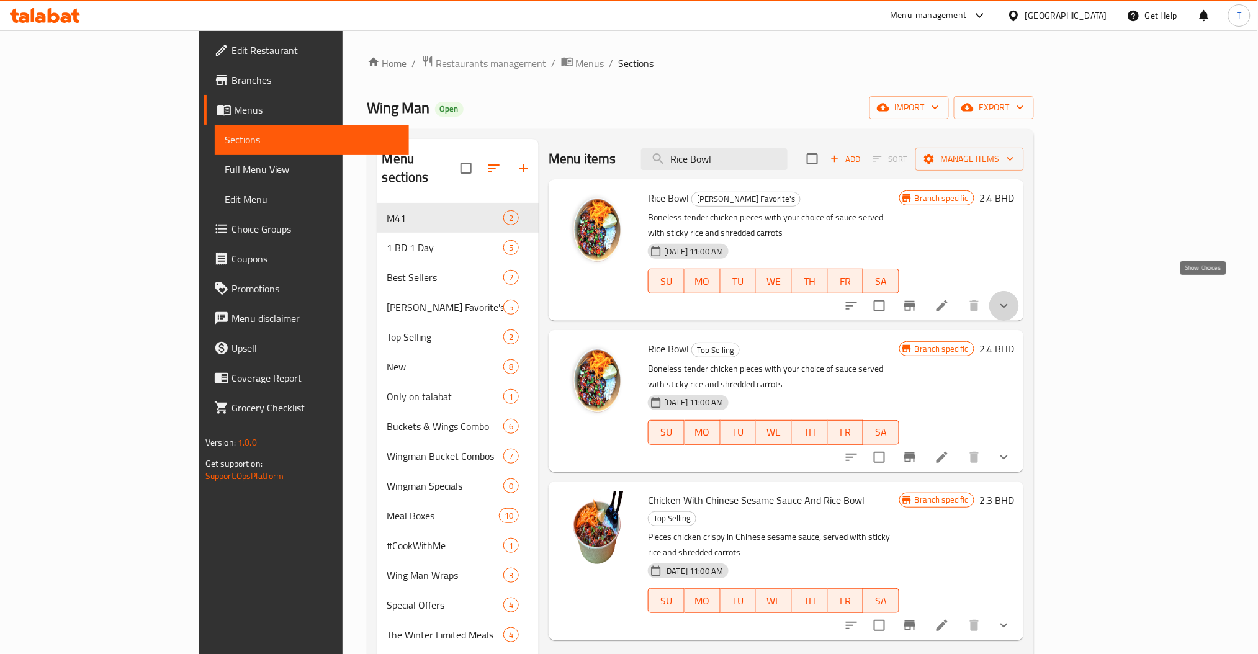
click at [1012, 299] on icon "show more" at bounding box center [1004, 306] width 15 height 15
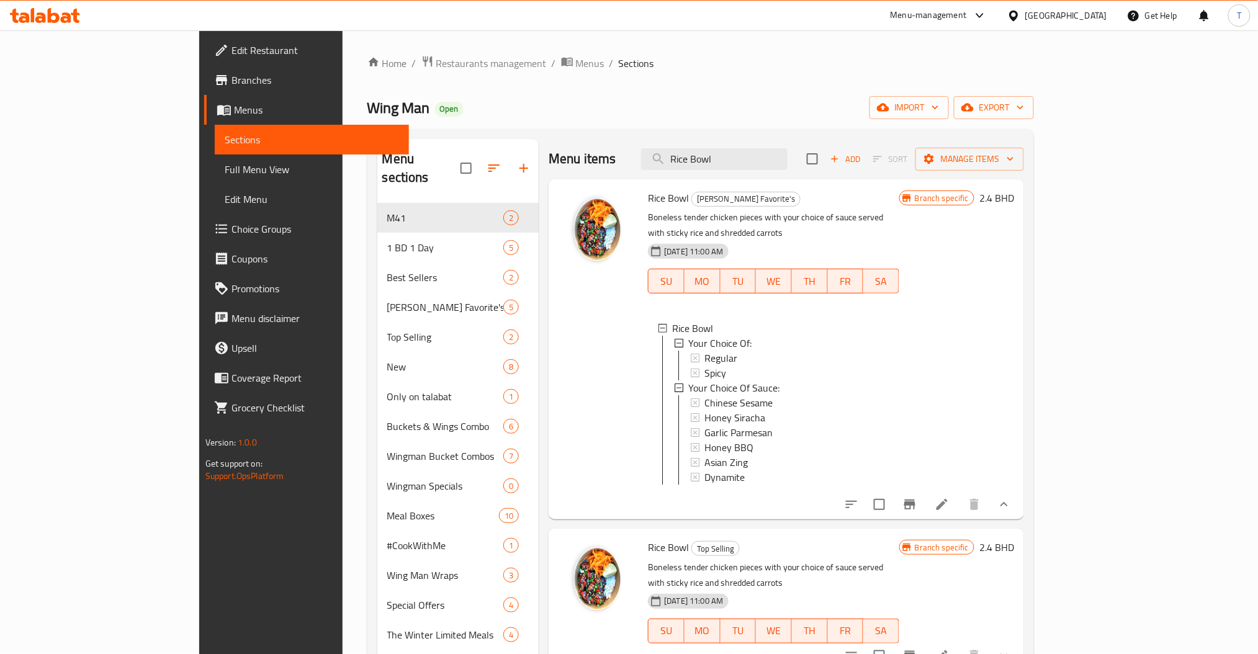
click at [1014, 295] on div "Branch specific 2.4 BHD" at bounding box center [956, 349] width 115 height 320
click at [1012, 504] on icon "show more" at bounding box center [1004, 504] width 15 height 15
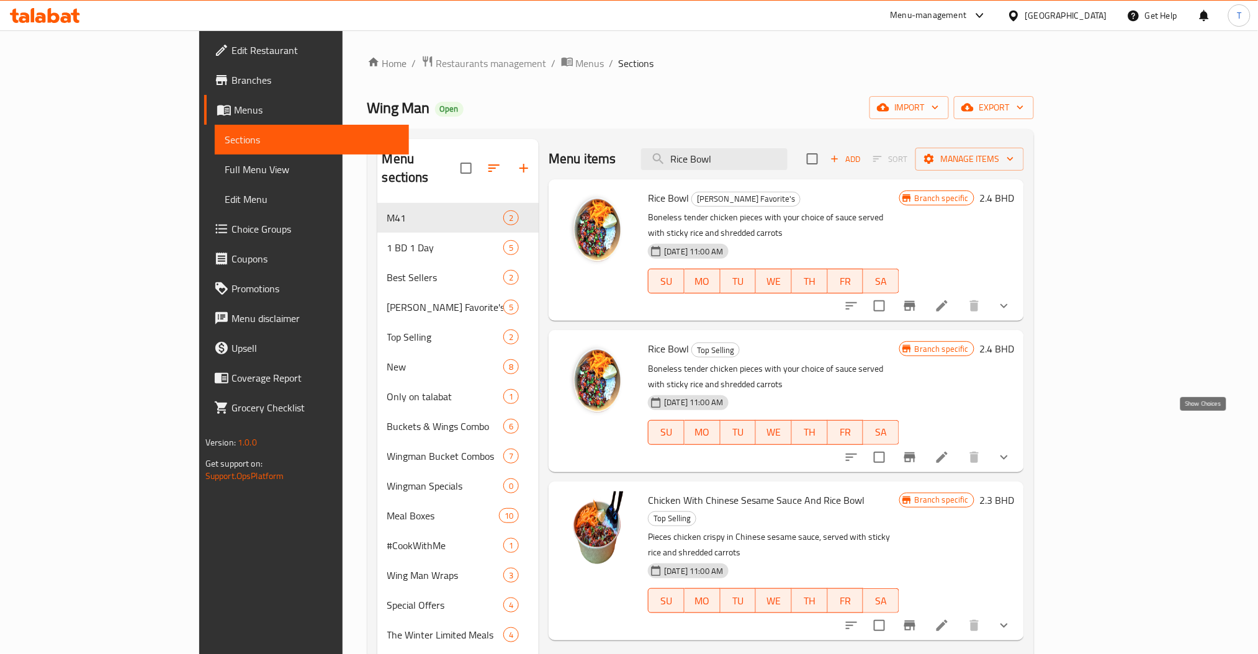
click at [1012, 450] on icon "show more" at bounding box center [1004, 457] width 15 height 15
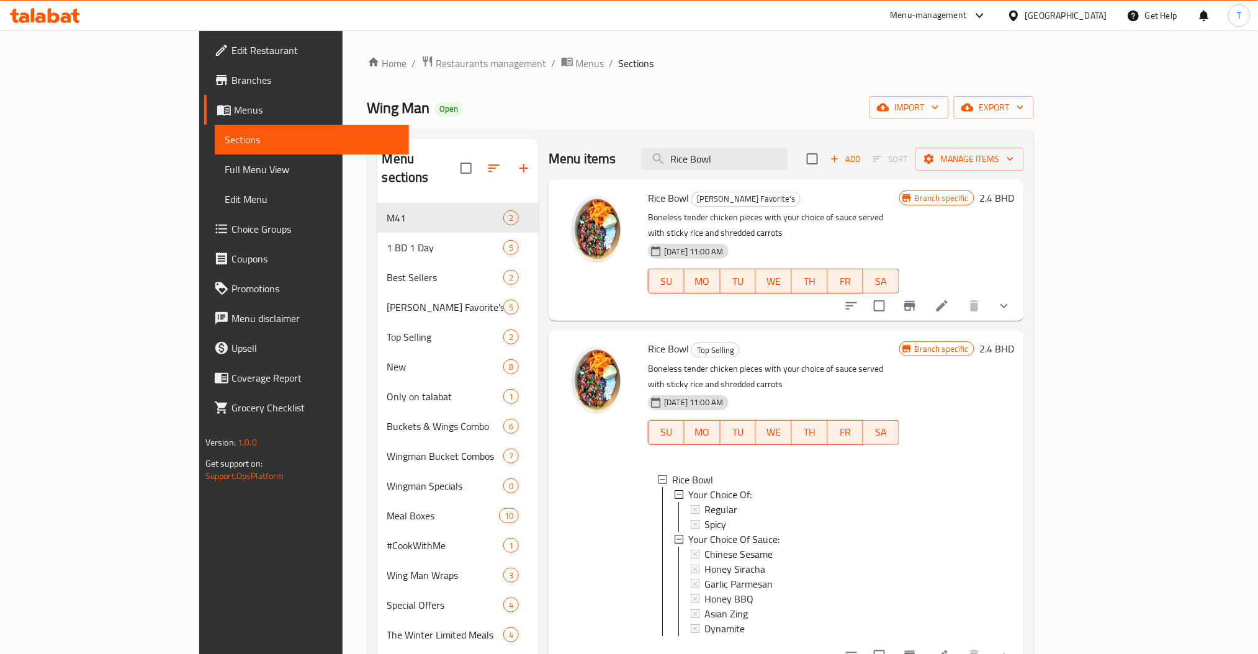
scroll to position [1, 0]
click at [1012, 299] on icon "show more" at bounding box center [1004, 306] width 15 height 15
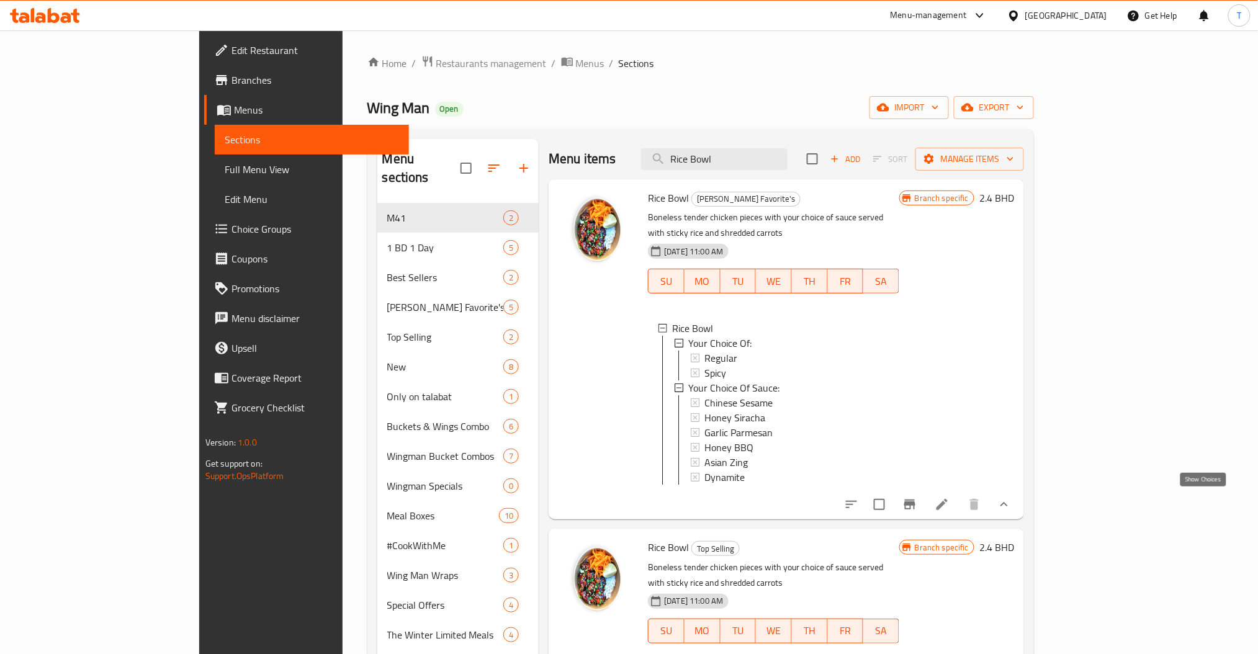
click at [1012, 497] on icon "show more" at bounding box center [1004, 504] width 15 height 15
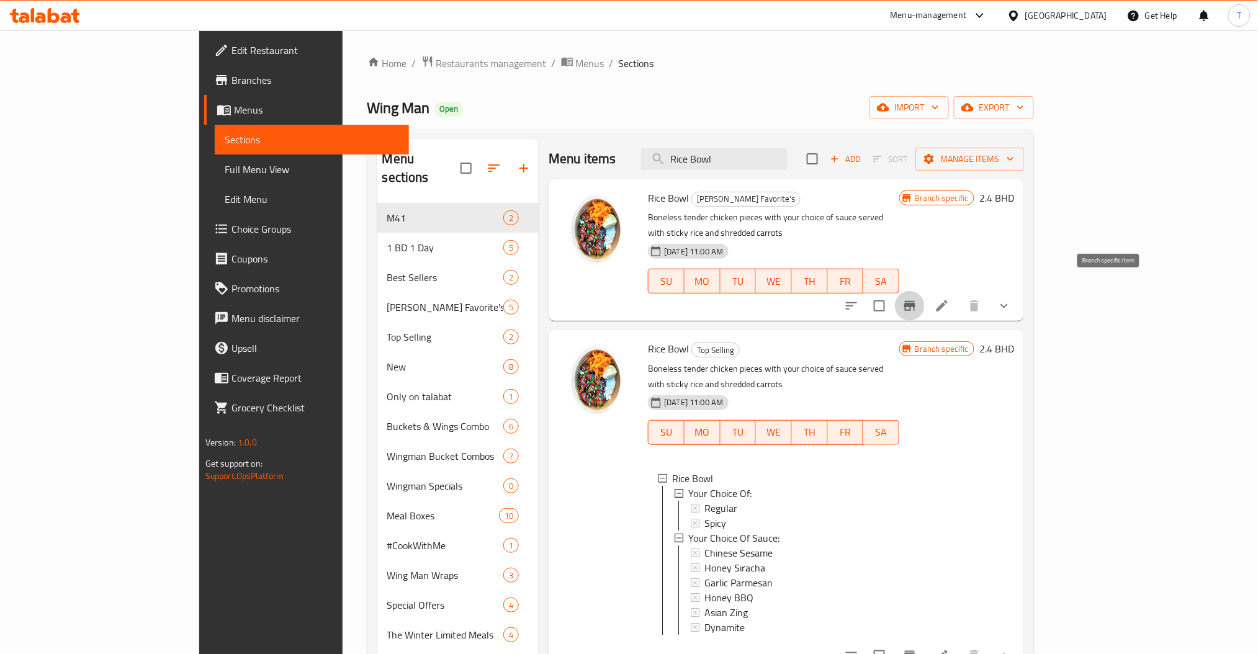
click at [917, 299] on icon "Branch-specific-item" at bounding box center [909, 306] width 15 height 15
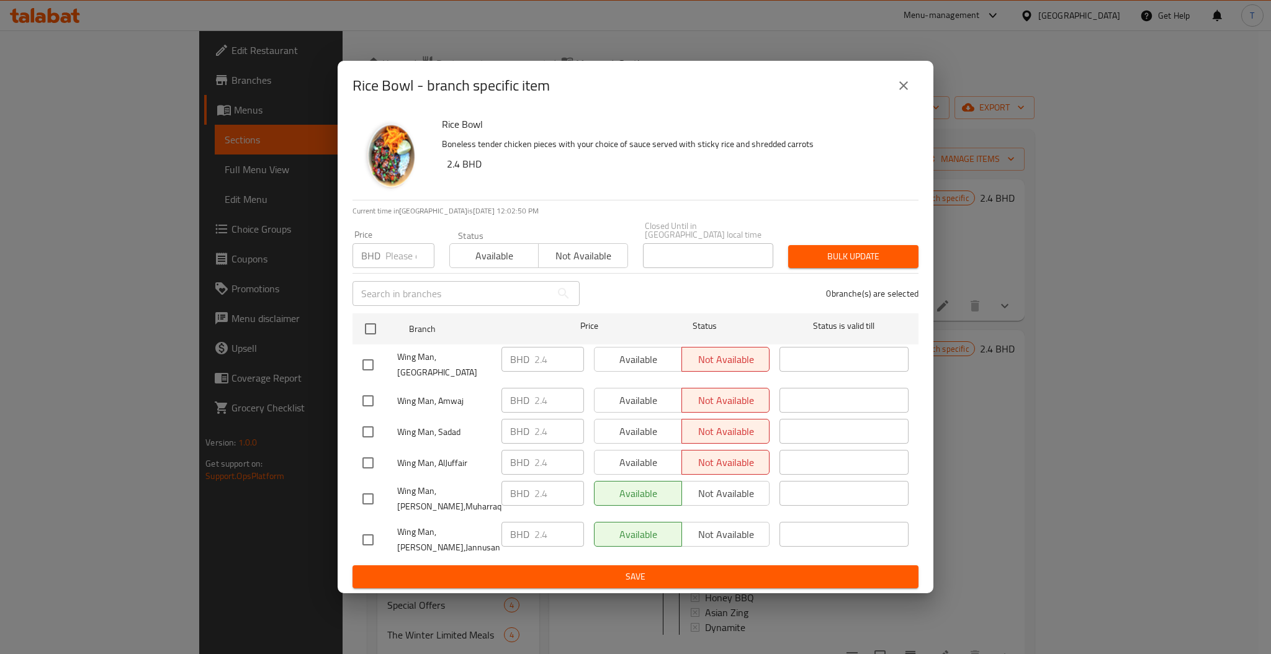
click at [588, 256] on span "Not available" at bounding box center [583, 256] width 79 height 18
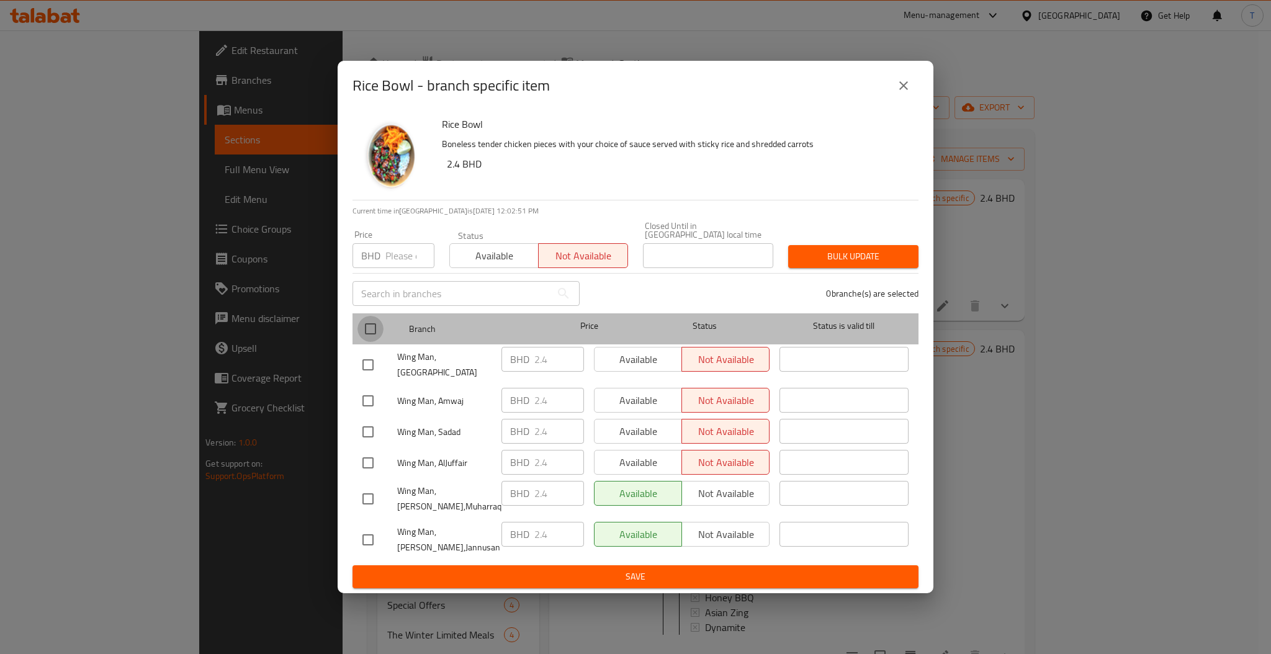
click at [375, 322] on input "checkbox" at bounding box center [371, 329] width 26 height 26
checkbox input "true"
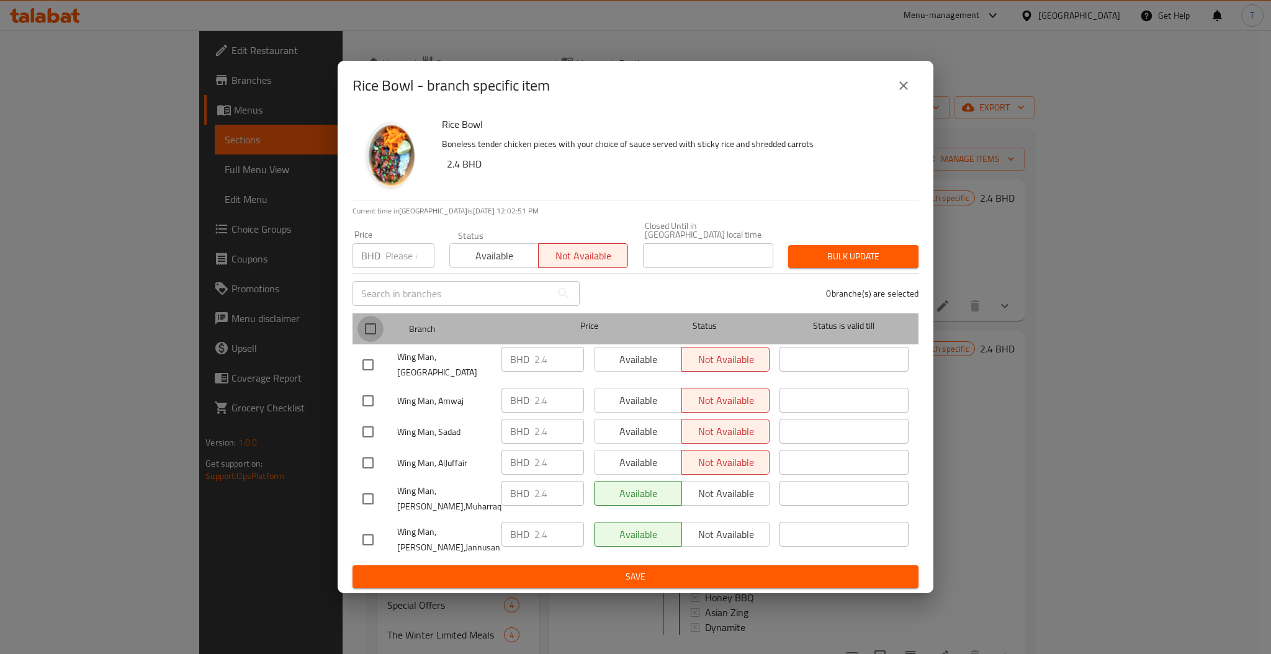
checkbox input "true"
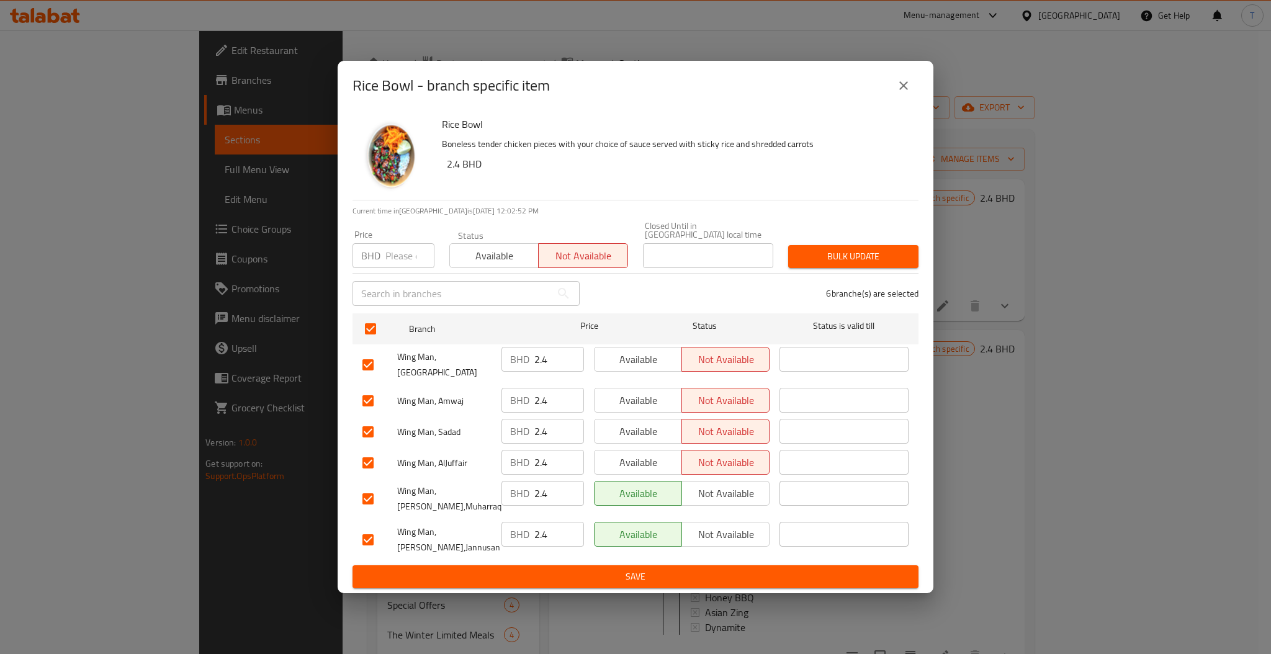
click at [847, 252] on span "Bulk update" at bounding box center [853, 257] width 110 height 16
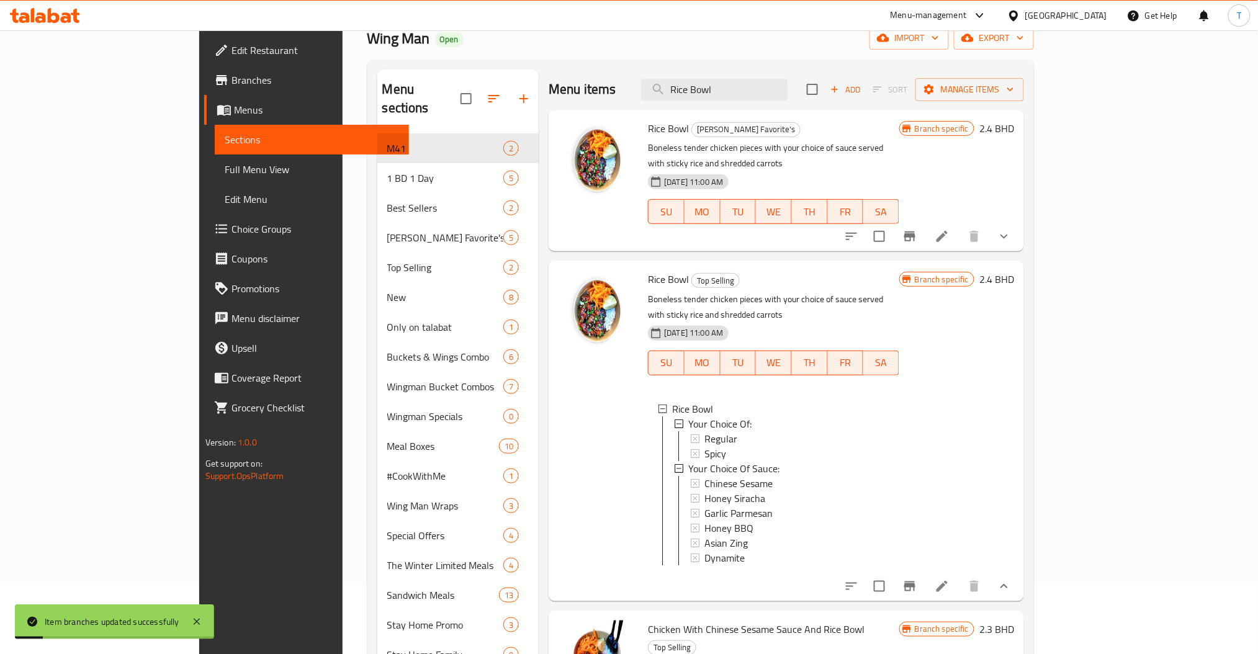
scroll to position [248, 0]
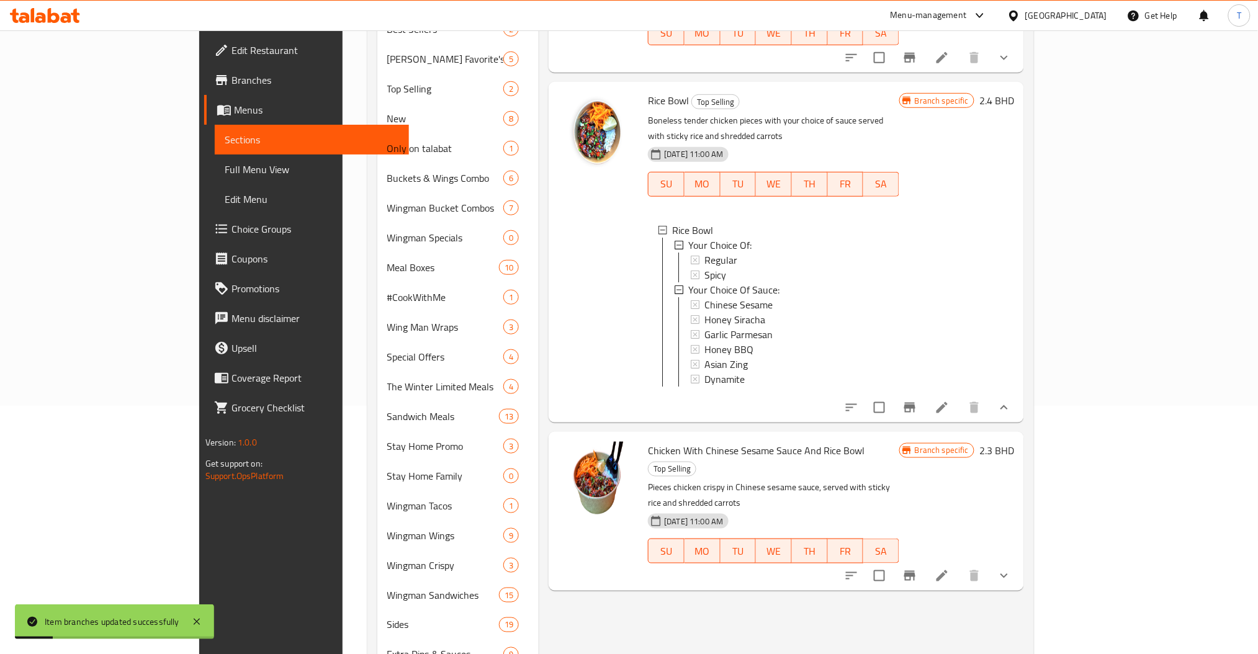
click at [917, 400] on icon "Branch-specific-item" at bounding box center [909, 407] width 15 height 15
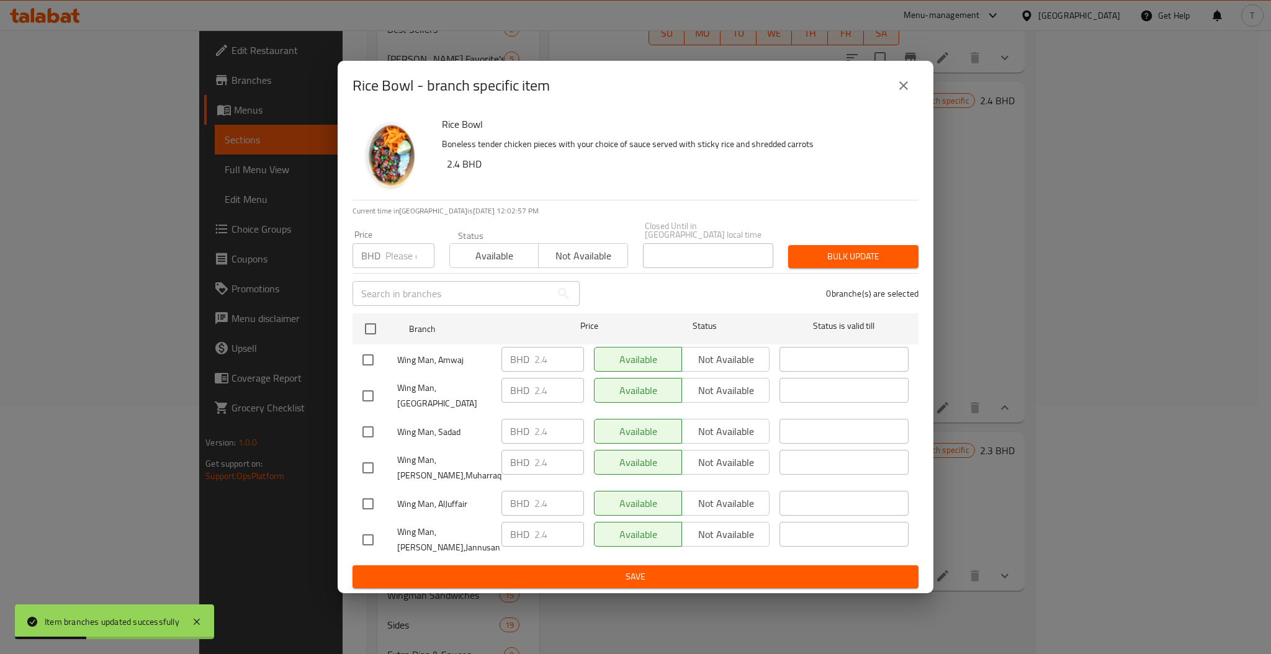
click at [899, 93] on icon "close" at bounding box center [903, 85] width 15 height 15
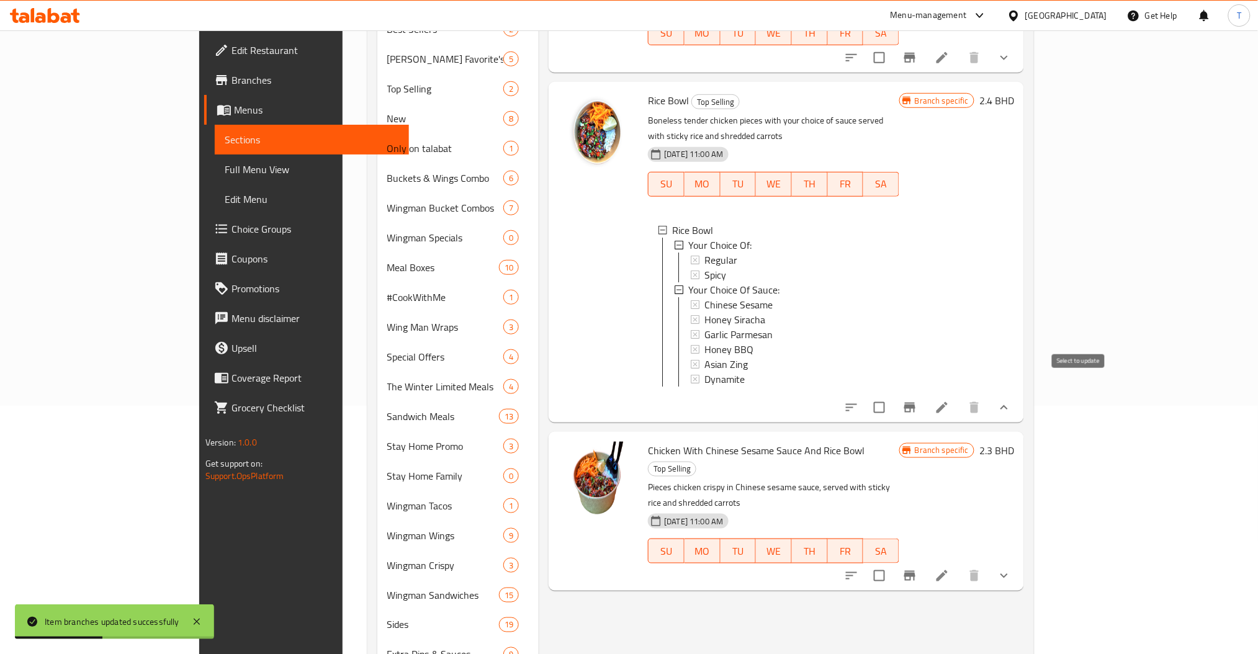
click at [893, 395] on input "checkbox" at bounding box center [879, 408] width 26 height 26
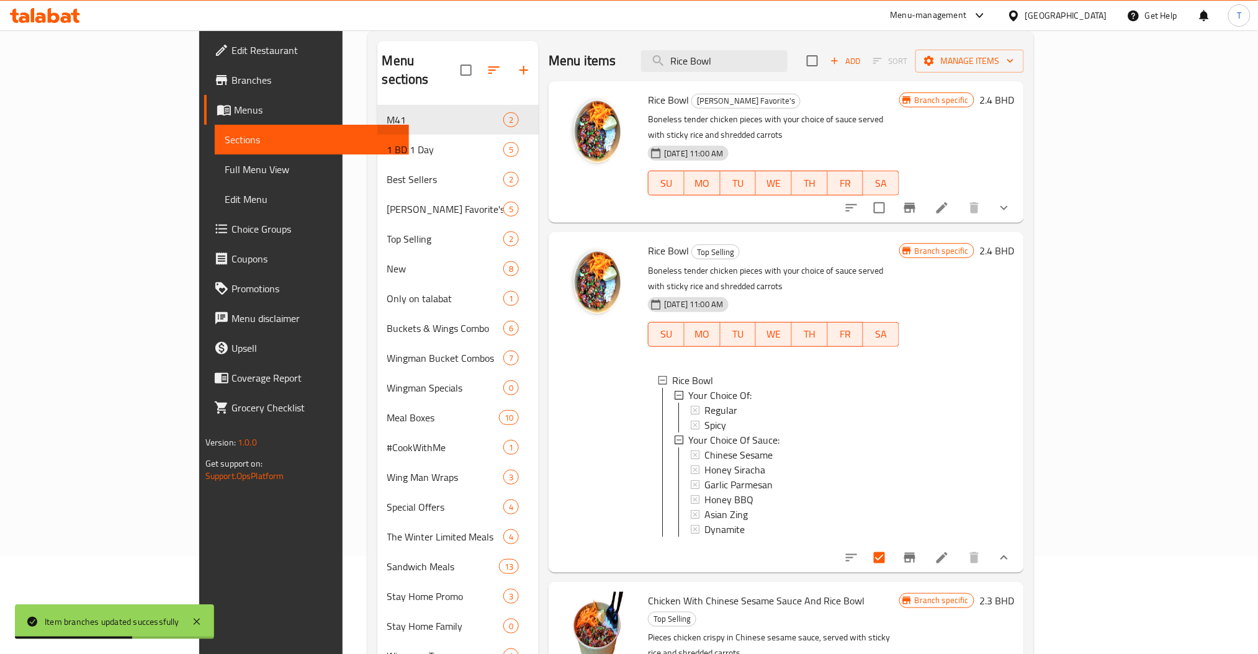
scroll to position [0, 0]
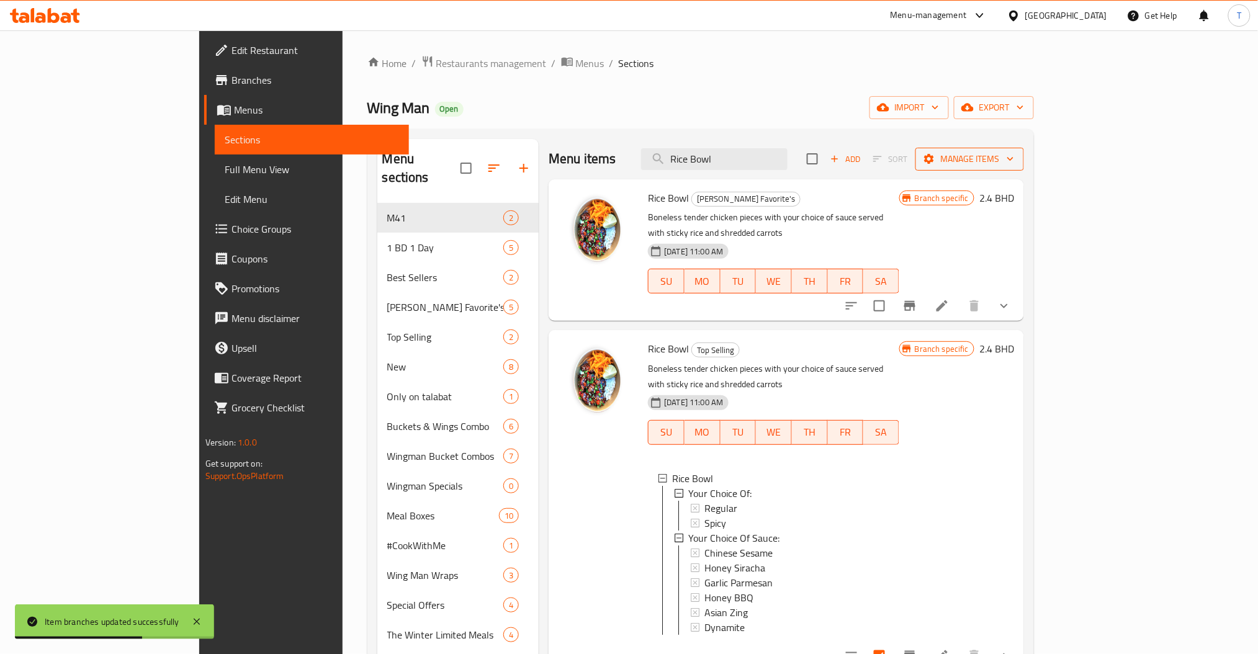
click at [1014, 154] on span "Manage items" at bounding box center [969, 159] width 89 height 16
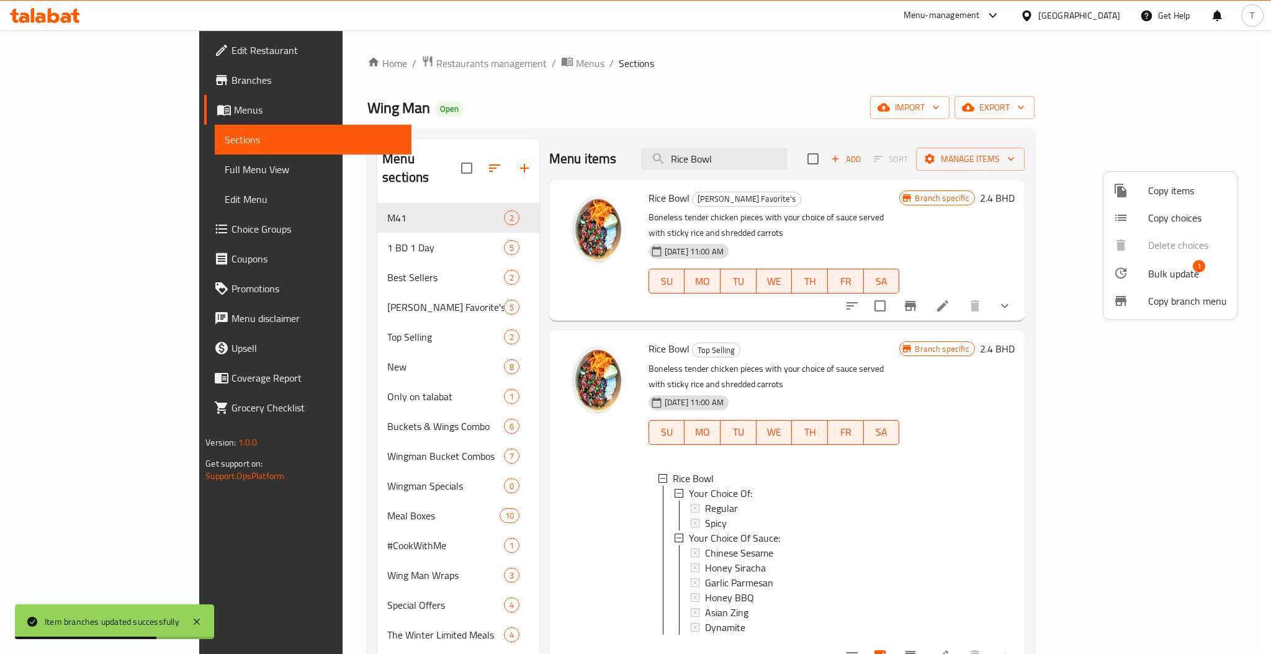
click at [1183, 277] on span "Bulk update" at bounding box center [1173, 273] width 51 height 15
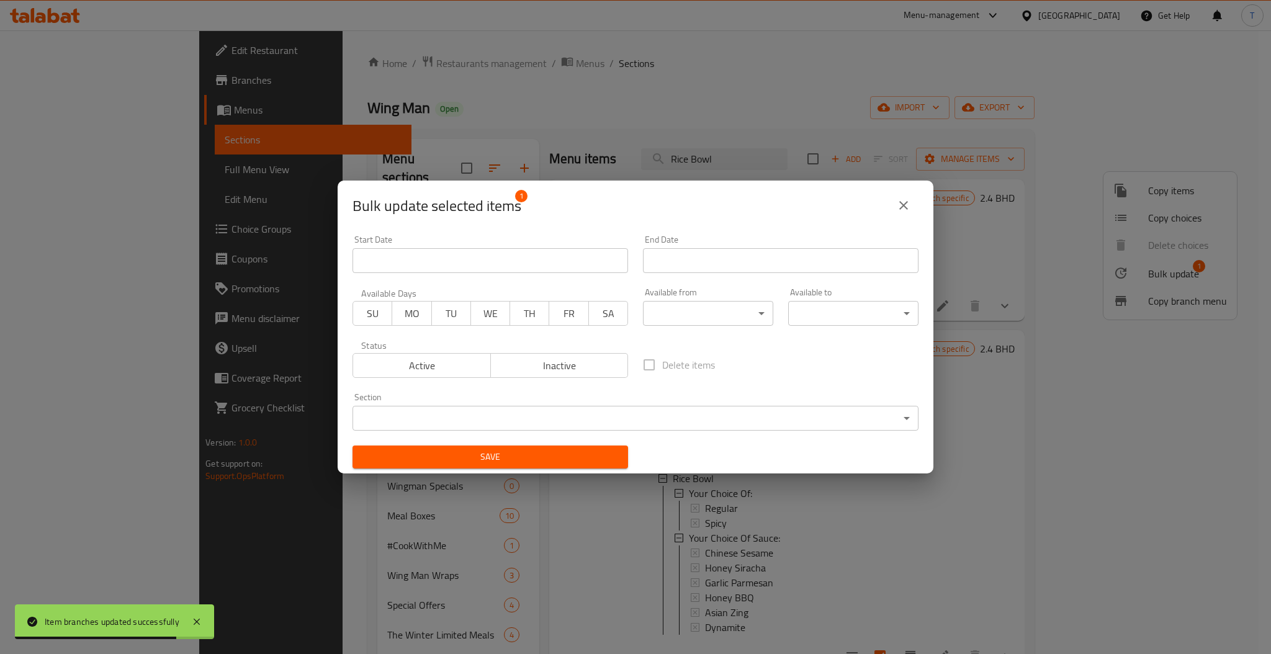
click at [378, 421] on body "Item branches updated successfully ​ Menu-management [GEOGRAPHIC_DATA] Get Help…" at bounding box center [635, 342] width 1271 height 624
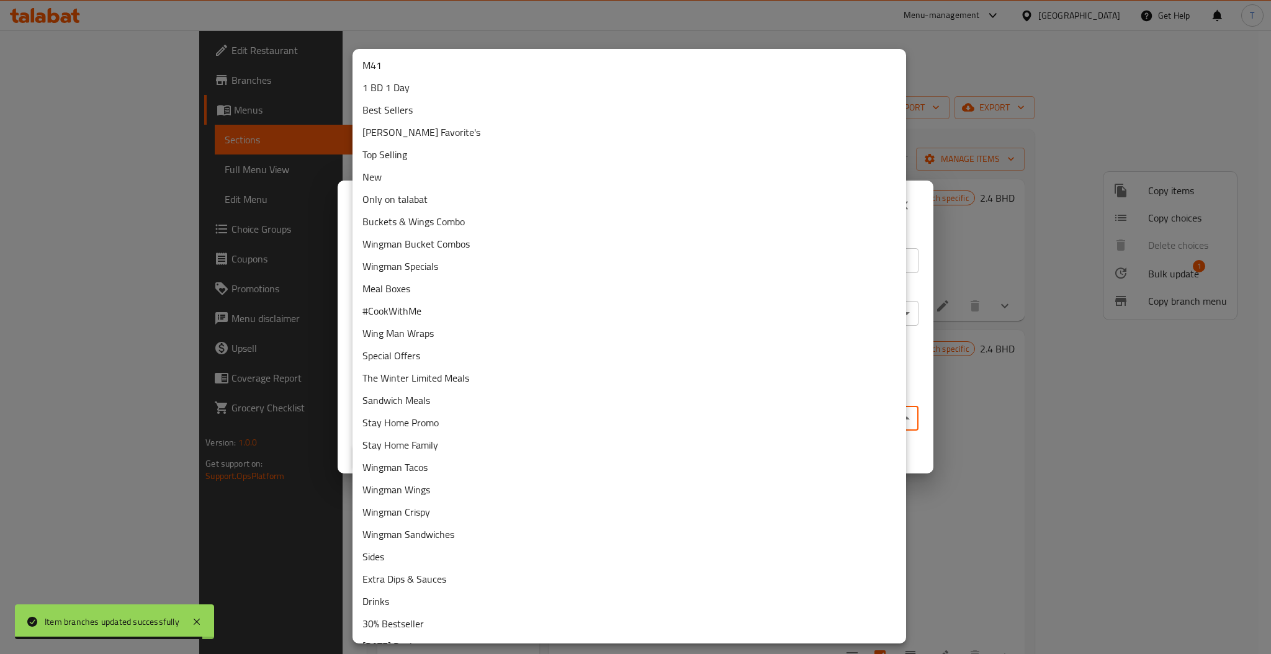
click at [385, 106] on li "Best Sellers" at bounding box center [630, 110] width 554 height 22
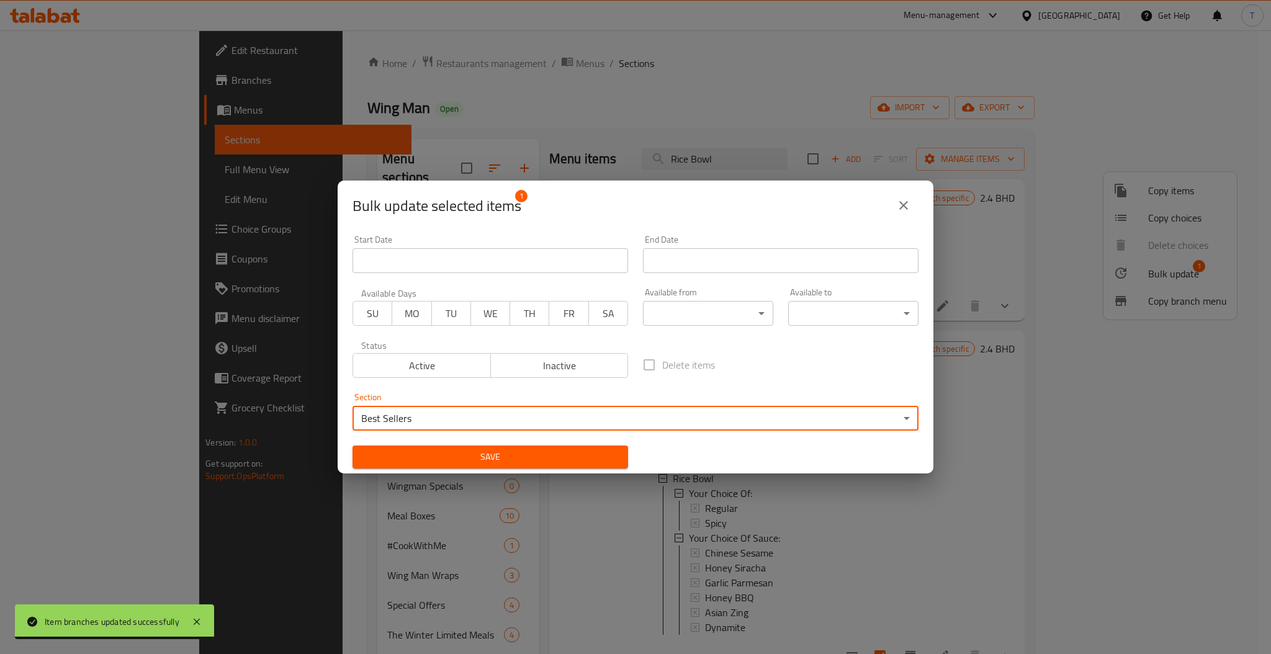
click at [520, 463] on span "Save" at bounding box center [490, 457] width 256 height 16
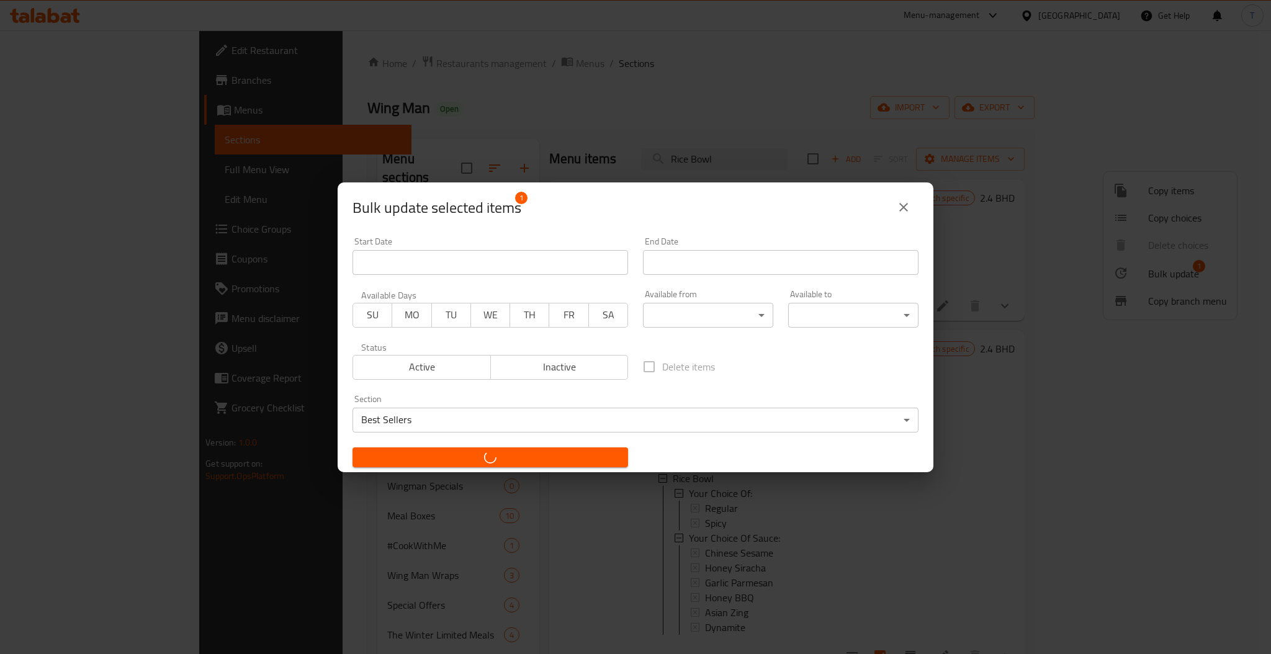
checkbox input "false"
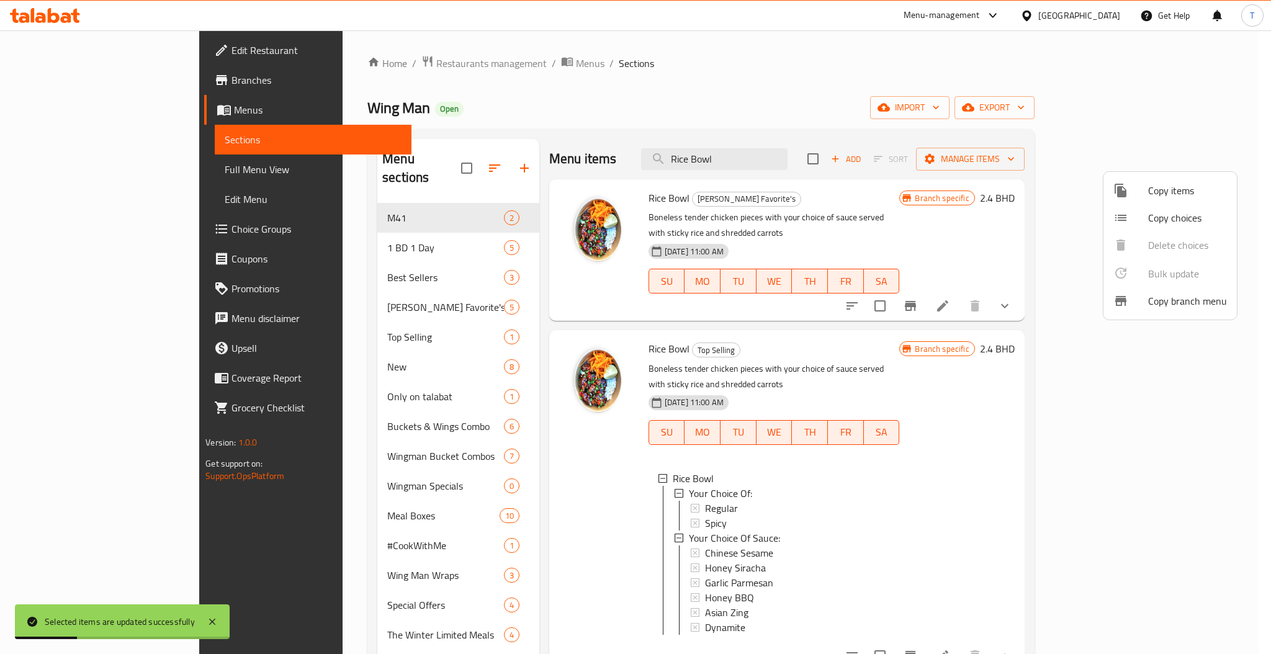
click at [290, 258] on div at bounding box center [635, 327] width 1271 height 654
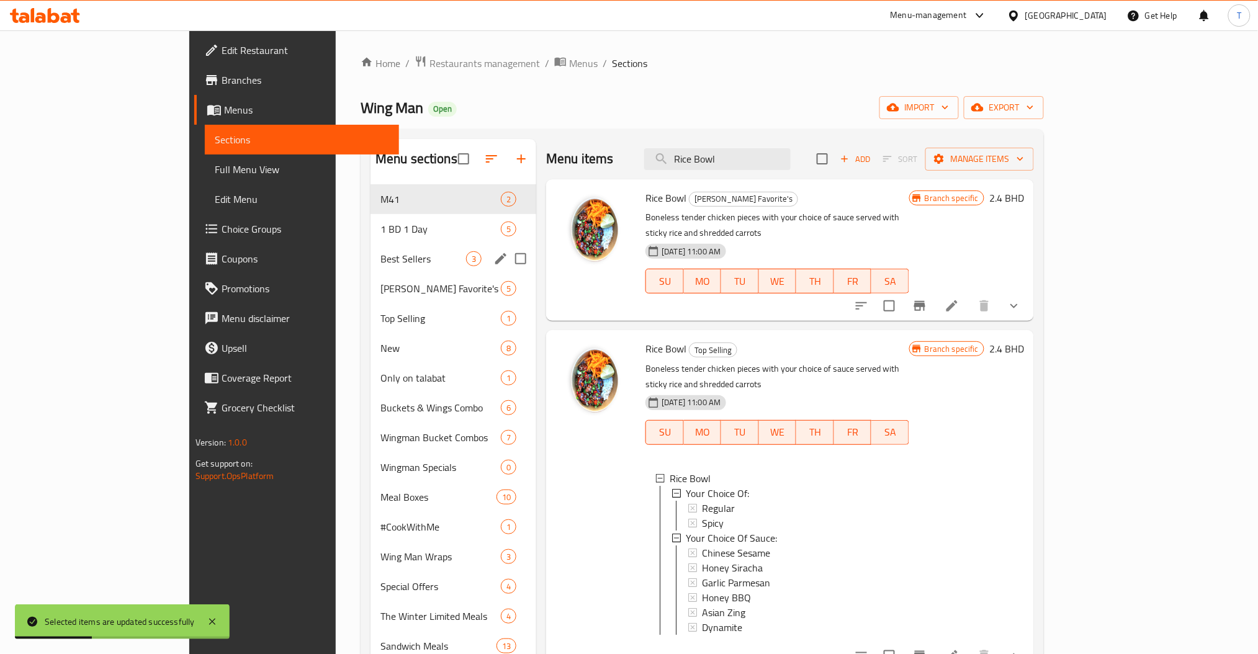
click at [380, 264] on span "Best Sellers" at bounding box center [423, 258] width 86 height 15
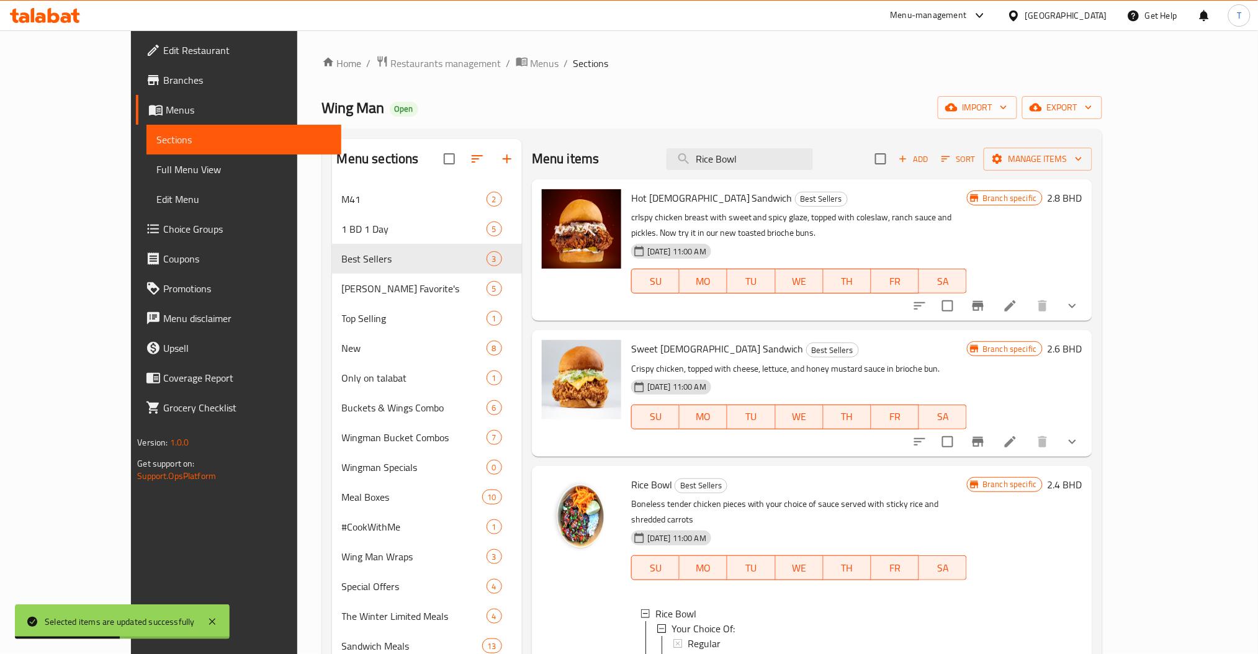
scroll to position [248, 0]
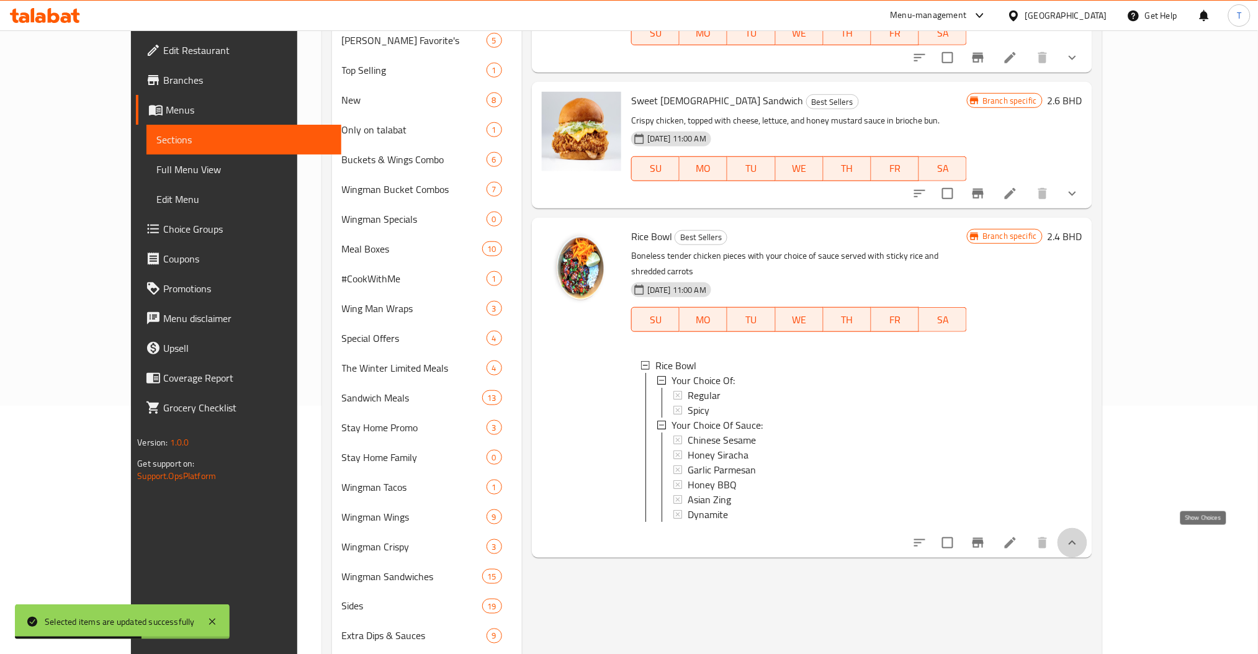
click at [1080, 542] on icon "show more" at bounding box center [1072, 543] width 15 height 15
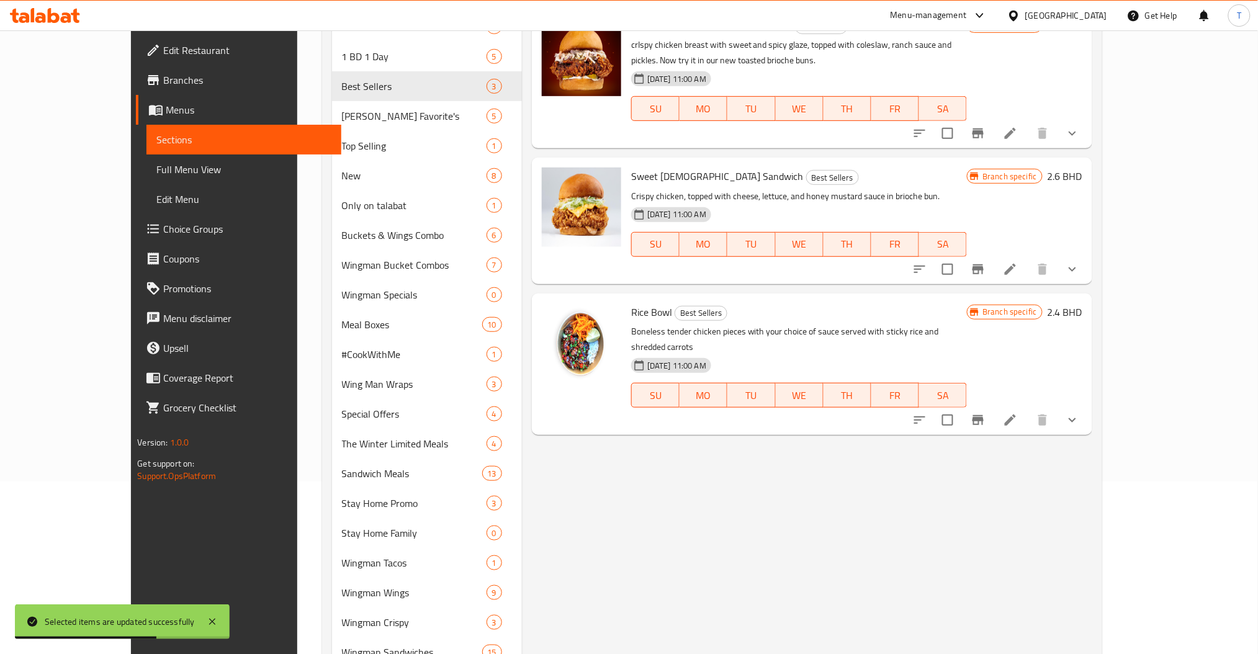
scroll to position [83, 0]
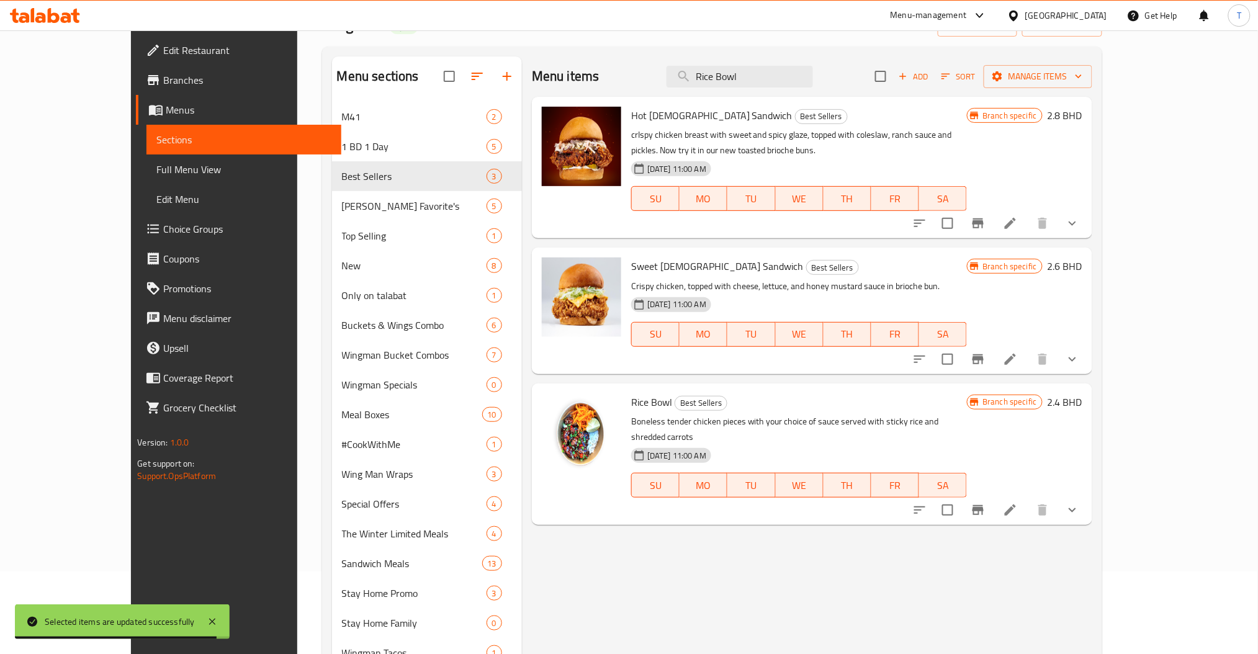
click at [781, 547] on div "Menu items Rice Bowl Add Sort Manage items Hot [DEMOGRAPHIC_DATA] Sandwich Best…" at bounding box center [807, 528] width 570 height 944
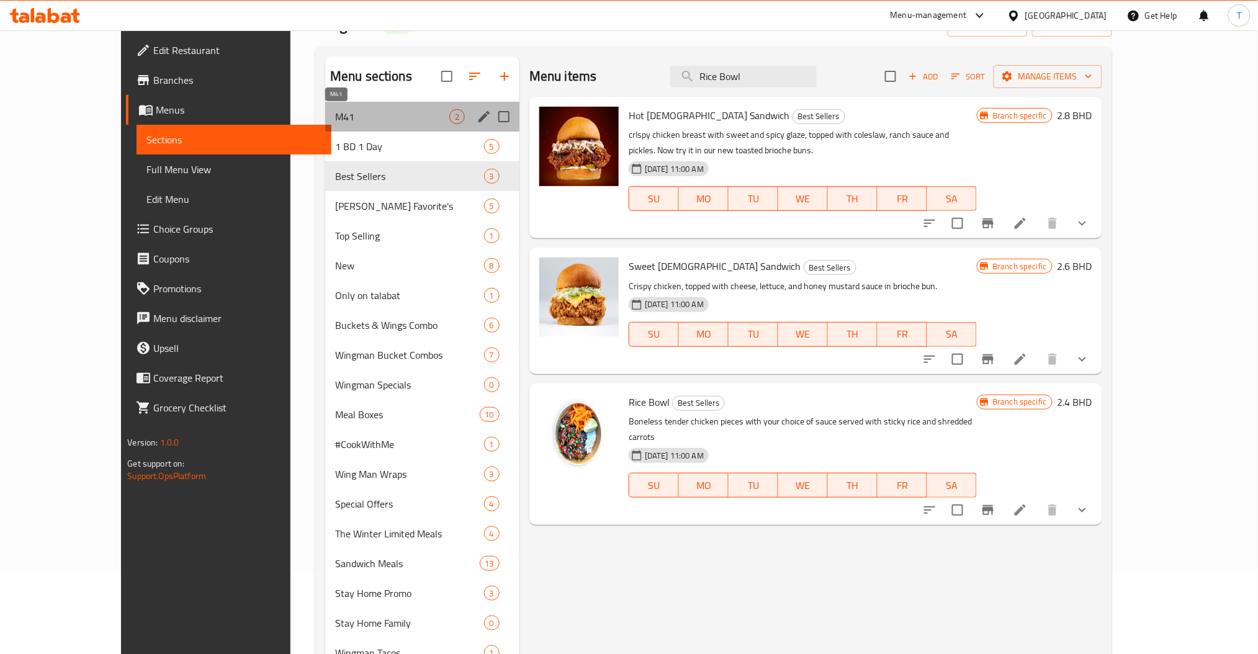
click at [335, 116] on span "M41" at bounding box center [392, 116] width 114 height 15
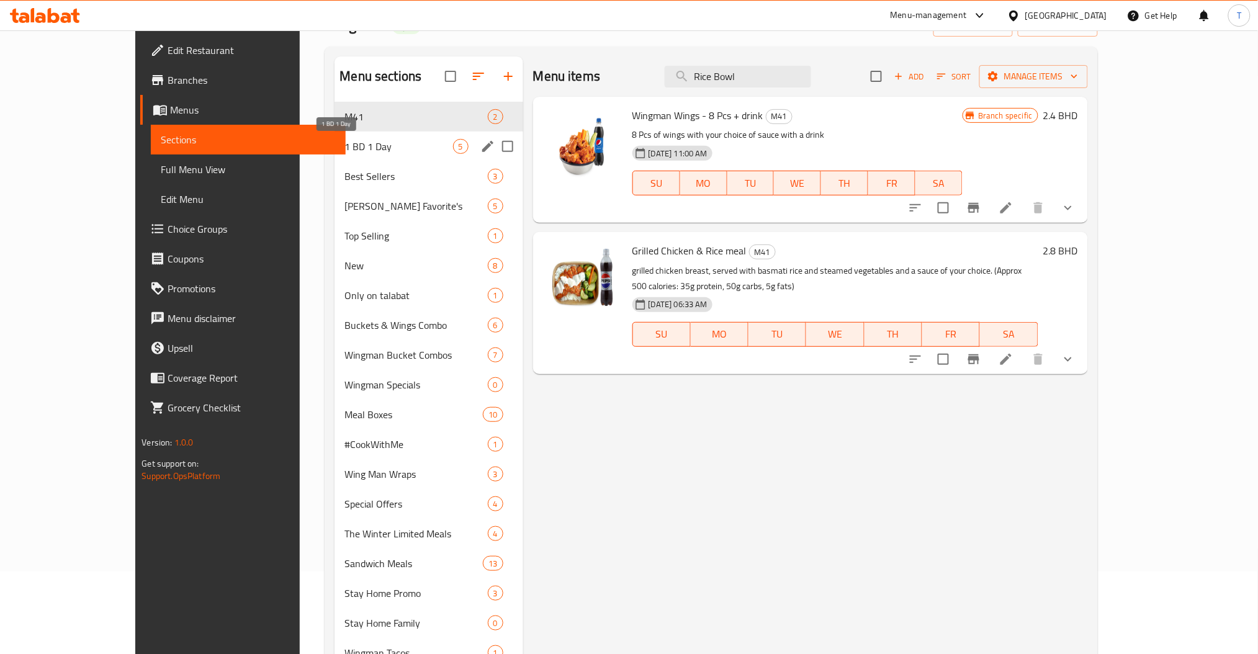
click at [344, 140] on span "1 BD 1 Day" at bounding box center [398, 146] width 108 height 15
